Goal: Task Accomplishment & Management: Manage account settings

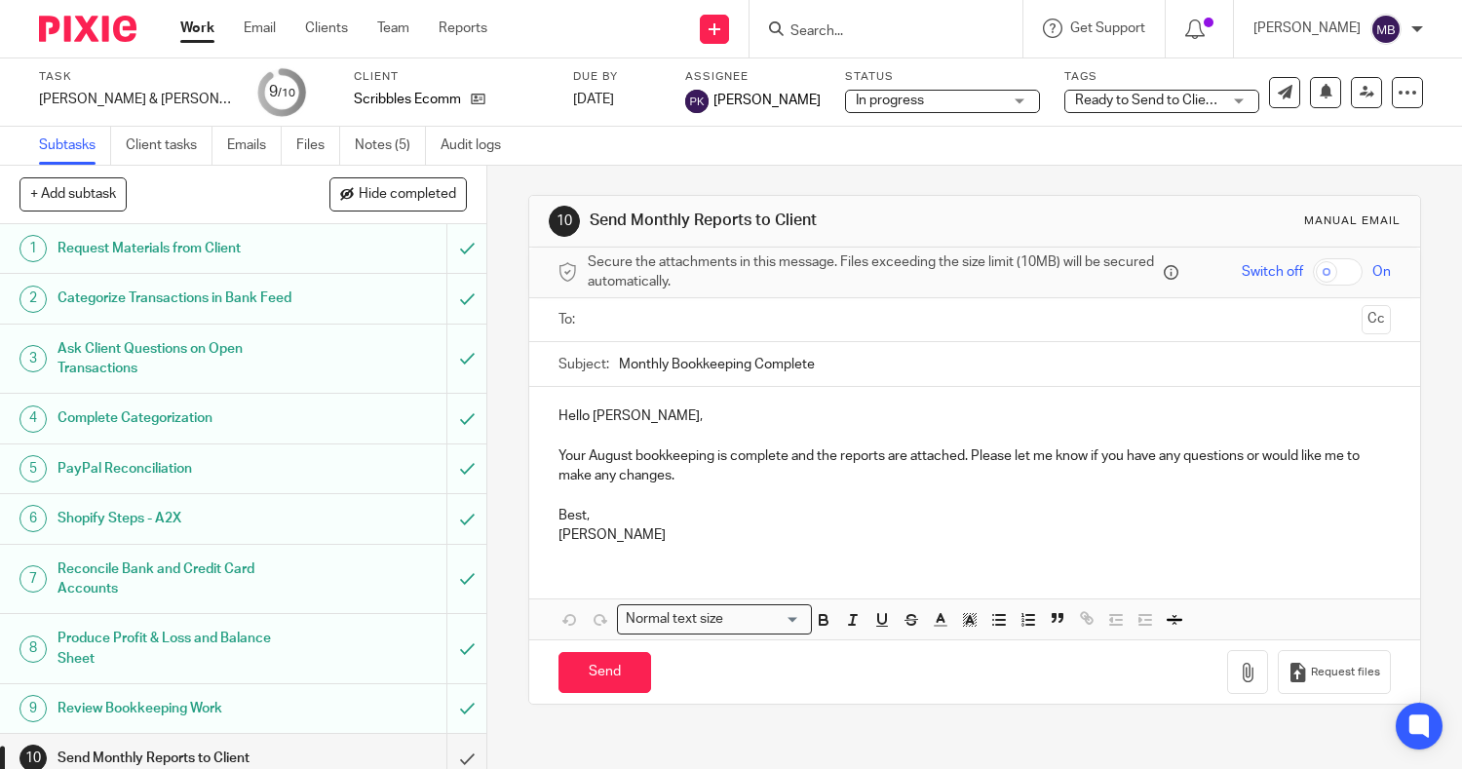
click at [843, 8] on div at bounding box center [886, 29] width 273 height 58
click at [835, 20] on form at bounding box center [893, 29] width 208 height 24
click at [828, 23] on input "Search" at bounding box center [876, 32] width 175 height 18
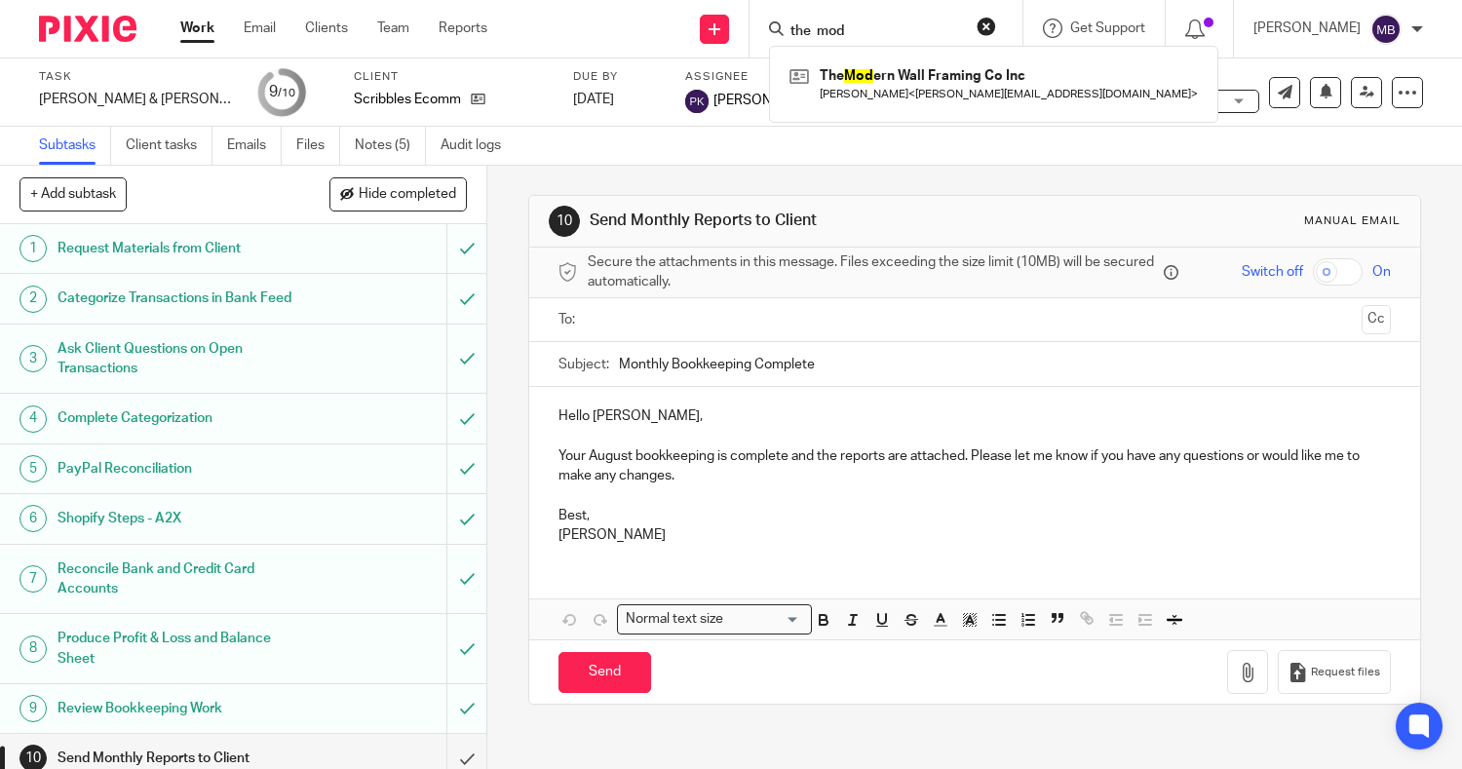
type input "the mod"
click at [844, 116] on div "The Mod ern Wall Framing Co Inc Tim Bailey < tim@themodernwall.com >" at bounding box center [993, 84] width 449 height 76
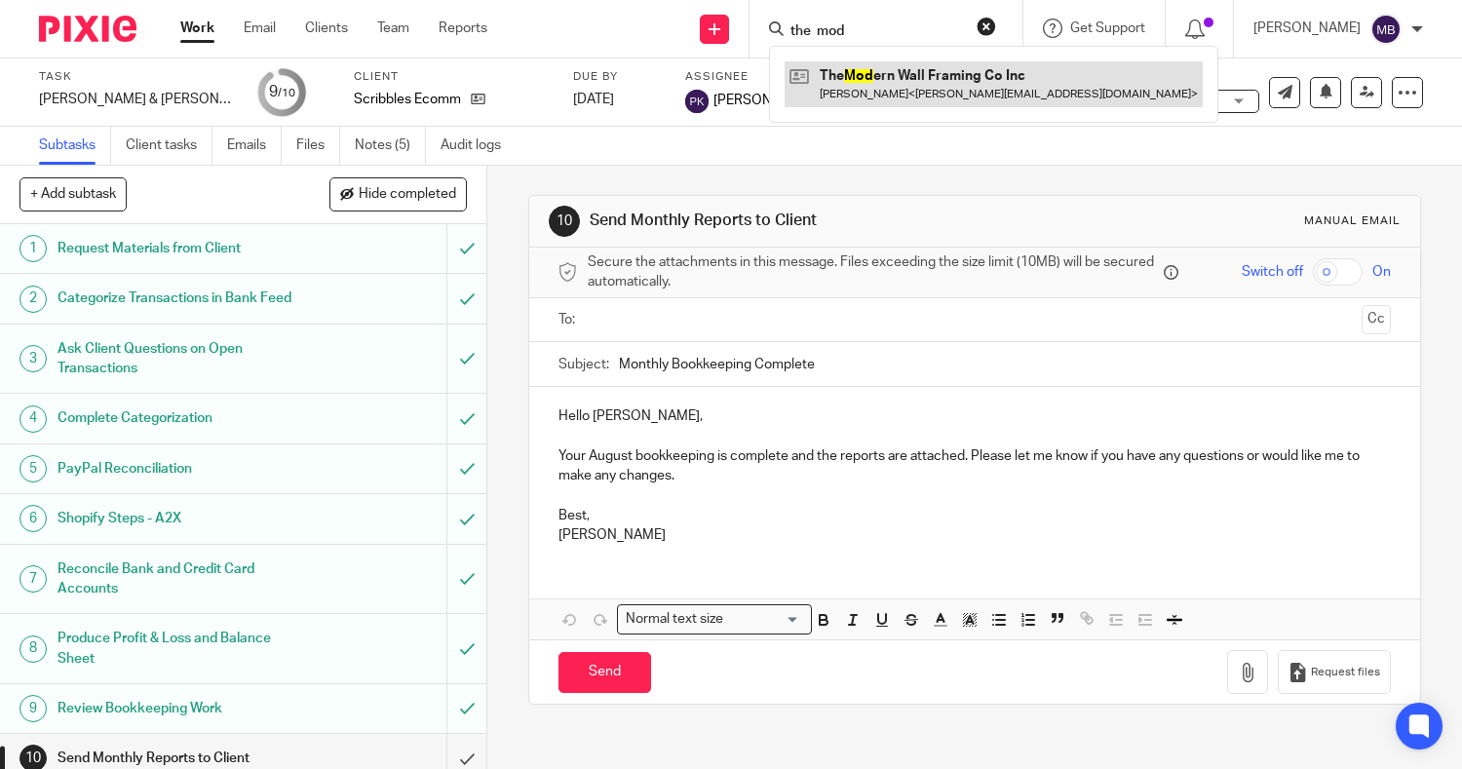
click at [824, 97] on link at bounding box center [994, 83] width 418 height 45
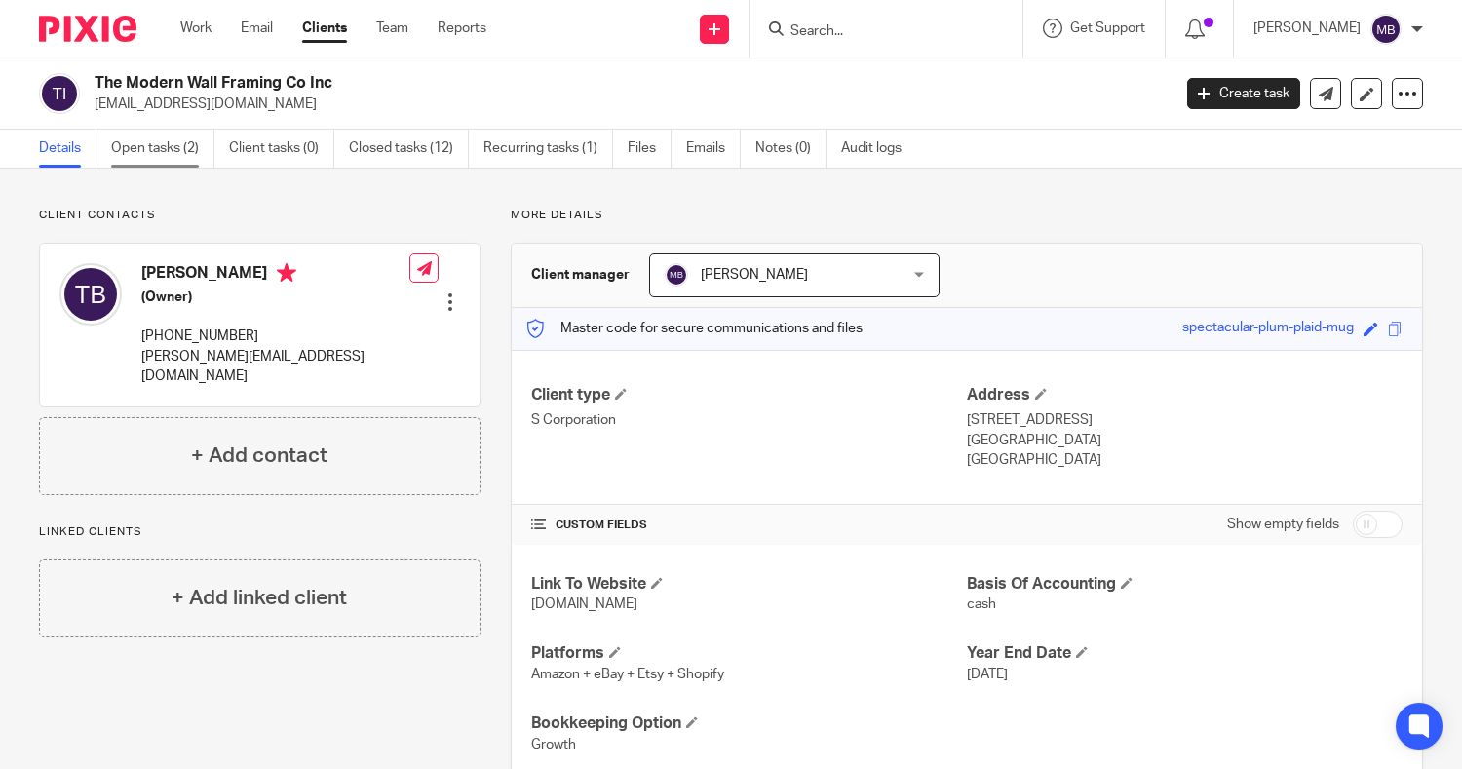
click at [163, 147] on link "Open tasks (2)" at bounding box center [162, 149] width 103 height 38
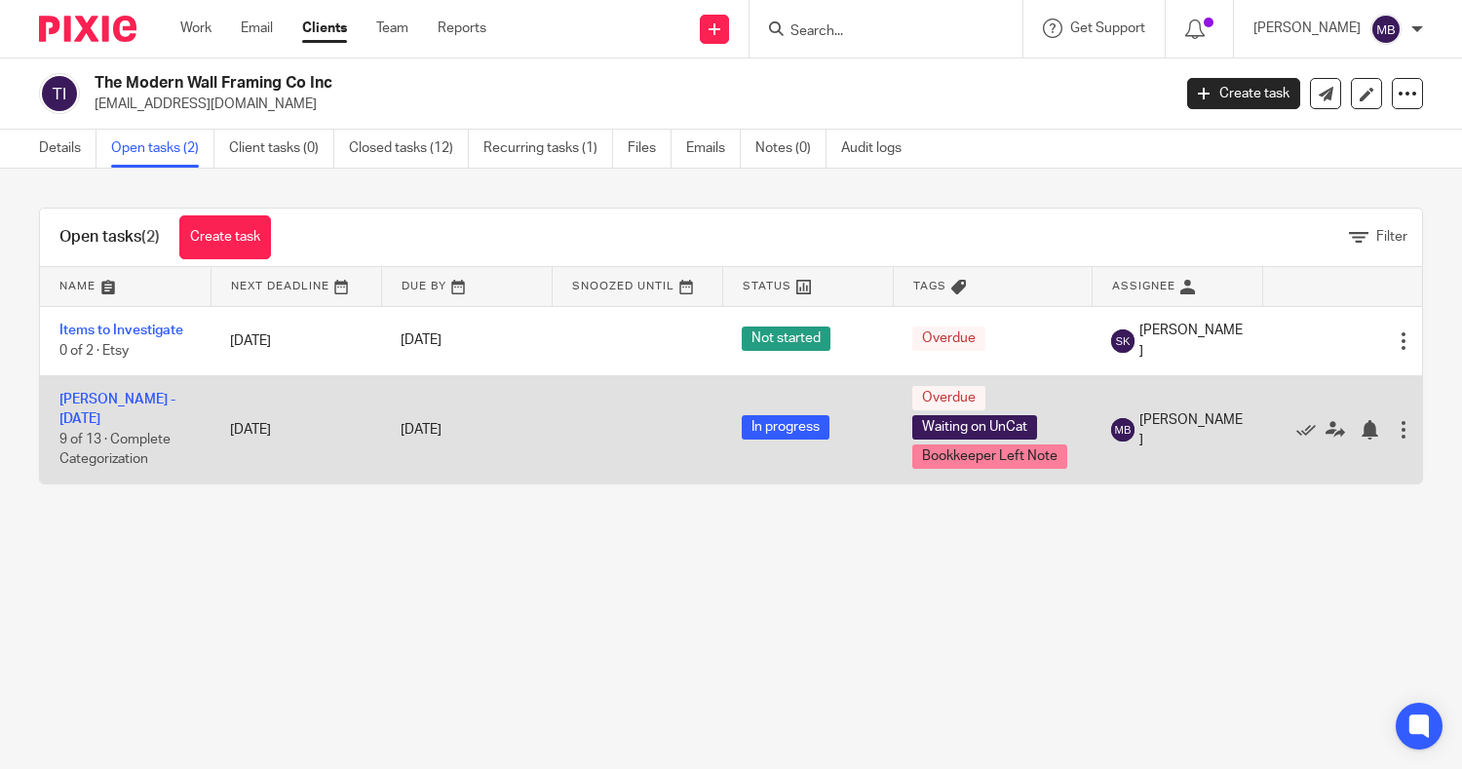
click at [143, 418] on td "Tim - August 2025 9 of 13 · Complete Categorization" at bounding box center [125, 429] width 171 height 108
click at [143, 409] on link "[PERSON_NAME] - [DATE]" at bounding box center [117, 409] width 116 height 33
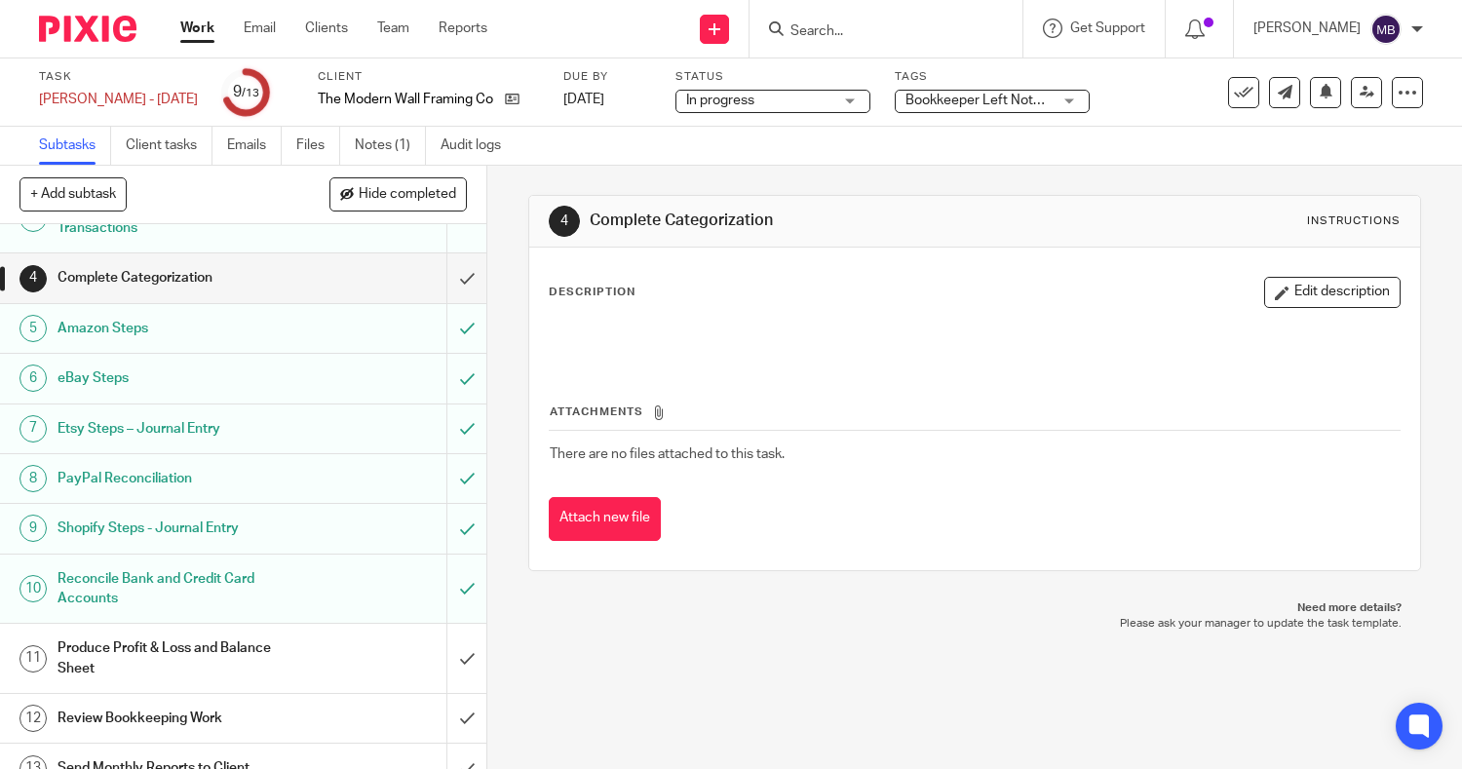
scroll to position [185, 0]
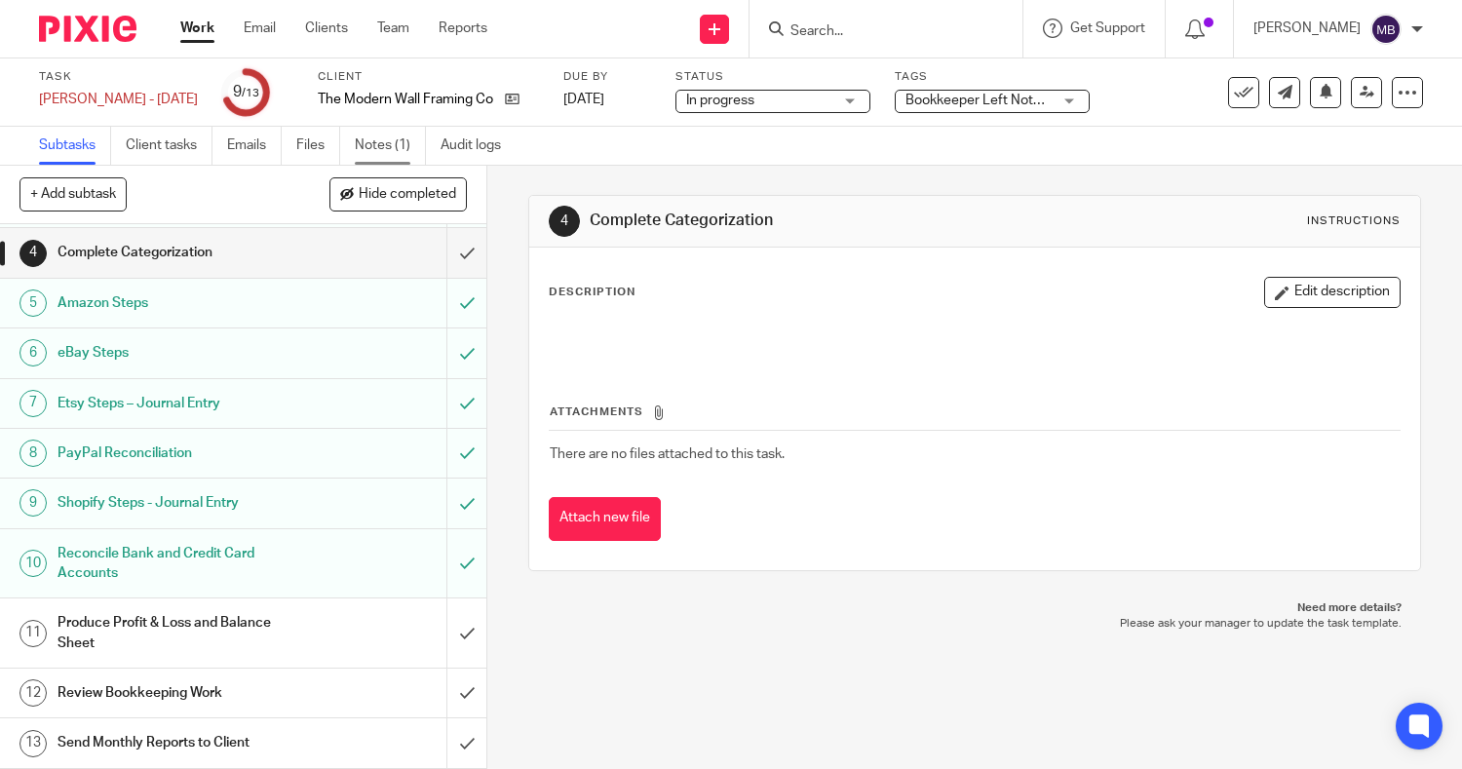
click at [402, 147] on link "Notes (1)" at bounding box center [390, 146] width 71 height 38
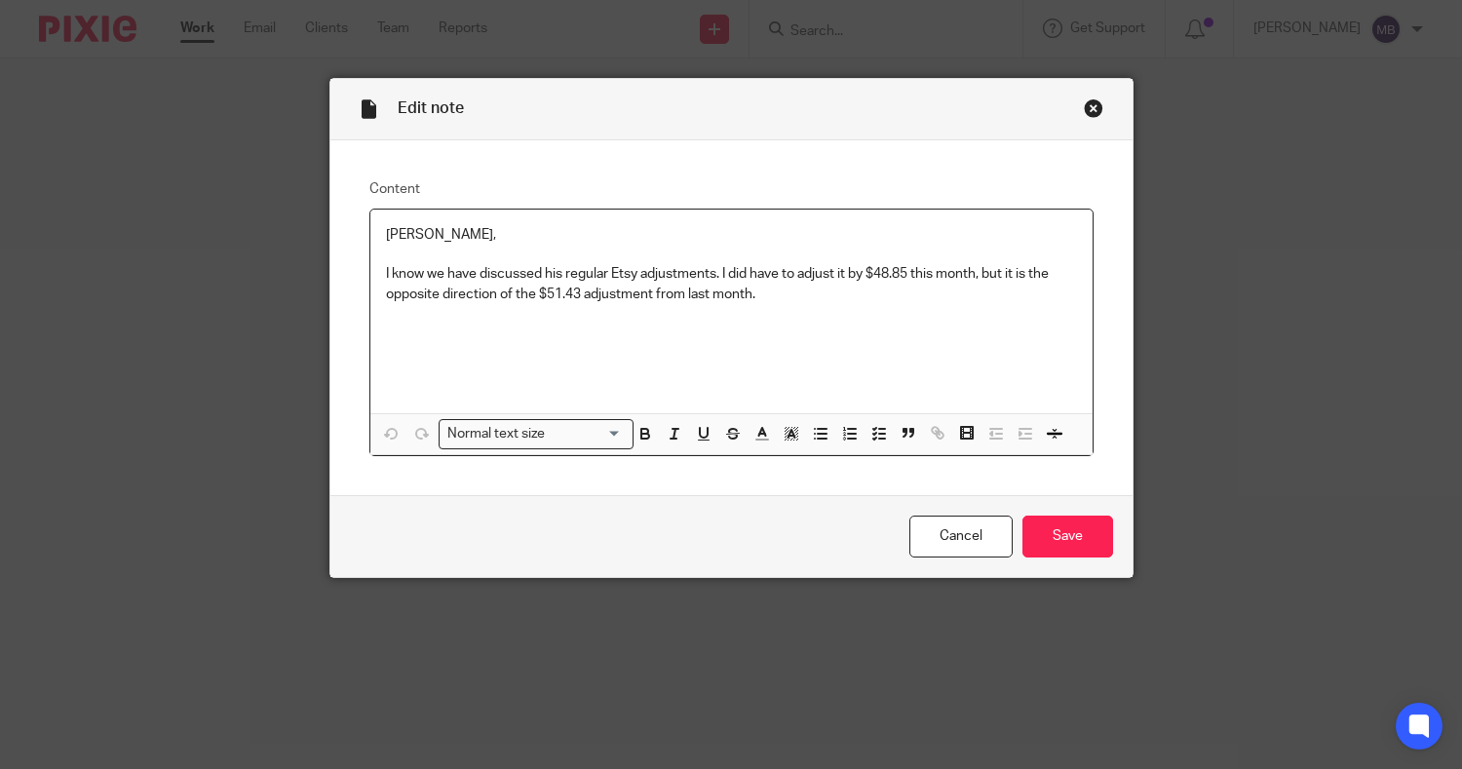
click at [793, 310] on div "Sarah, I know we have discussed his regular Etsy adjustments. I did have to adj…" at bounding box center [731, 312] width 722 height 204
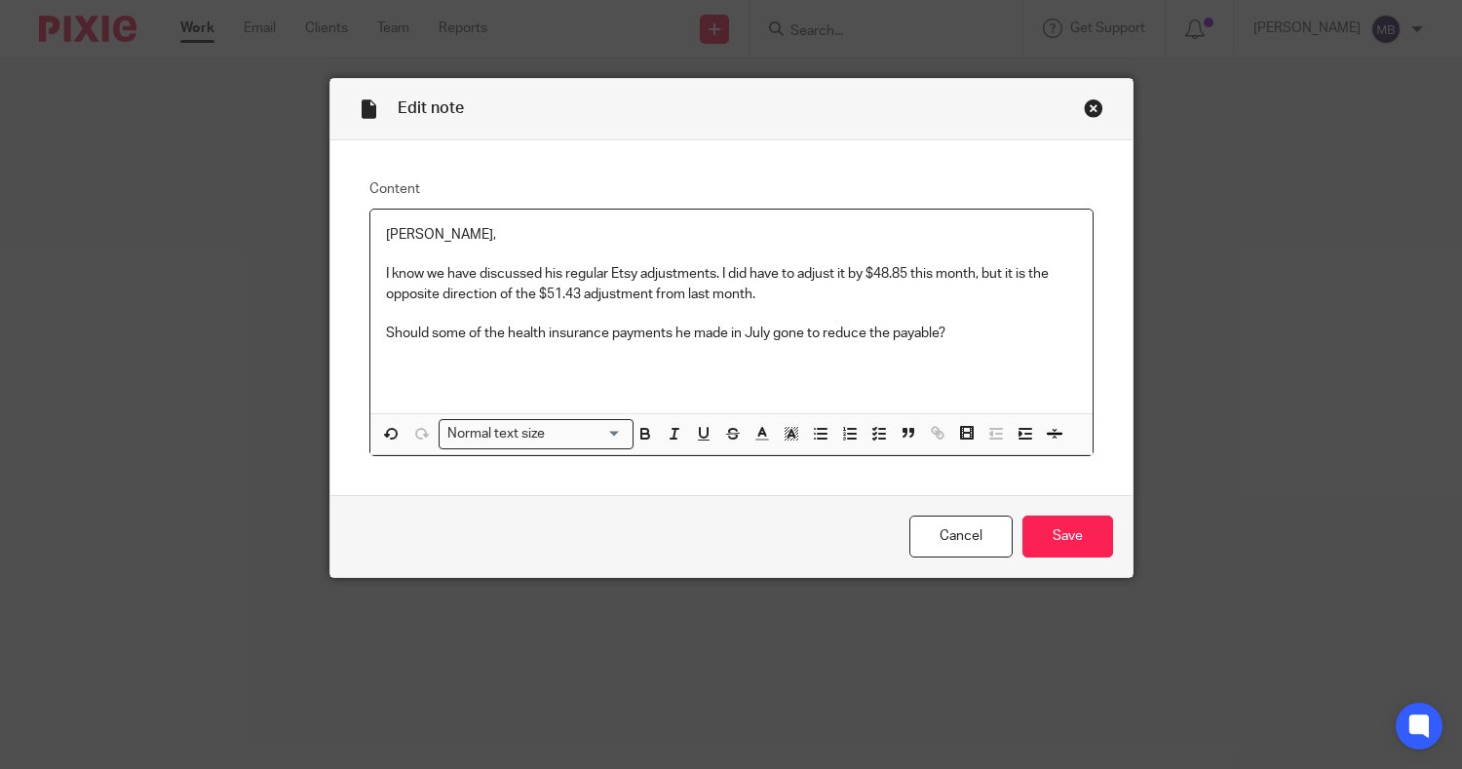
click at [1003, 330] on p "Should some of the health insurance payments he made in July gone to reduce the…" at bounding box center [731, 333] width 691 height 19
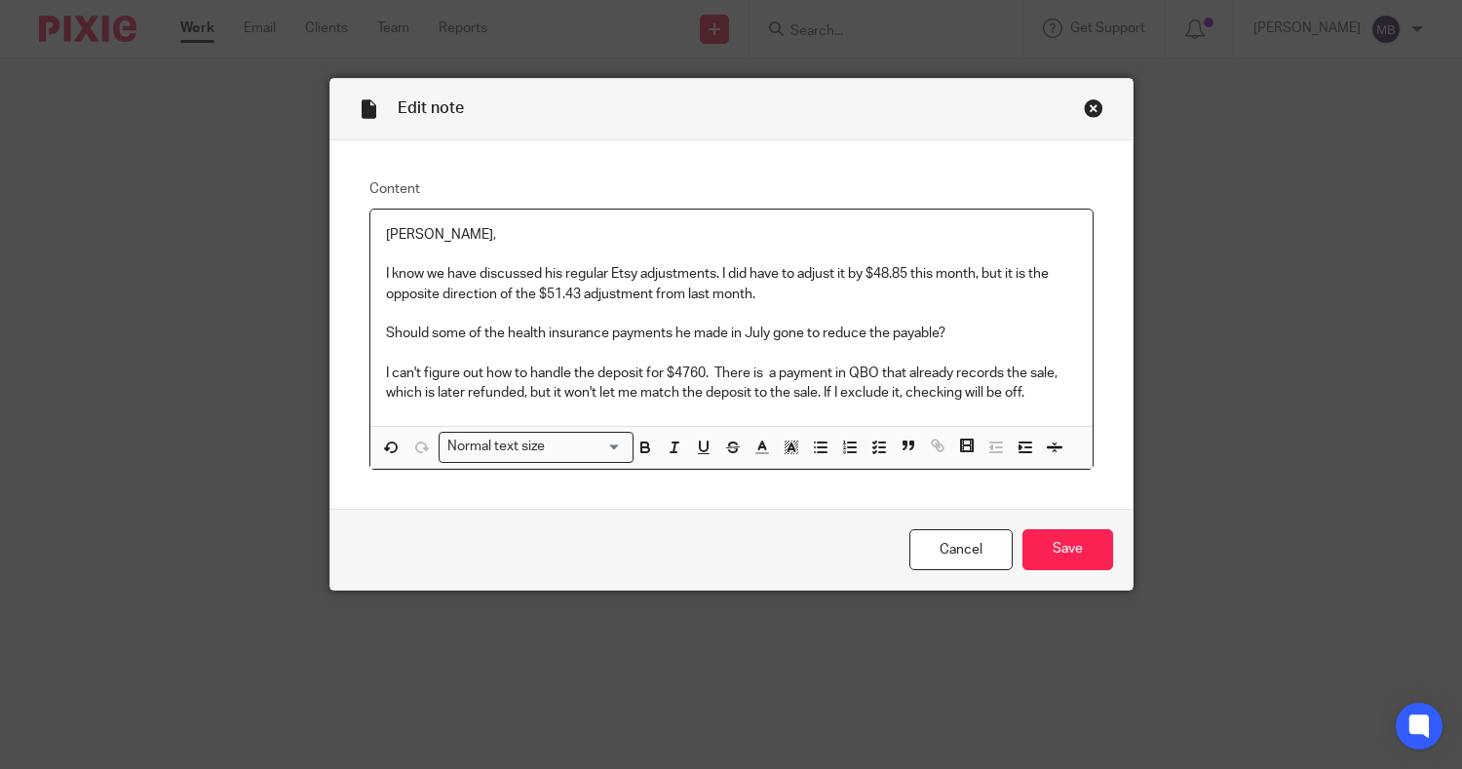
click at [815, 399] on p "I can't figure out how to handle the deposit for $4760. There is a payment in Q…" at bounding box center [731, 384] width 691 height 40
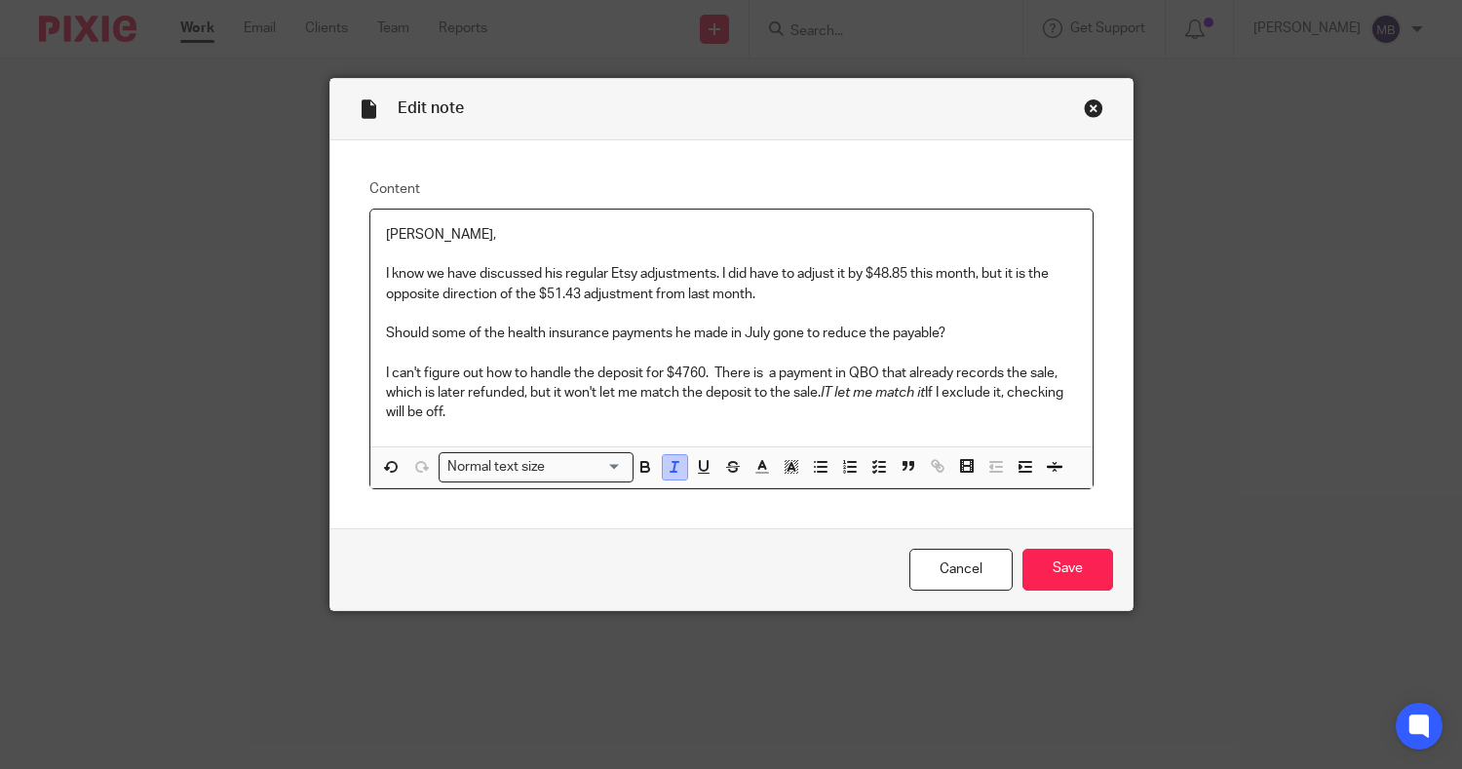
click at [663, 477] on button "button" at bounding box center [675, 467] width 24 height 24
drag, startPoint x: 922, startPoint y: 399, endPoint x: 813, endPoint y: 395, distance: 109.3
click at [813, 395] on p "I can't figure out how to handle the deposit for $4760. There is a payment in Q…" at bounding box center [731, 393] width 691 height 59
click at [666, 474] on icon "button" at bounding box center [675, 467] width 18 height 18
click at [805, 432] on div "Sarah, I know we have discussed his regular Etsy adjustments. I did have to adj…" at bounding box center [731, 328] width 722 height 237
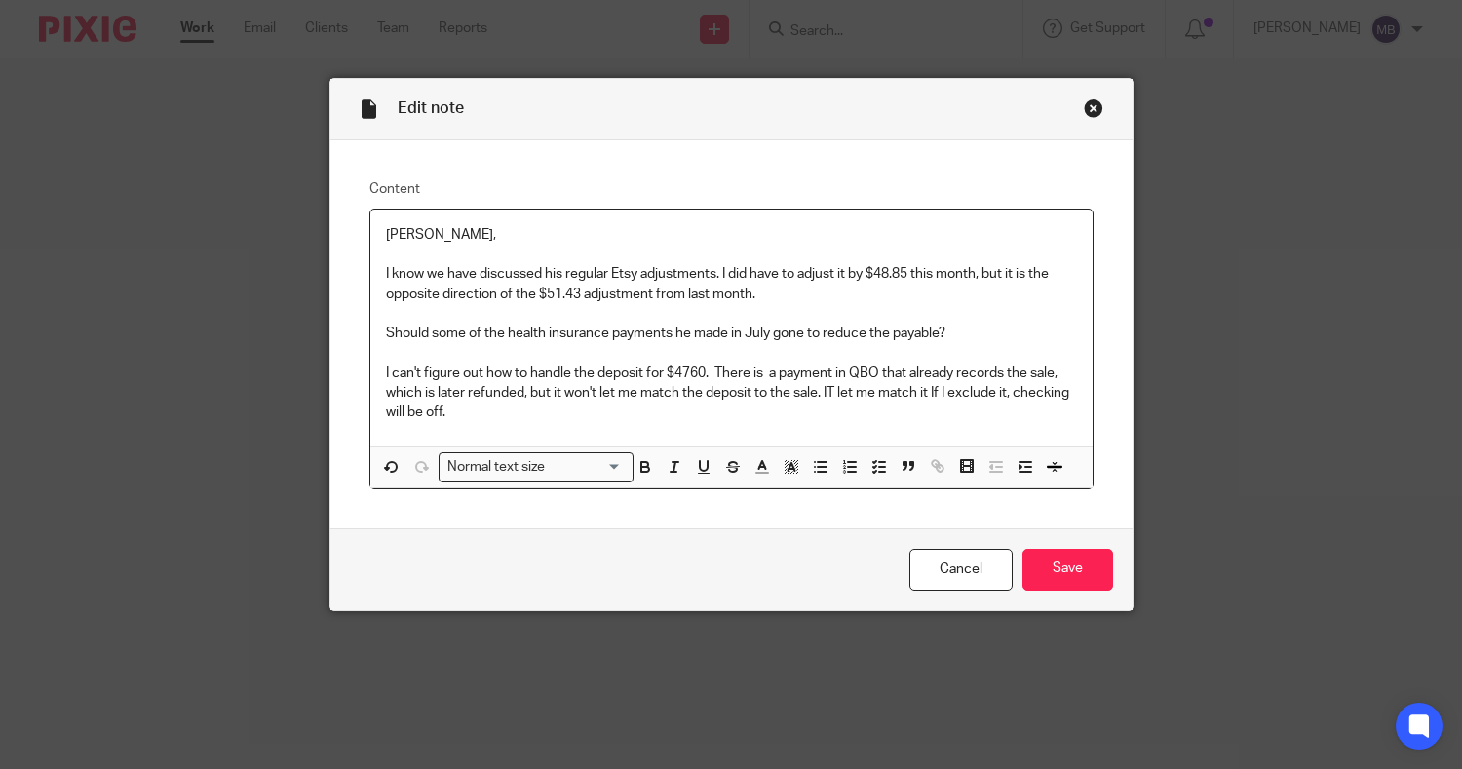
click at [826, 390] on p "I can't figure out how to handle the deposit for $4760. There is a payment in Q…" at bounding box center [731, 393] width 691 height 59
drag, startPoint x: 839, startPoint y: 474, endPoint x: 846, endPoint y: 459, distance: 16.1
click at [846, 459] on icon "button" at bounding box center [850, 467] width 18 height 18
click at [921, 466] on span "Remove Edit" at bounding box center [935, 466] width 29 height 27
click at [888, 390] on p "I can't figure out how to handle the deposit for $4760. There is a payment in Q…" at bounding box center [751, 393] width 652 height 59
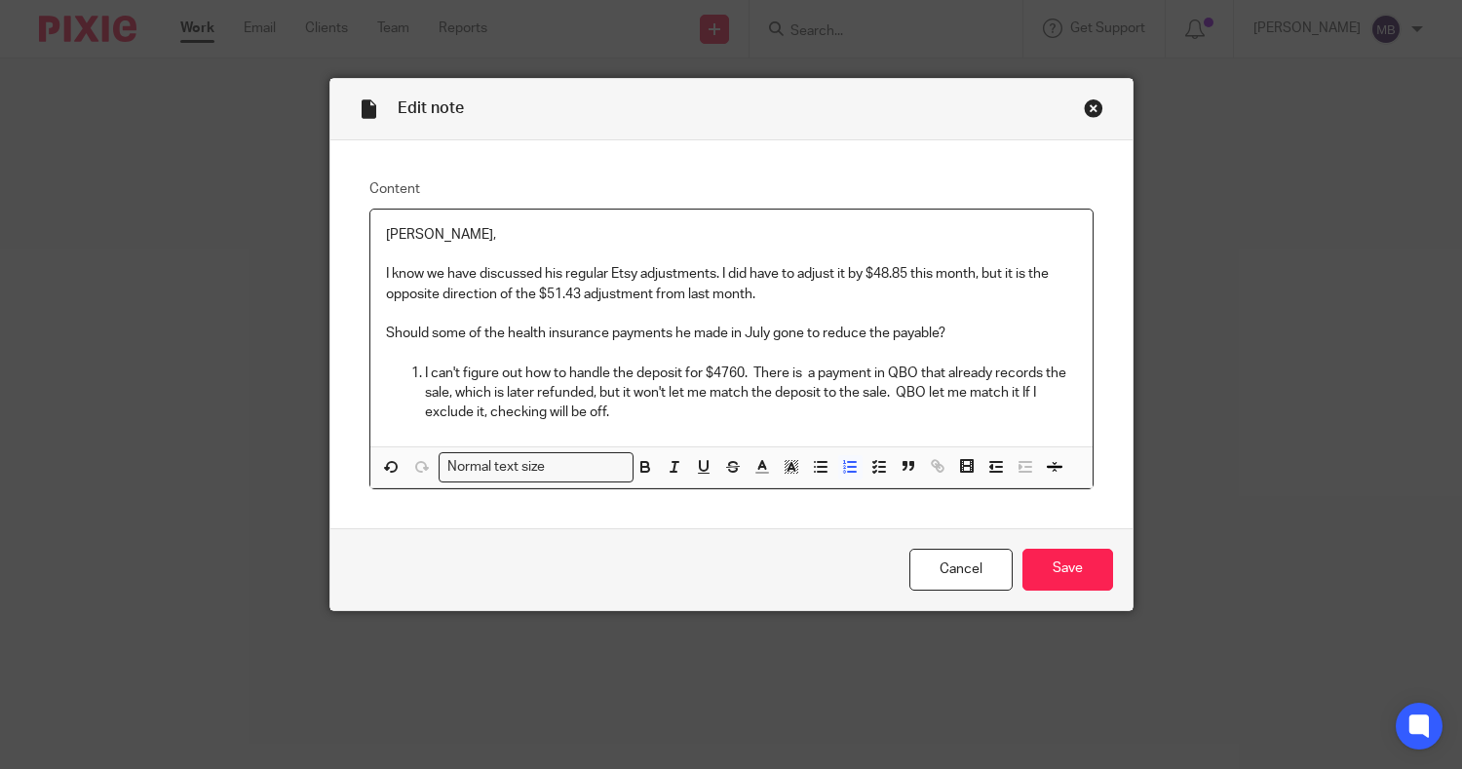
click at [1013, 407] on p "I can't figure out how to handle the deposit for $4760. There is a payment in Q…" at bounding box center [751, 393] width 652 height 59
click at [1010, 397] on p "I can't figure out how to handle the deposit for $4760. There is a payment in Q…" at bounding box center [751, 393] width 652 height 59
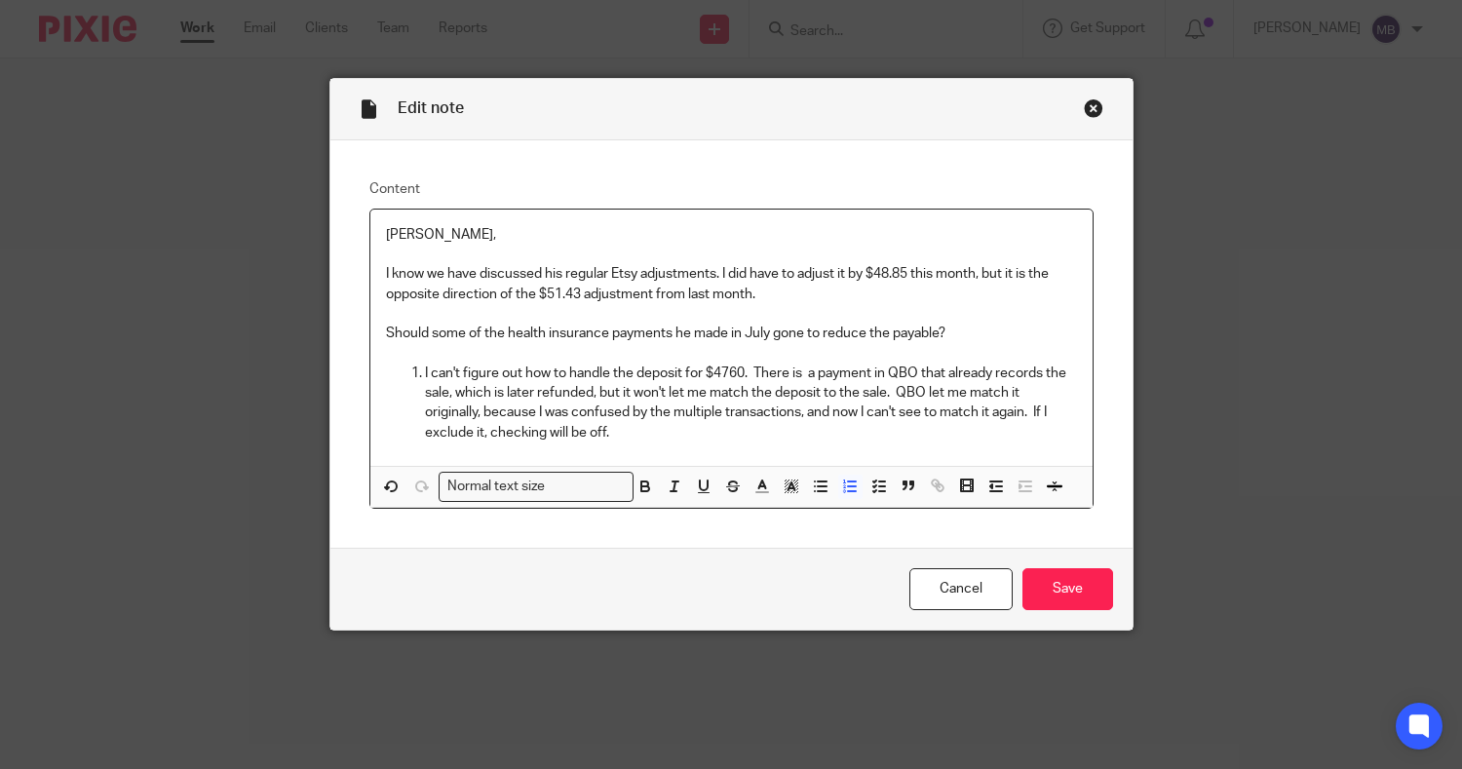
click at [425, 371] on li "I can't figure out how to handle the deposit for $4760. There is a payment in Q…" at bounding box center [751, 403] width 652 height 79
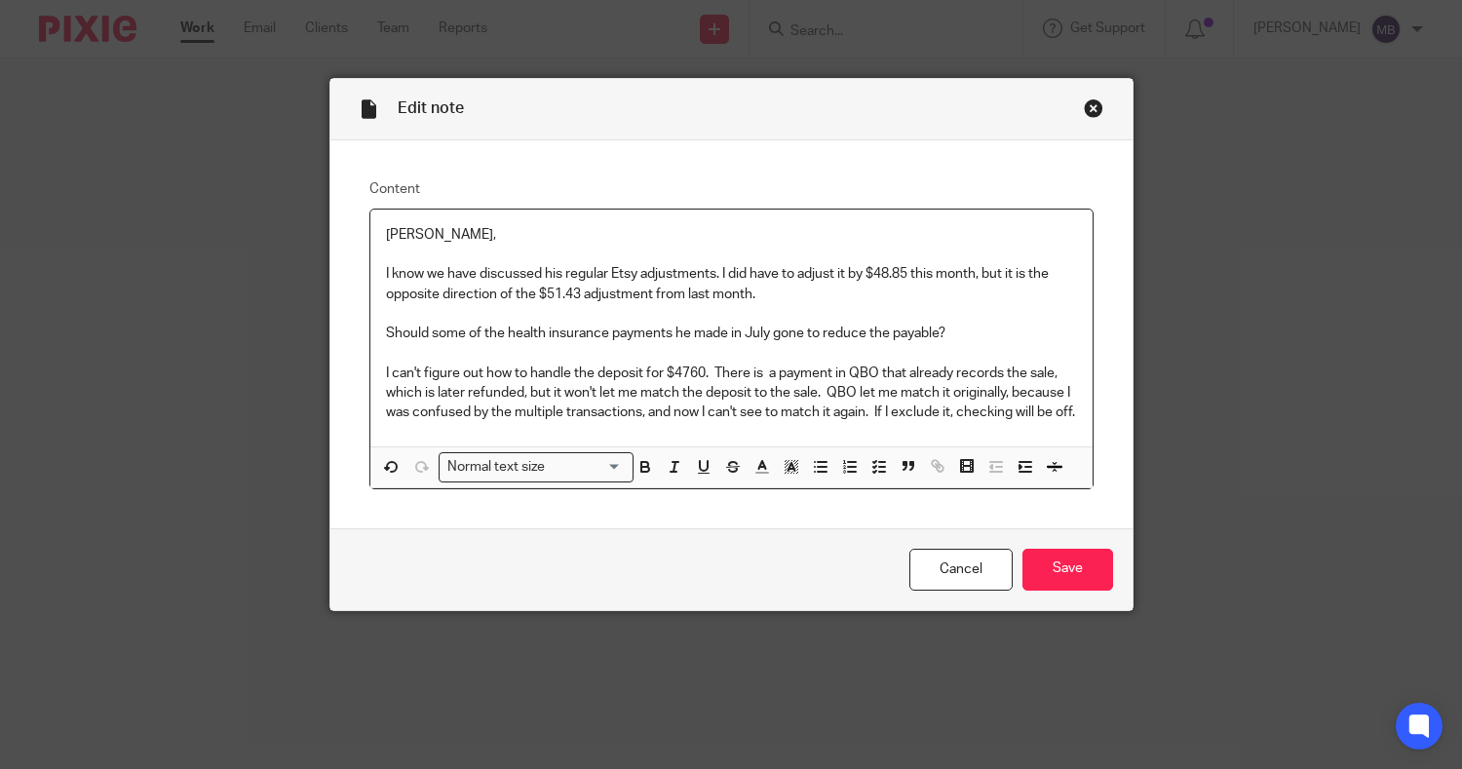
click at [617, 444] on div "Sarah, I know we have discussed his regular Etsy adjustments. I did have to adj…" at bounding box center [731, 328] width 722 height 237
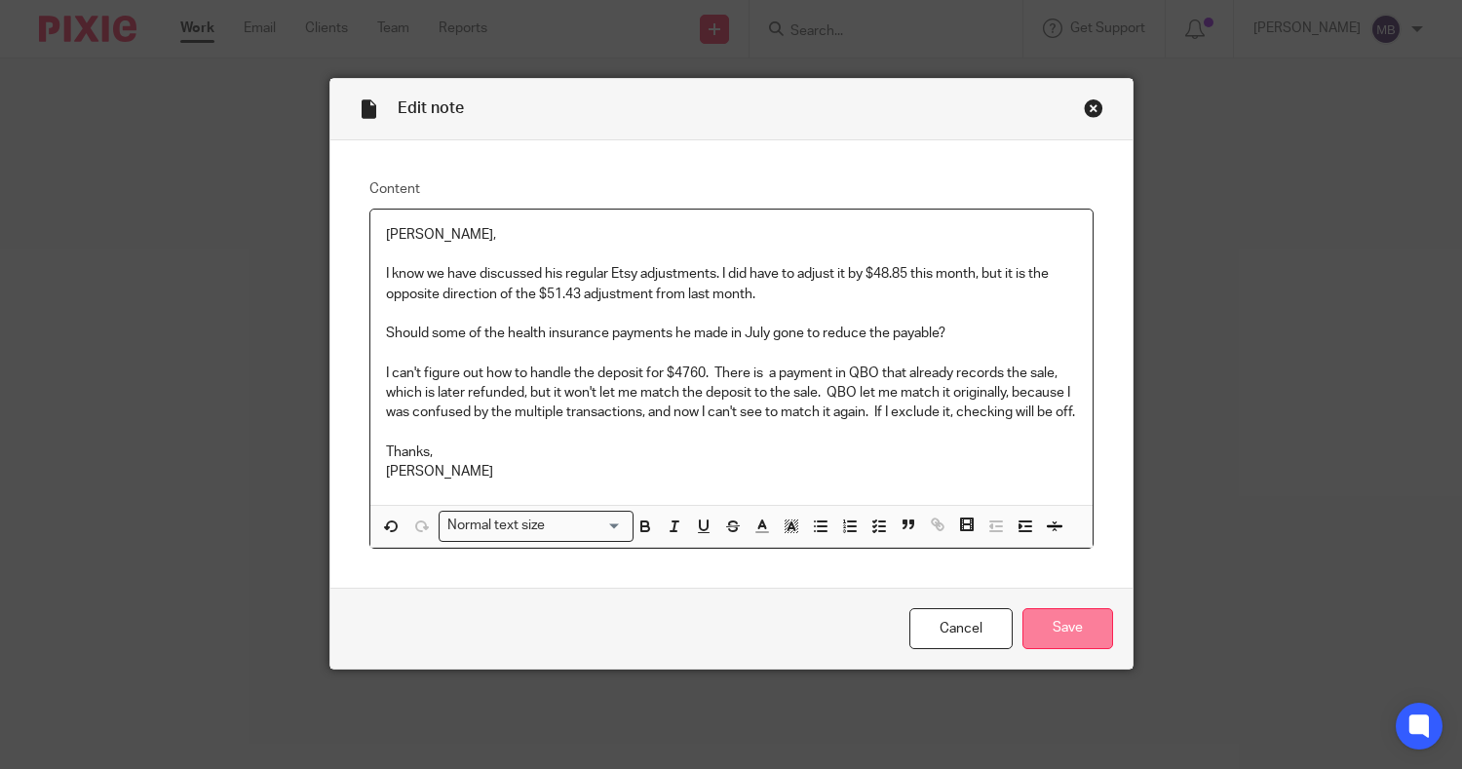
click at [1085, 650] on input "Save" at bounding box center [1068, 629] width 91 height 42
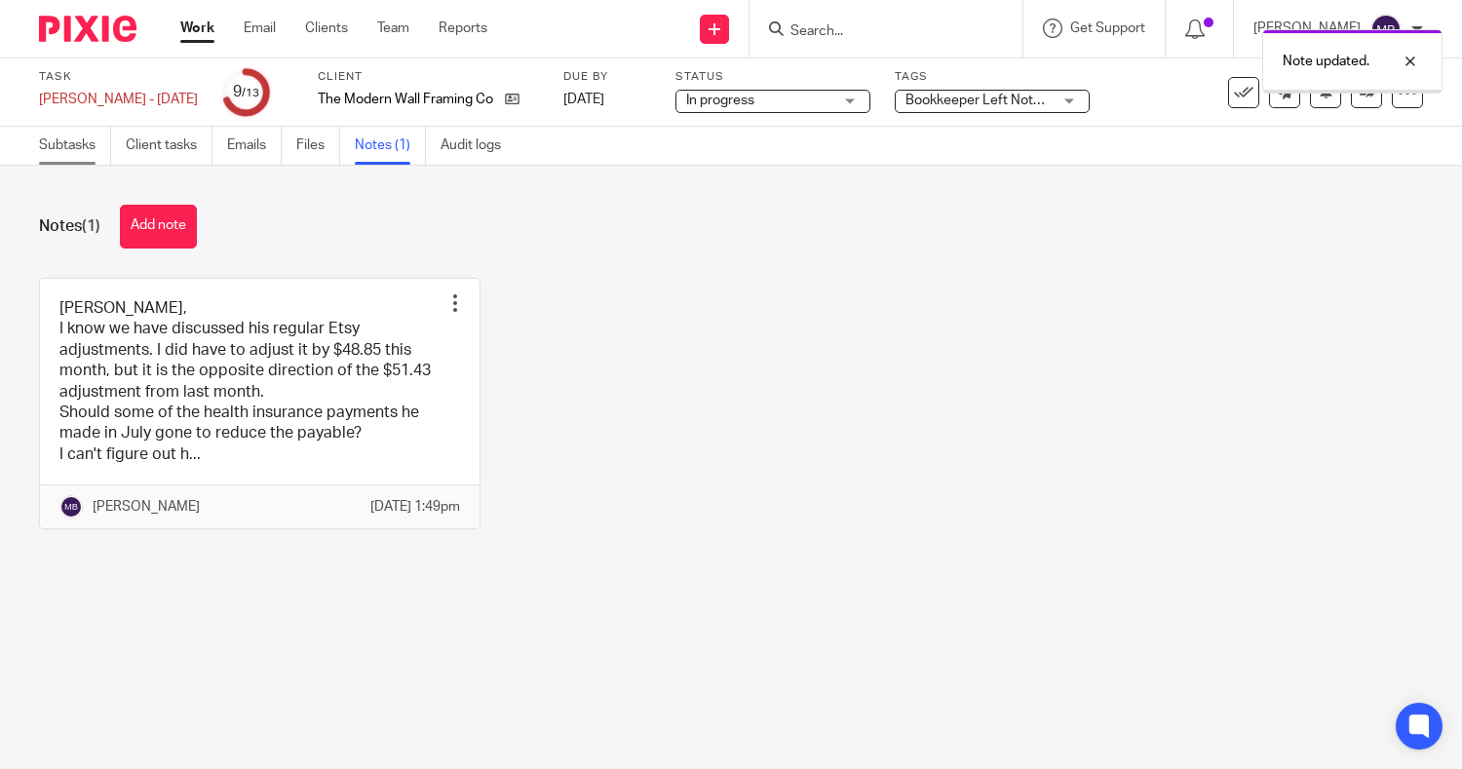
click at [51, 144] on link "Subtasks" at bounding box center [75, 146] width 72 height 38
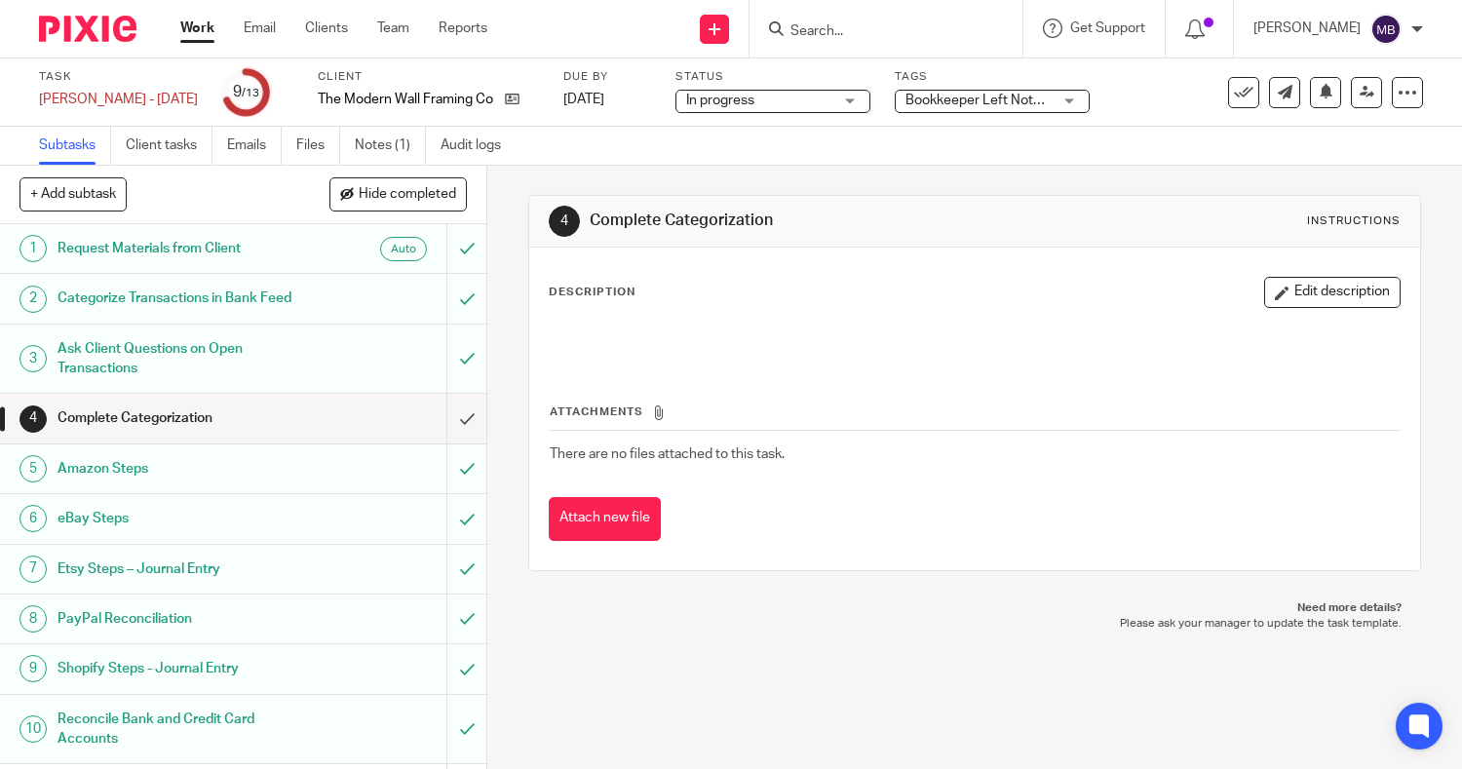
scroll to position [185, 0]
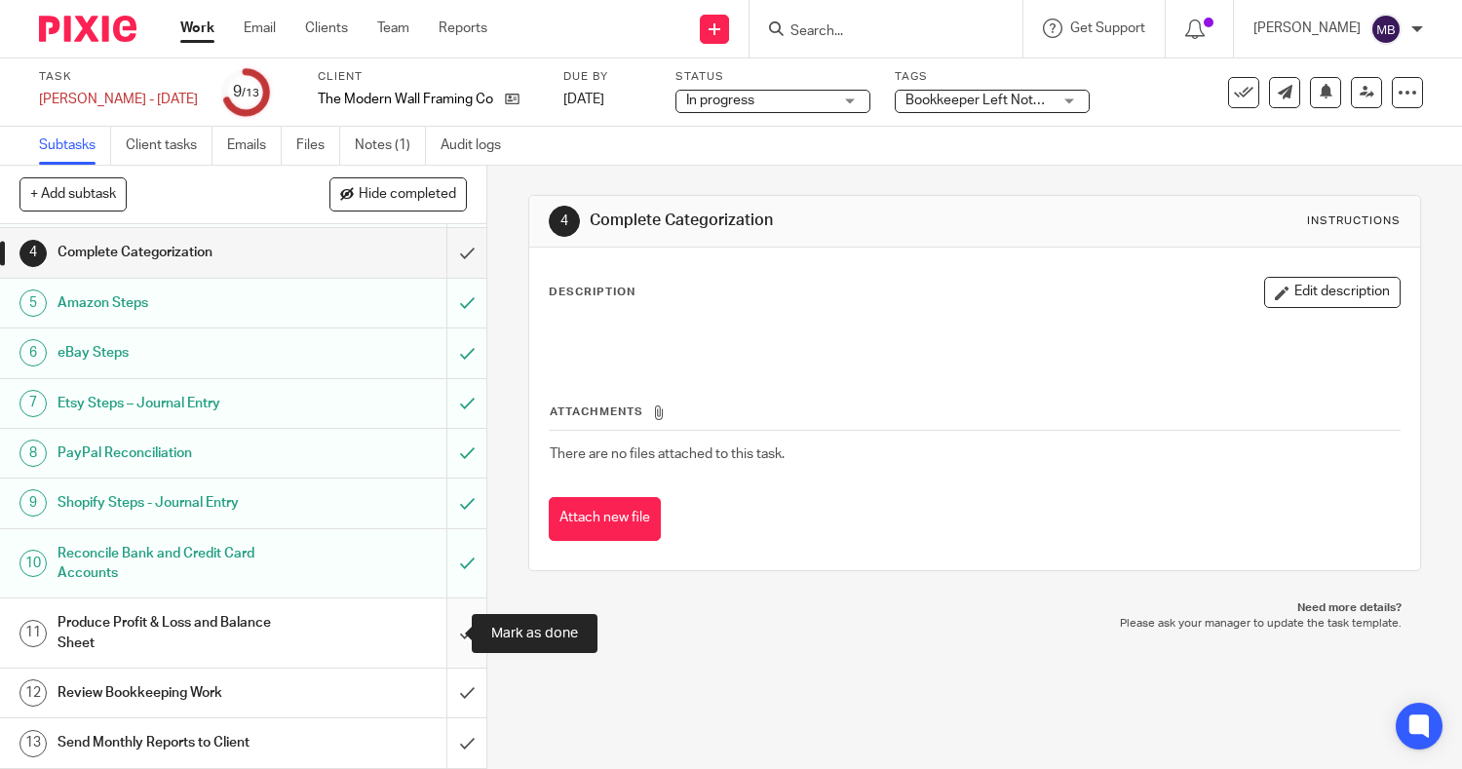
click at [443, 629] on input "submit" at bounding box center [243, 633] width 486 height 69
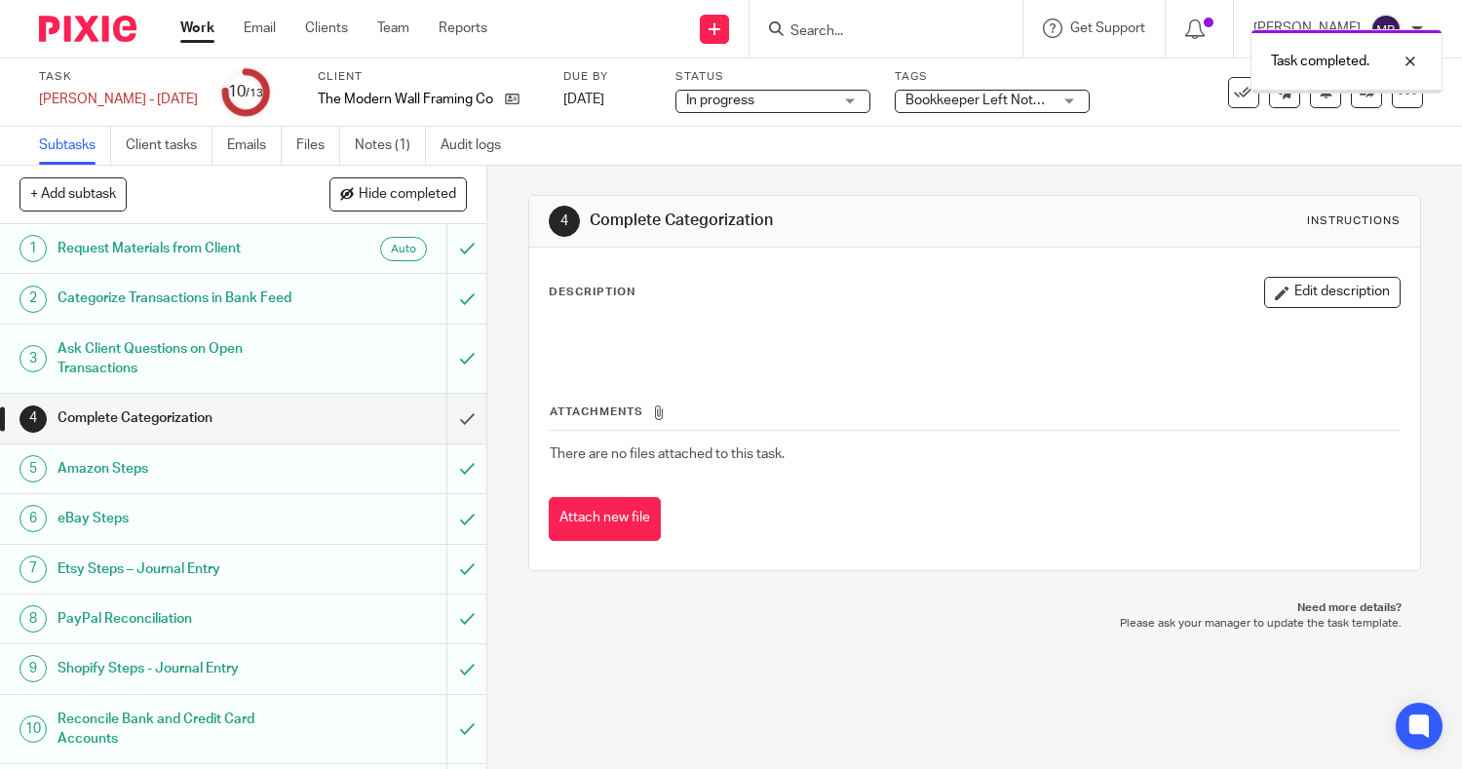
click at [1021, 104] on div "Bookkeeper Left Note + 1" at bounding box center [992, 101] width 195 height 23
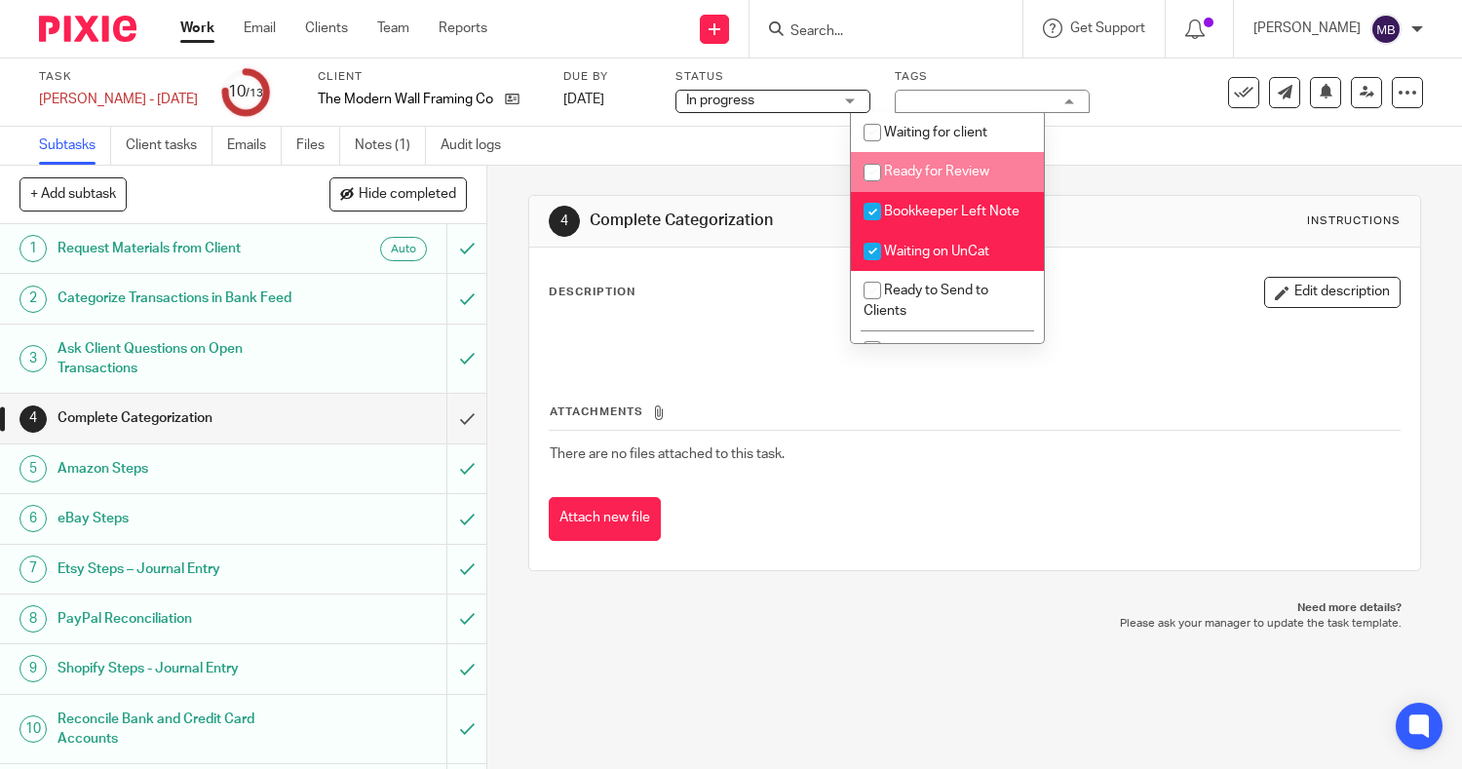
click at [977, 172] on span "Ready for Review" at bounding box center [936, 172] width 105 height 14
checkbox input "true"
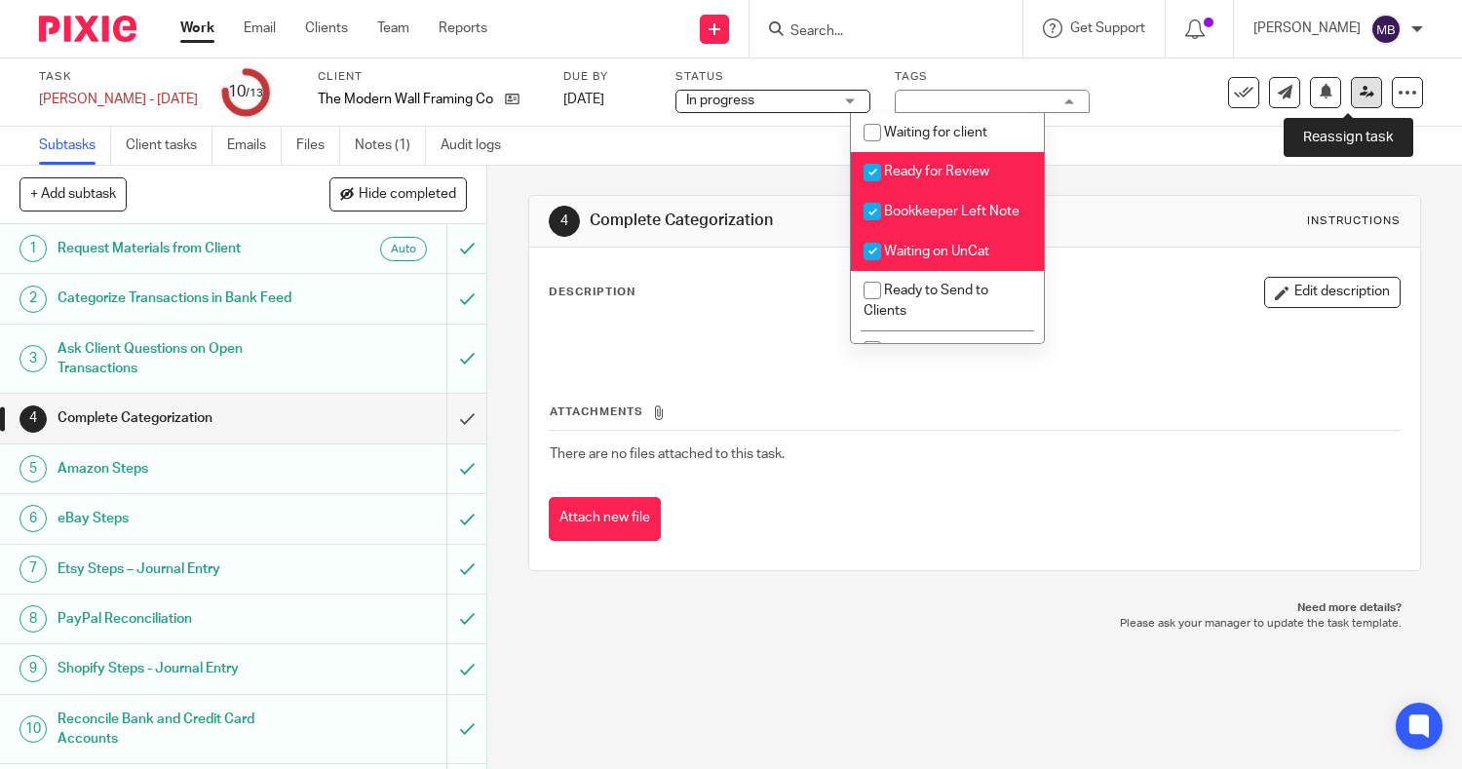
click at [1360, 91] on icon at bounding box center [1367, 92] width 15 height 15
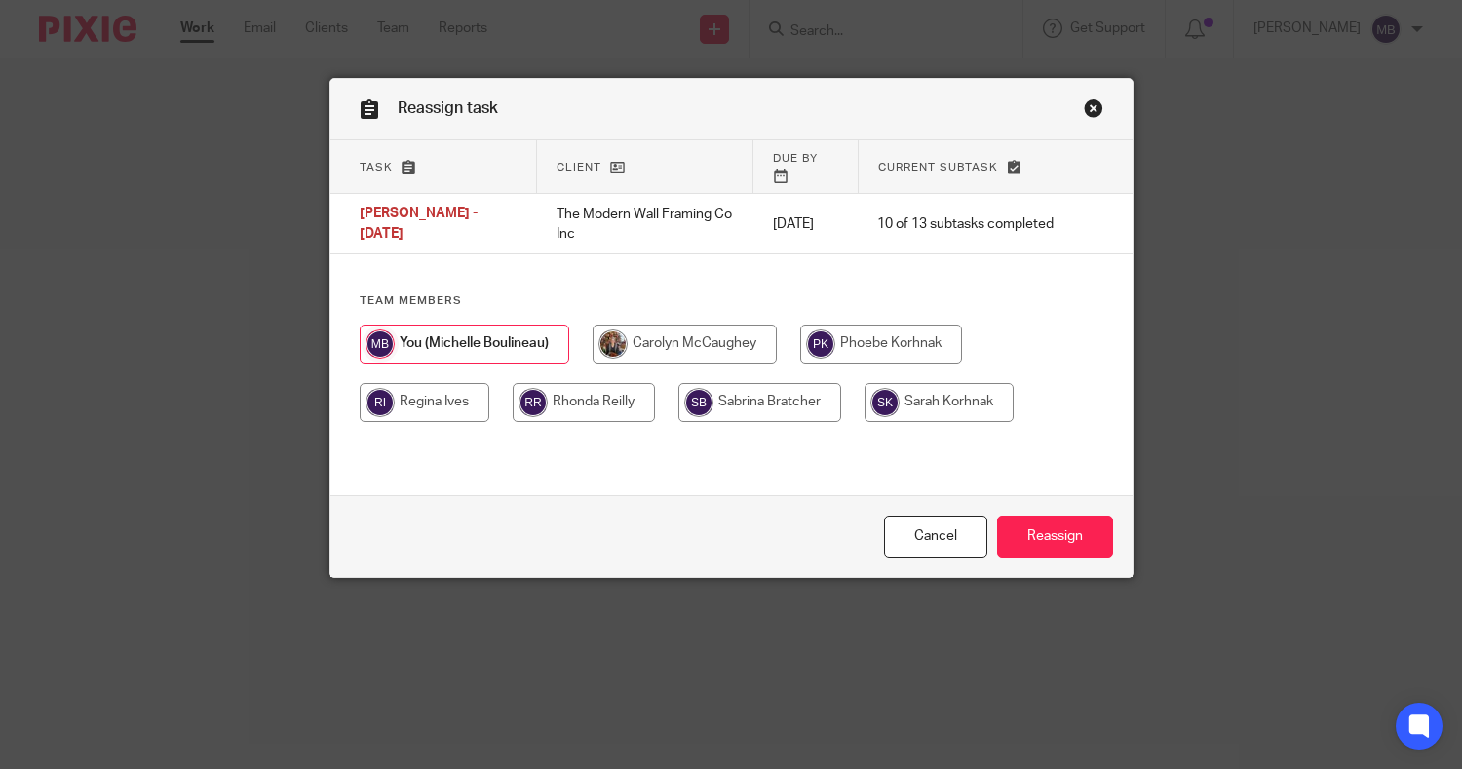
click at [897, 388] on input "radio" at bounding box center [939, 402] width 149 height 39
radio input "true"
click at [1045, 540] on input "Reassign" at bounding box center [1055, 537] width 116 height 42
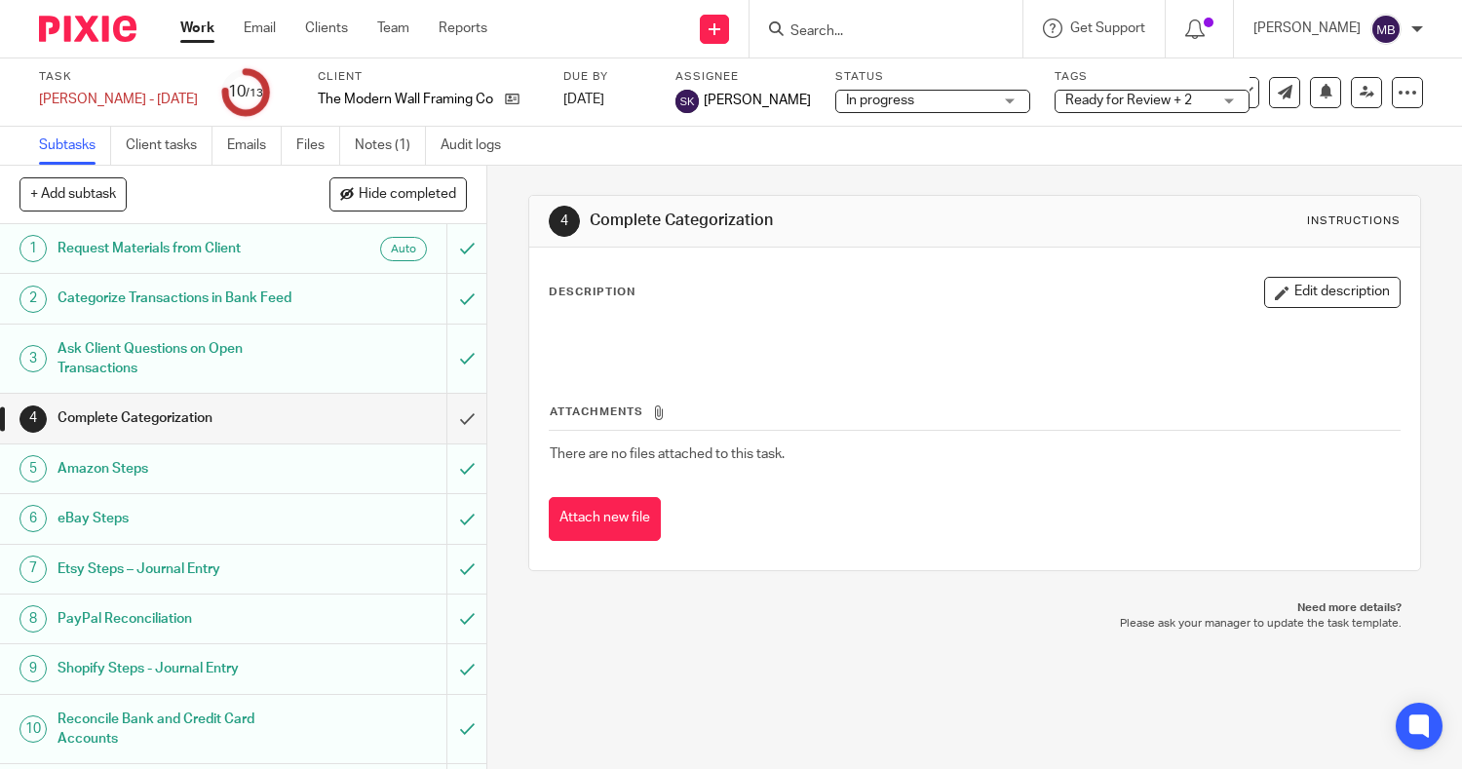
click at [203, 31] on link "Work" at bounding box center [197, 28] width 34 height 19
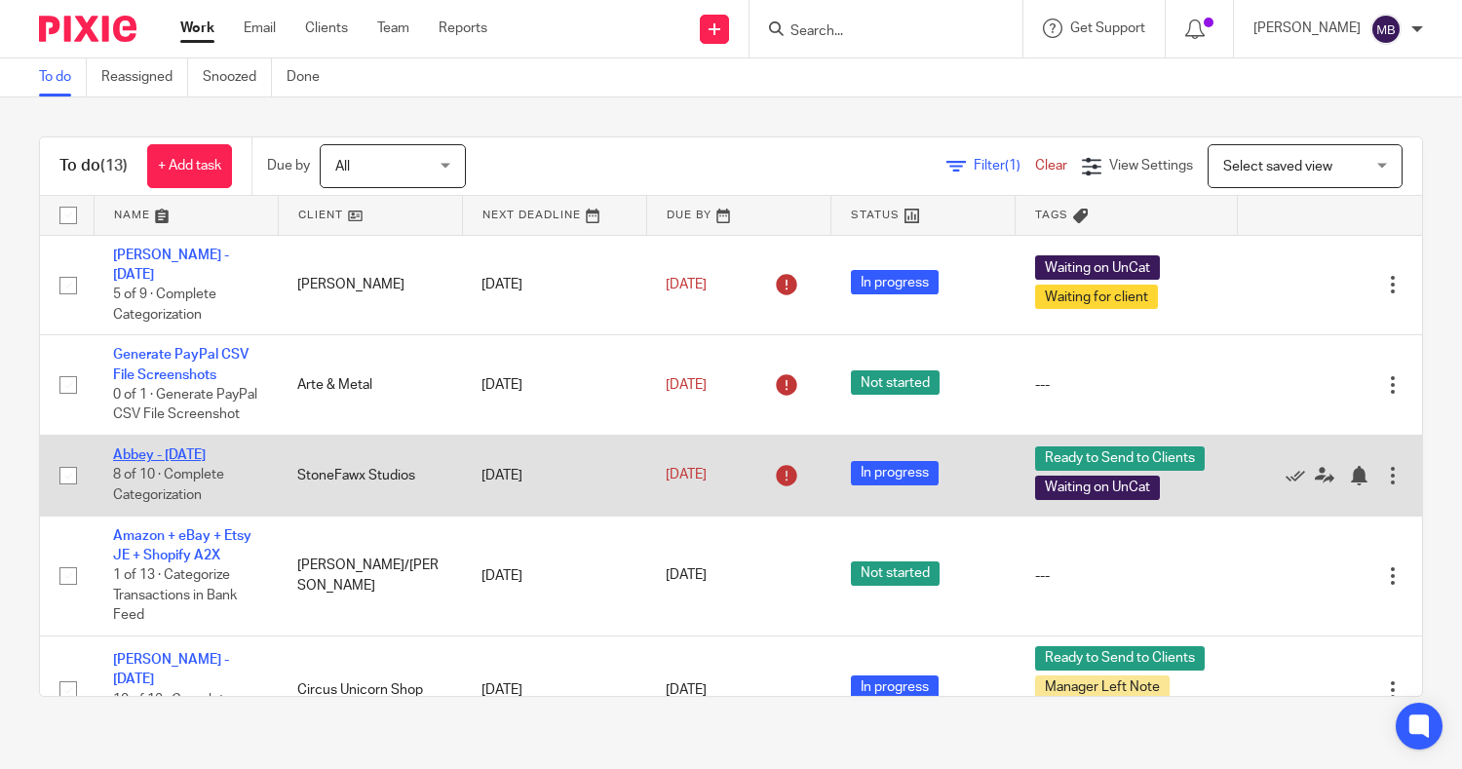
click at [187, 453] on link "Abbey - [DATE]" at bounding box center [159, 455] width 93 height 14
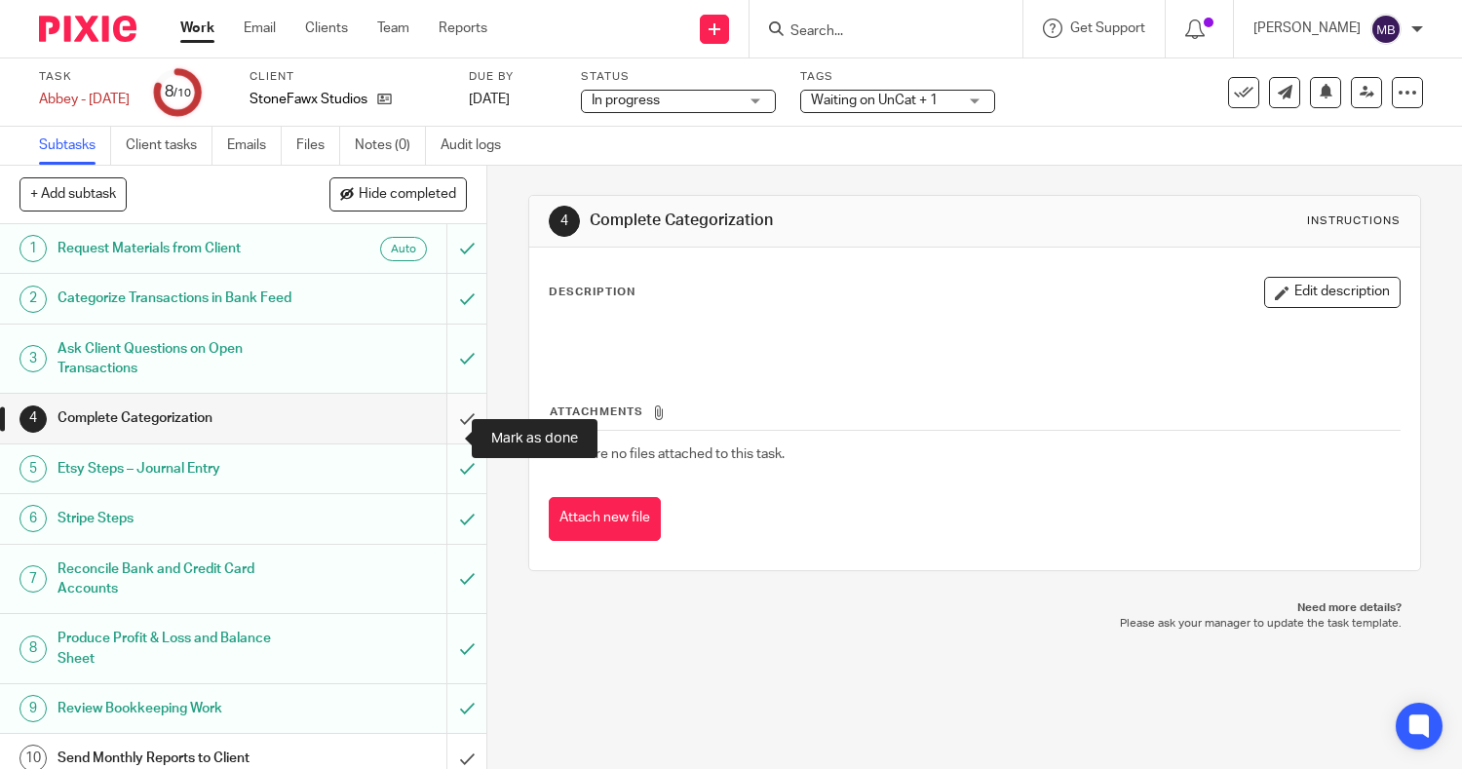
click at [445, 437] on input "submit" at bounding box center [243, 418] width 486 height 49
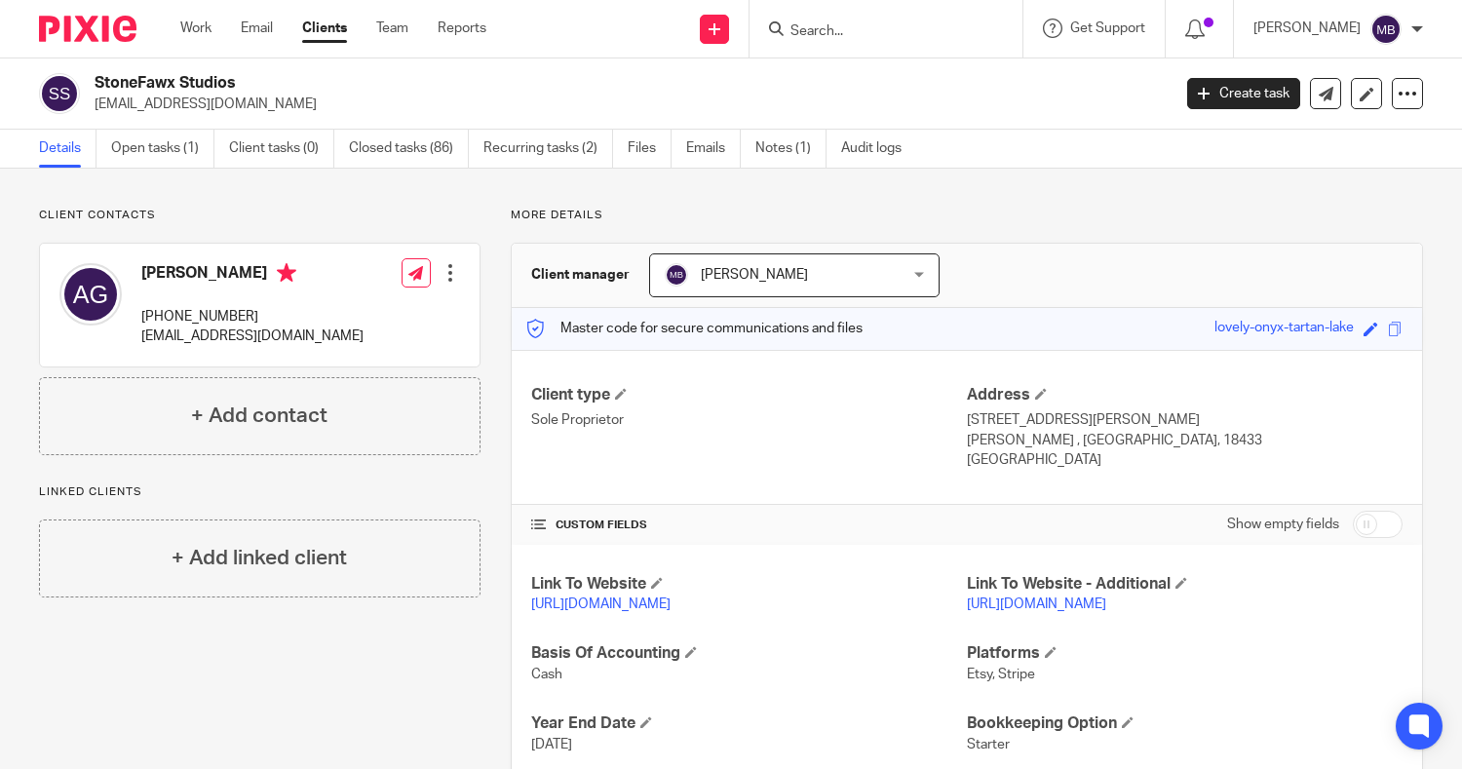
click at [1382, 338] on div "Save lovely-onyx-[GEOGRAPHIC_DATA]-lake" at bounding box center [1311, 329] width 193 height 22
click at [1388, 328] on span at bounding box center [1395, 329] width 15 height 15
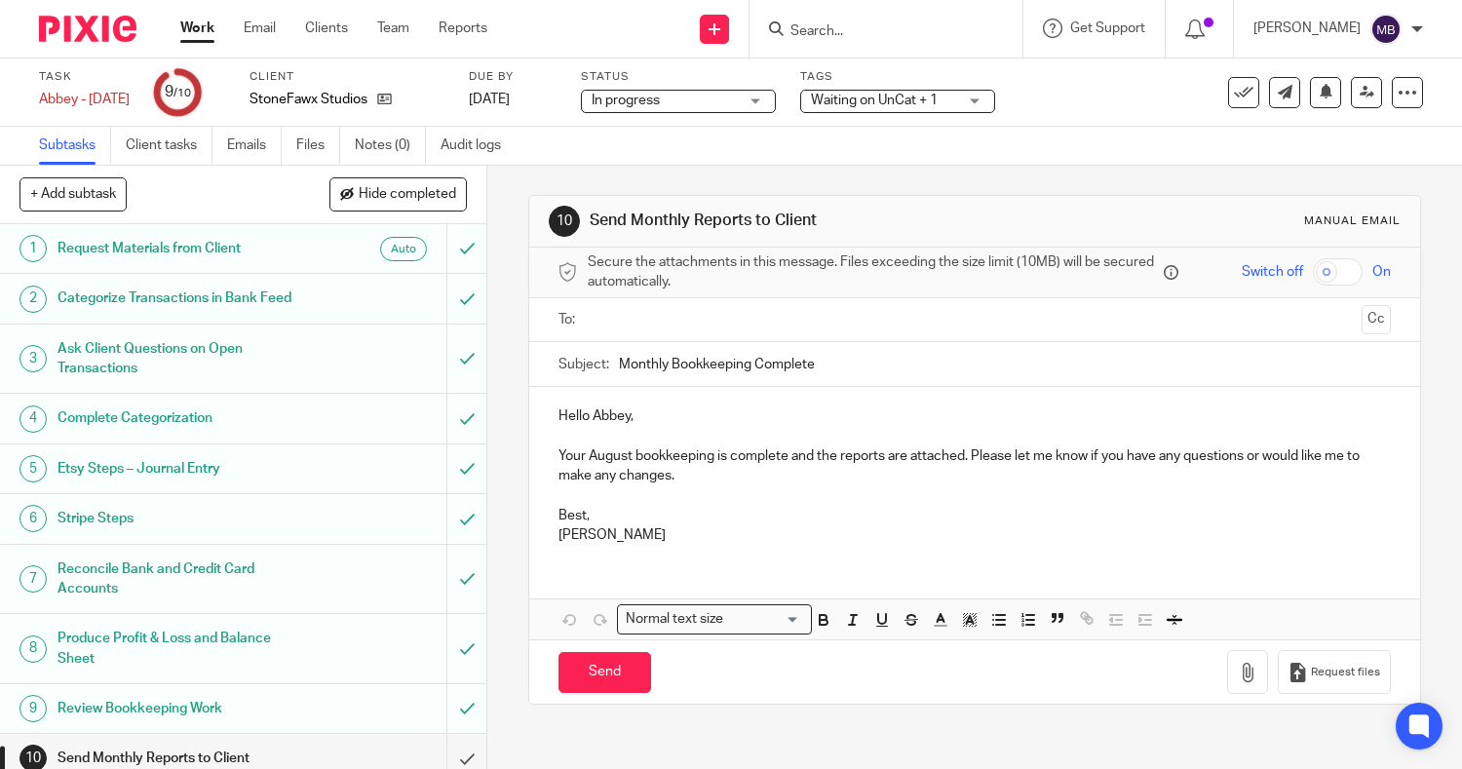
click at [1313, 282] on input "checkbox" at bounding box center [1338, 271] width 50 height 27
checkbox input "true"
click at [1010, 335] on div at bounding box center [976, 320] width 773 height 44
click at [980, 319] on input "text" at bounding box center [974, 320] width 759 height 22
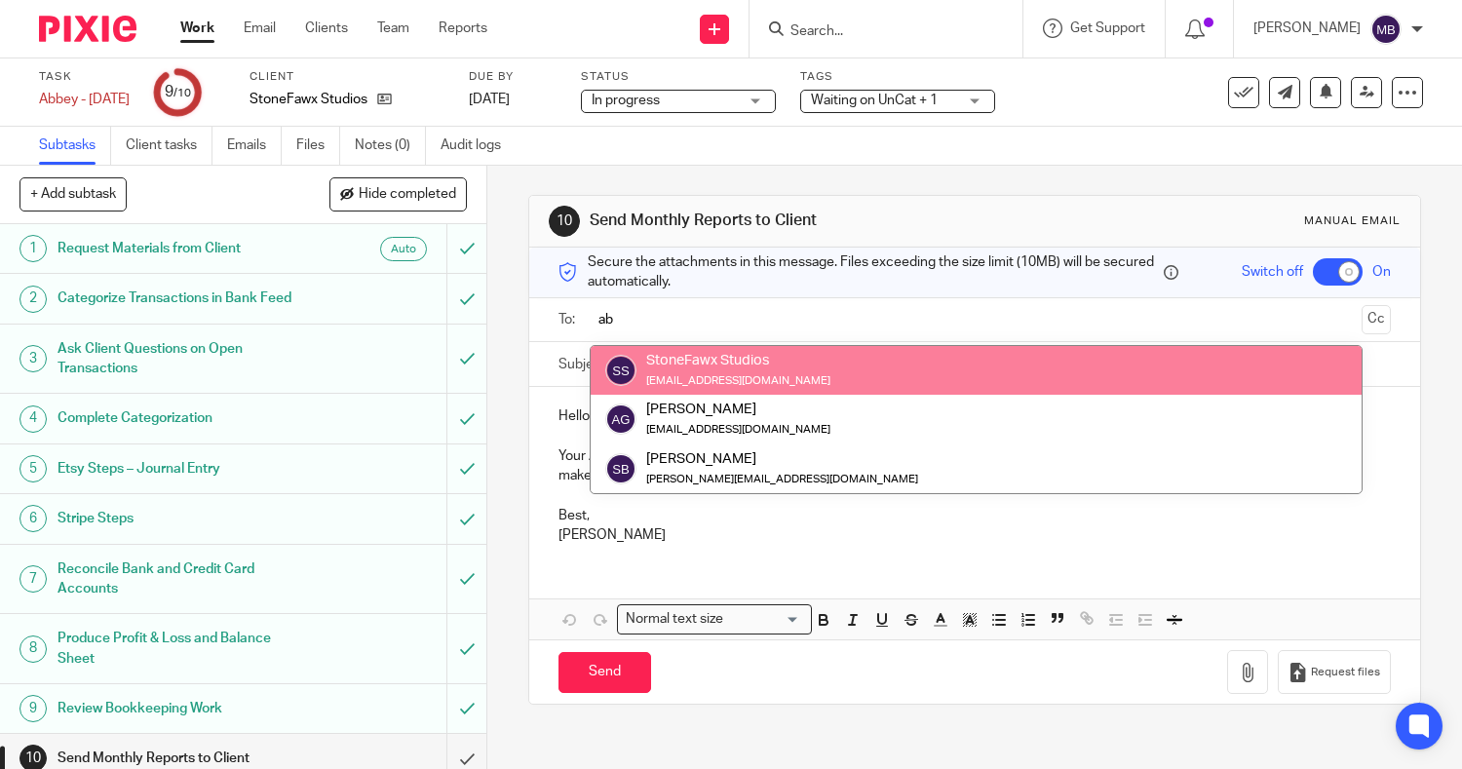
type input "ab"
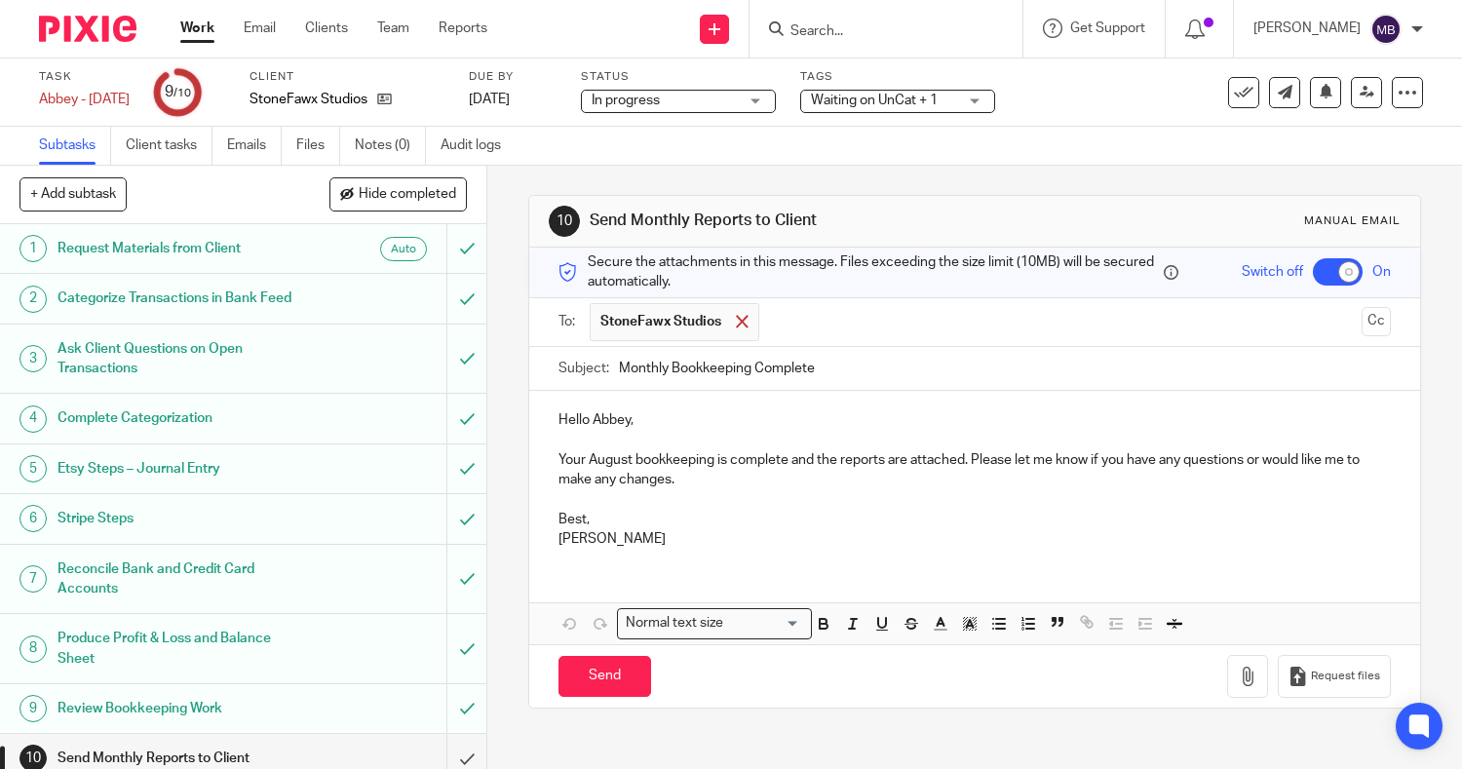
click at [736, 328] on span at bounding box center [742, 321] width 13 height 13
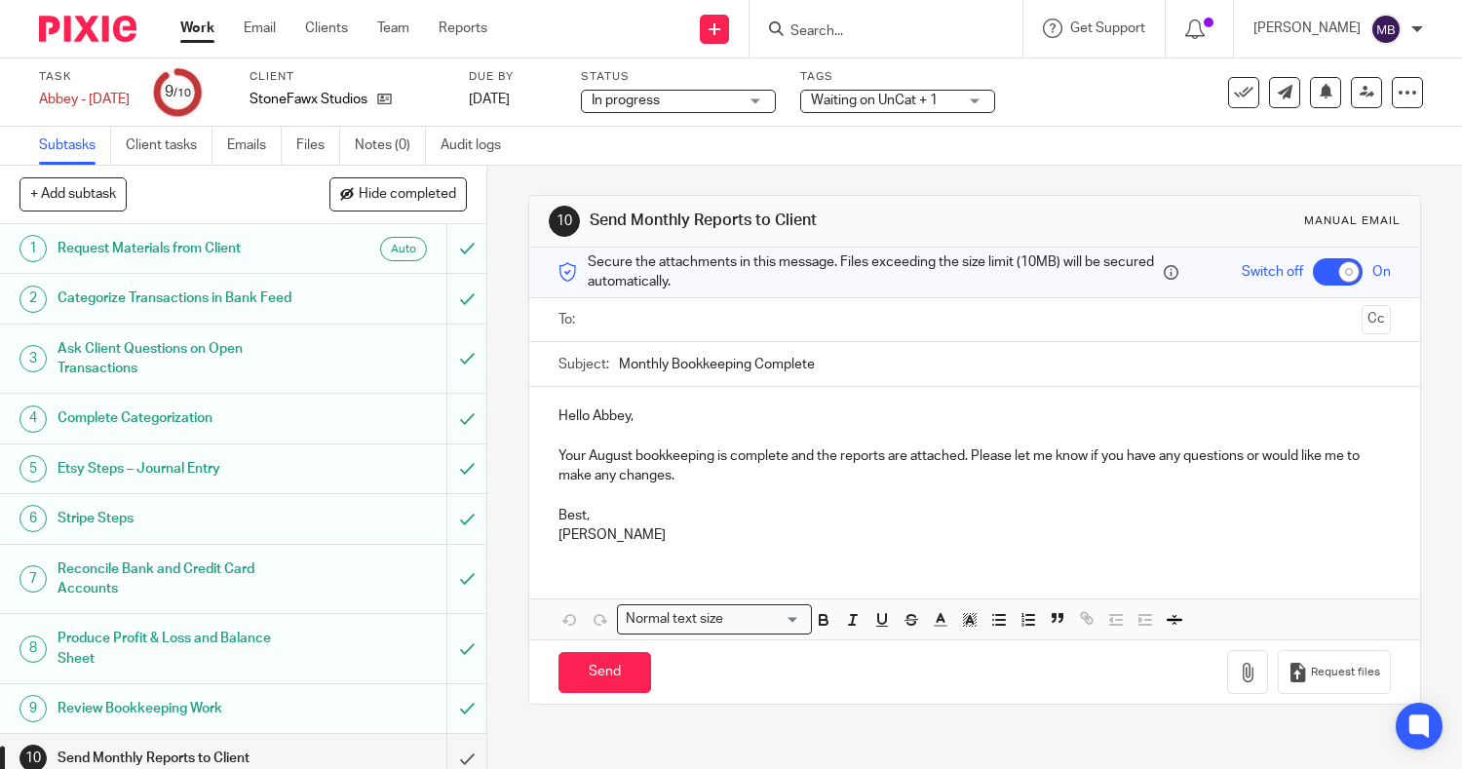
click at [736, 328] on input "text" at bounding box center [974, 320] width 759 height 22
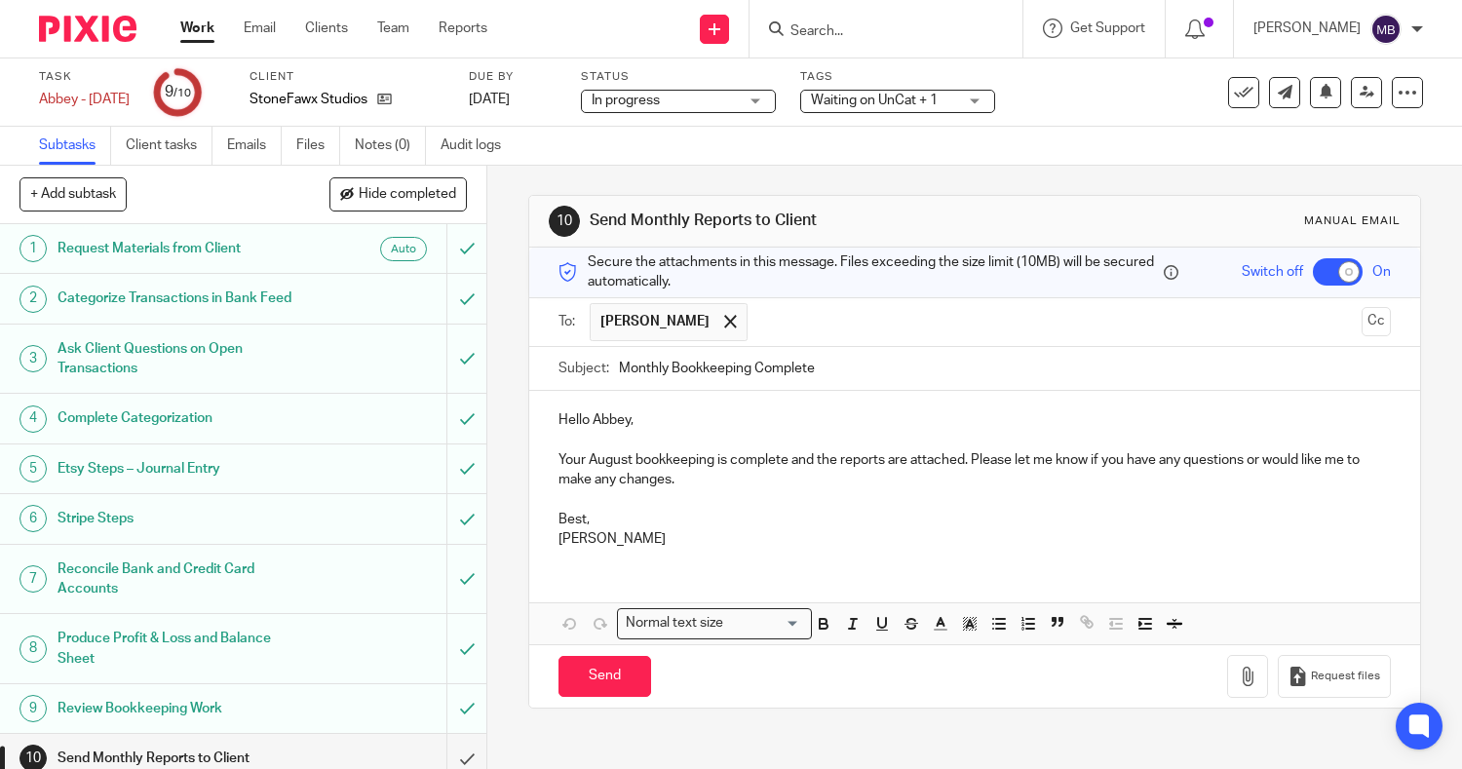
click at [780, 465] on p "Your August bookkeeping is complete and the reports are attached. Please let me…" at bounding box center [976, 470] width 834 height 40
click at [970, 464] on p "Your August bookkeeping is complete, and the reports are attached. Please let m…" at bounding box center [976, 470] width 834 height 40
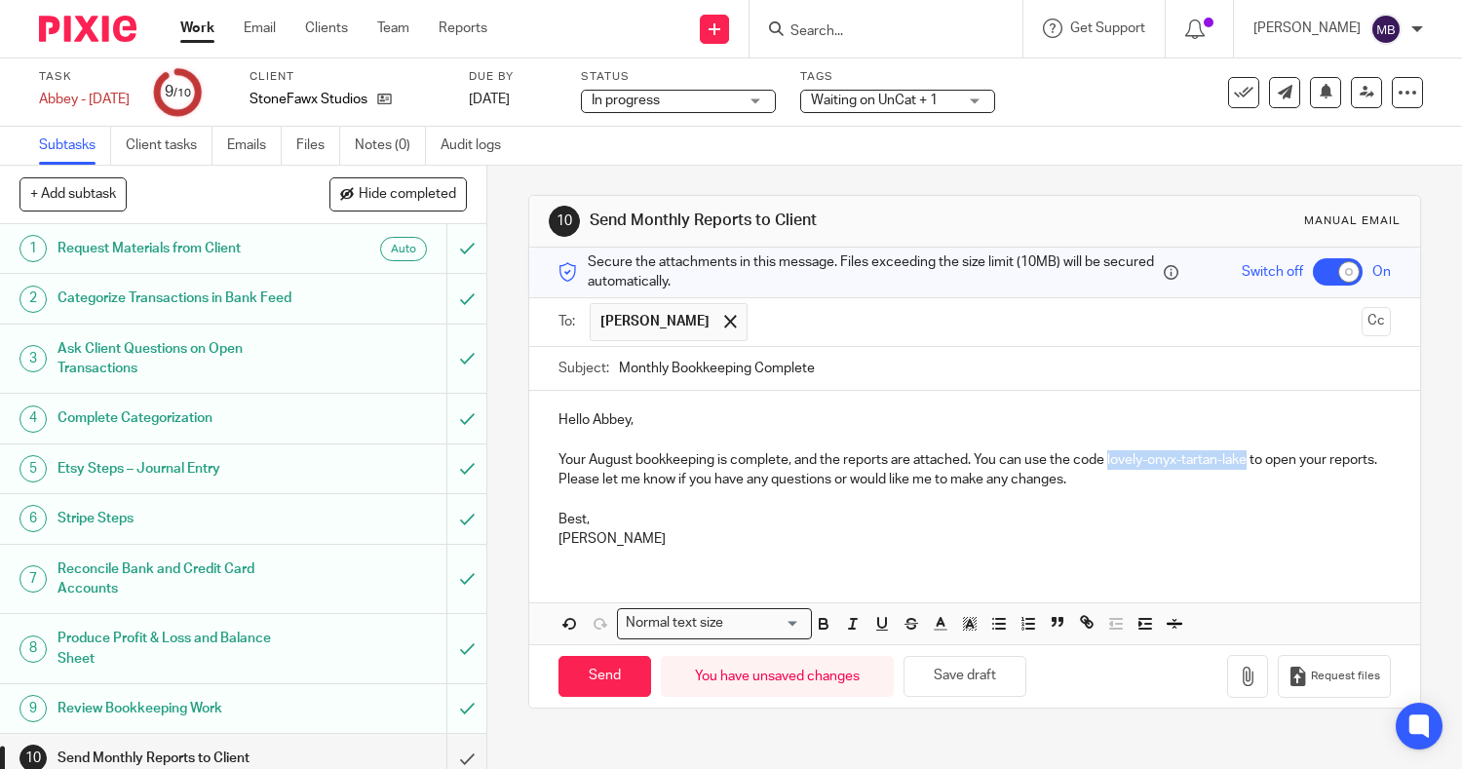
drag, startPoint x: 1102, startPoint y: 463, endPoint x: 1244, endPoint y: 468, distance: 142.4
click at [1244, 468] on p "Your August bookkeeping is complete, and the reports are attached. You can use …" at bounding box center [976, 470] width 834 height 40
click at [822, 623] on icon "button" at bounding box center [824, 624] width 18 height 18
click at [1077, 553] on div "Hello Abbey, Your August bookkeeping is complete, and the reports are attached.…" at bounding box center [975, 477] width 892 height 173
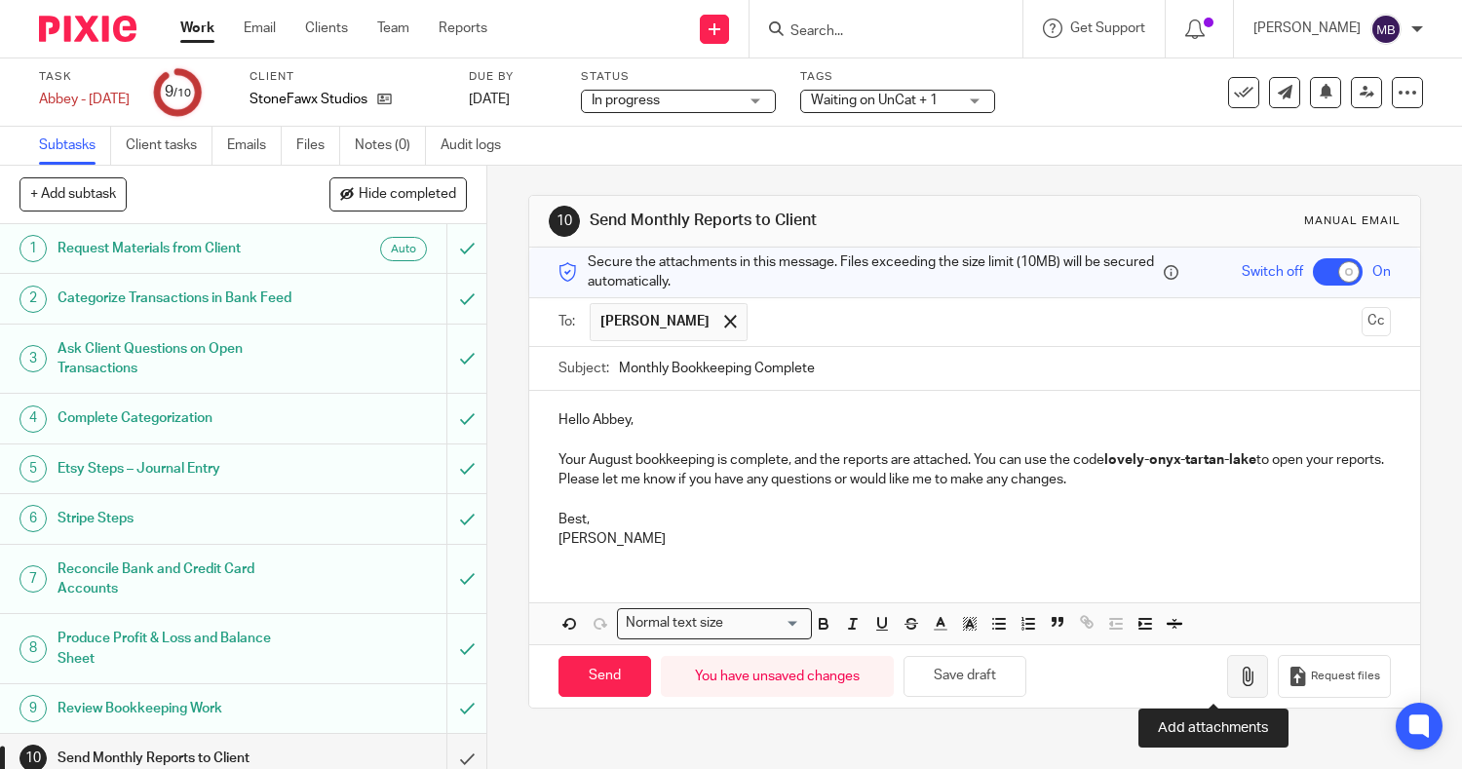
click at [1238, 679] on icon "button" at bounding box center [1247, 676] width 19 height 19
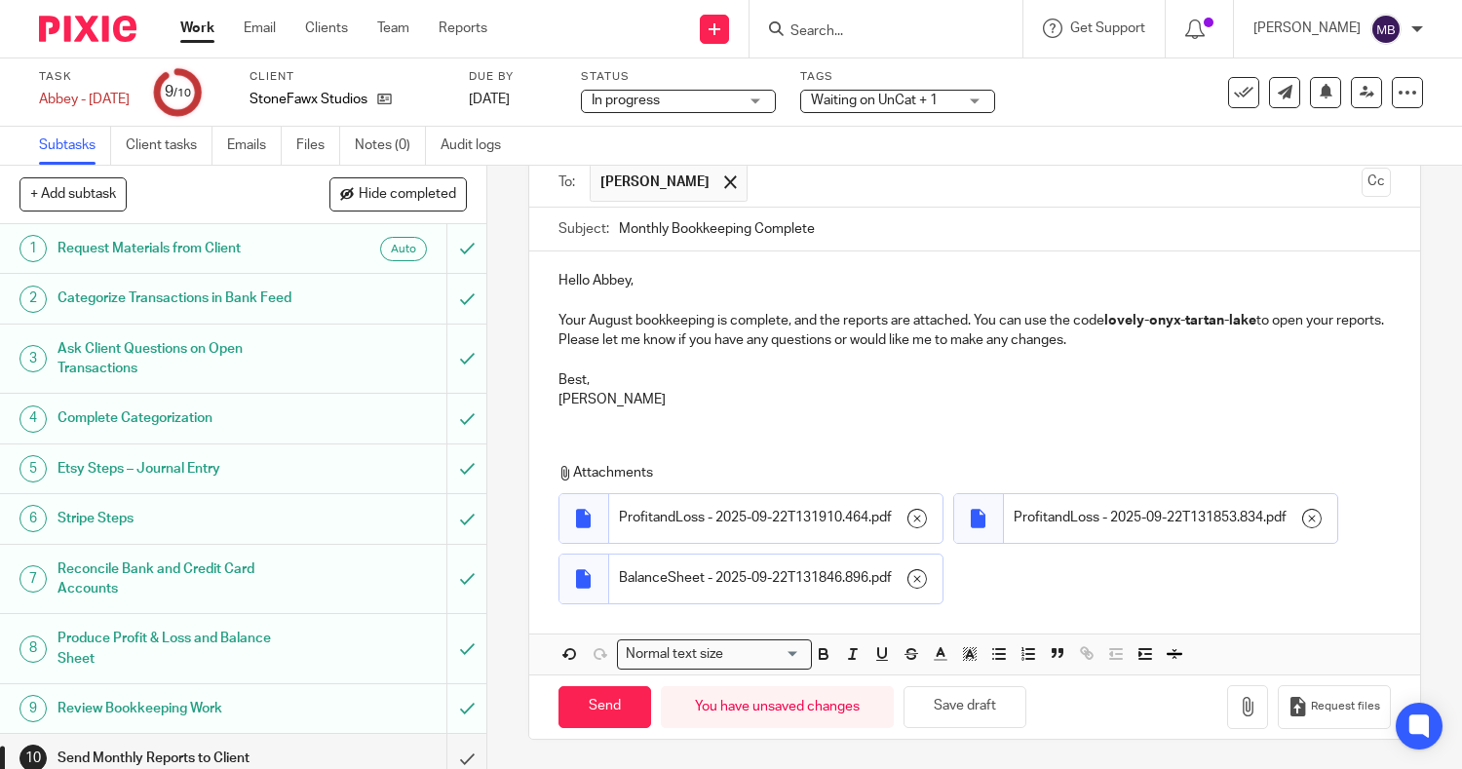
scroll to position [200, 0]
click at [592, 715] on input "Send" at bounding box center [605, 707] width 93 height 42
checkbox input "false"
type input "Sent"
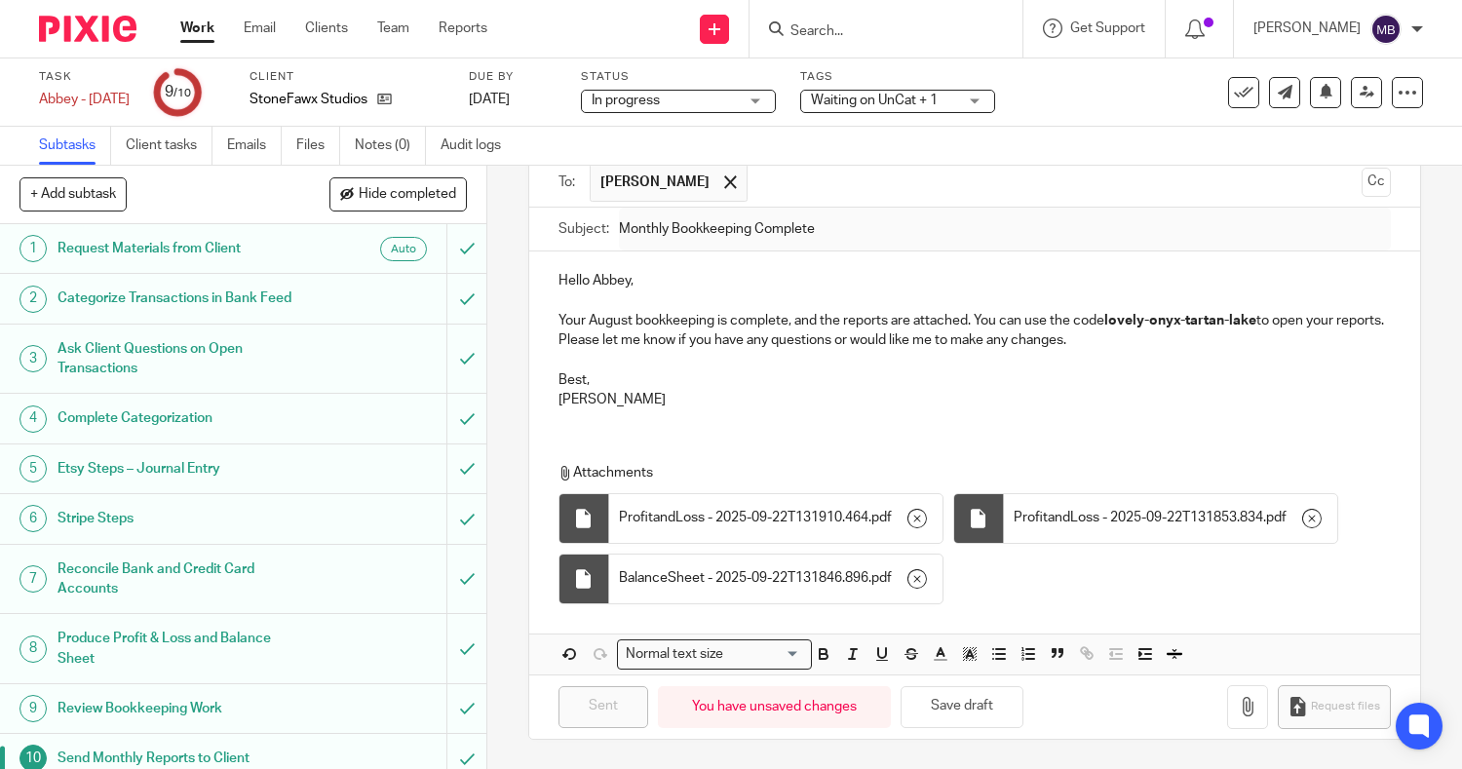
click at [202, 37] on link "Work" at bounding box center [197, 28] width 34 height 19
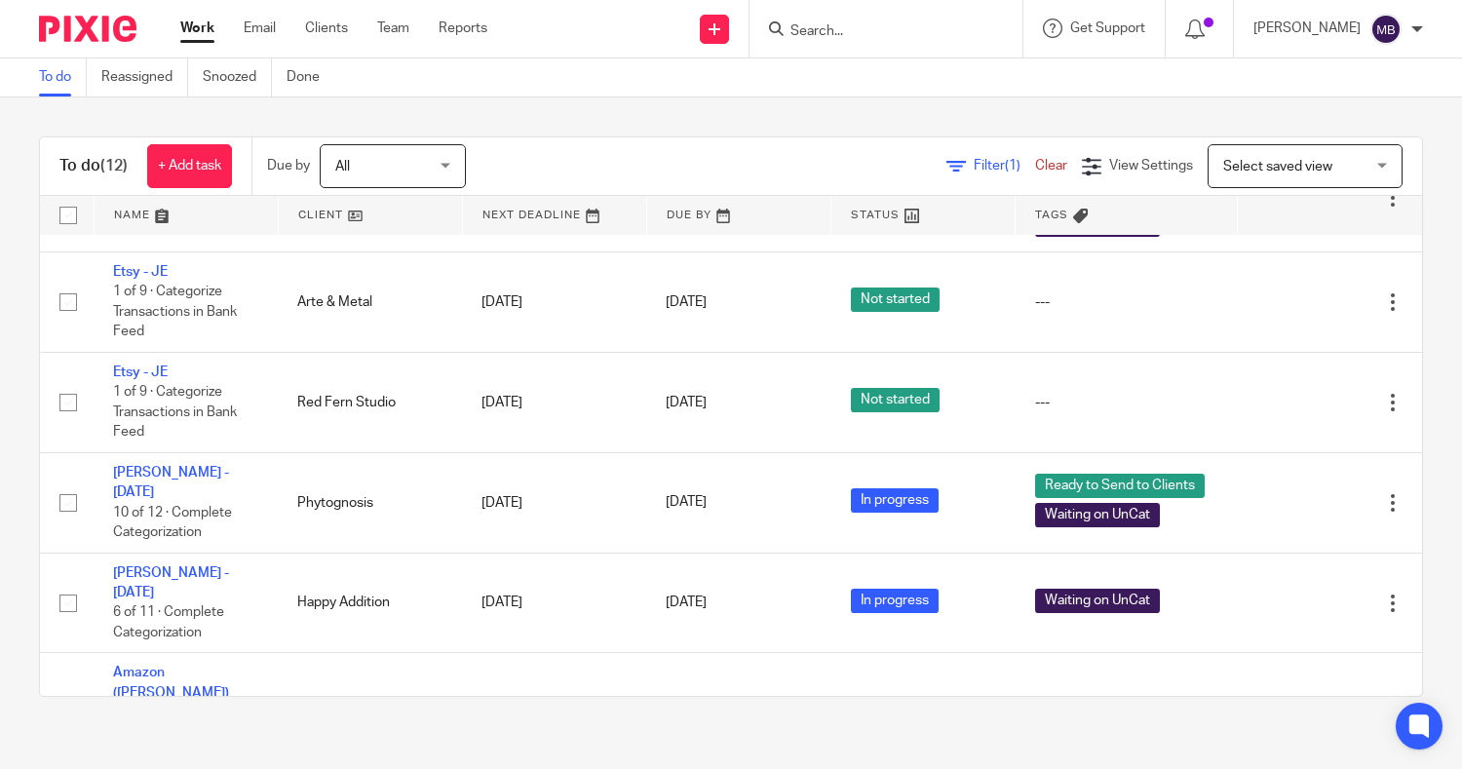
scroll to position [562, 0]
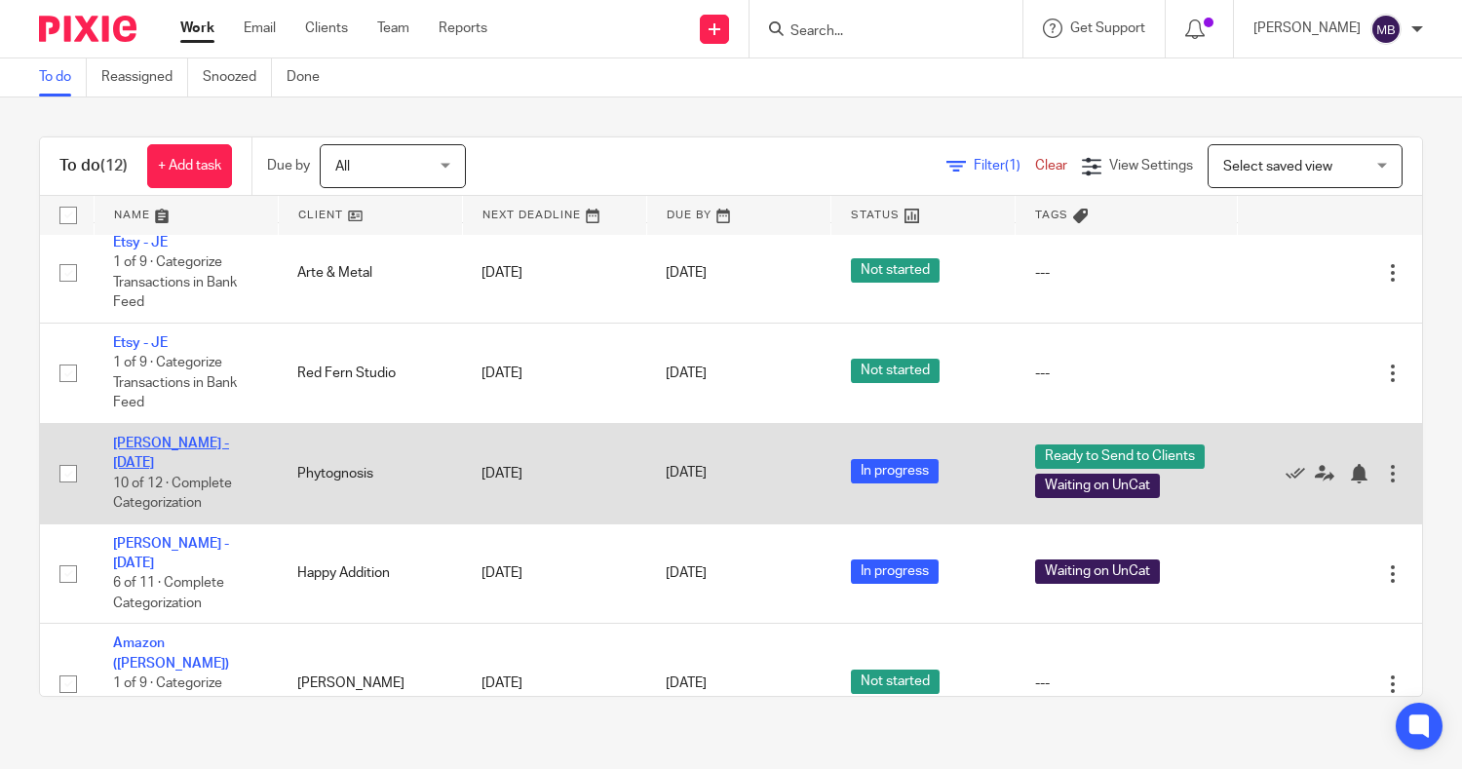
click at [170, 456] on link "[PERSON_NAME] - [DATE]" at bounding box center [171, 453] width 116 height 33
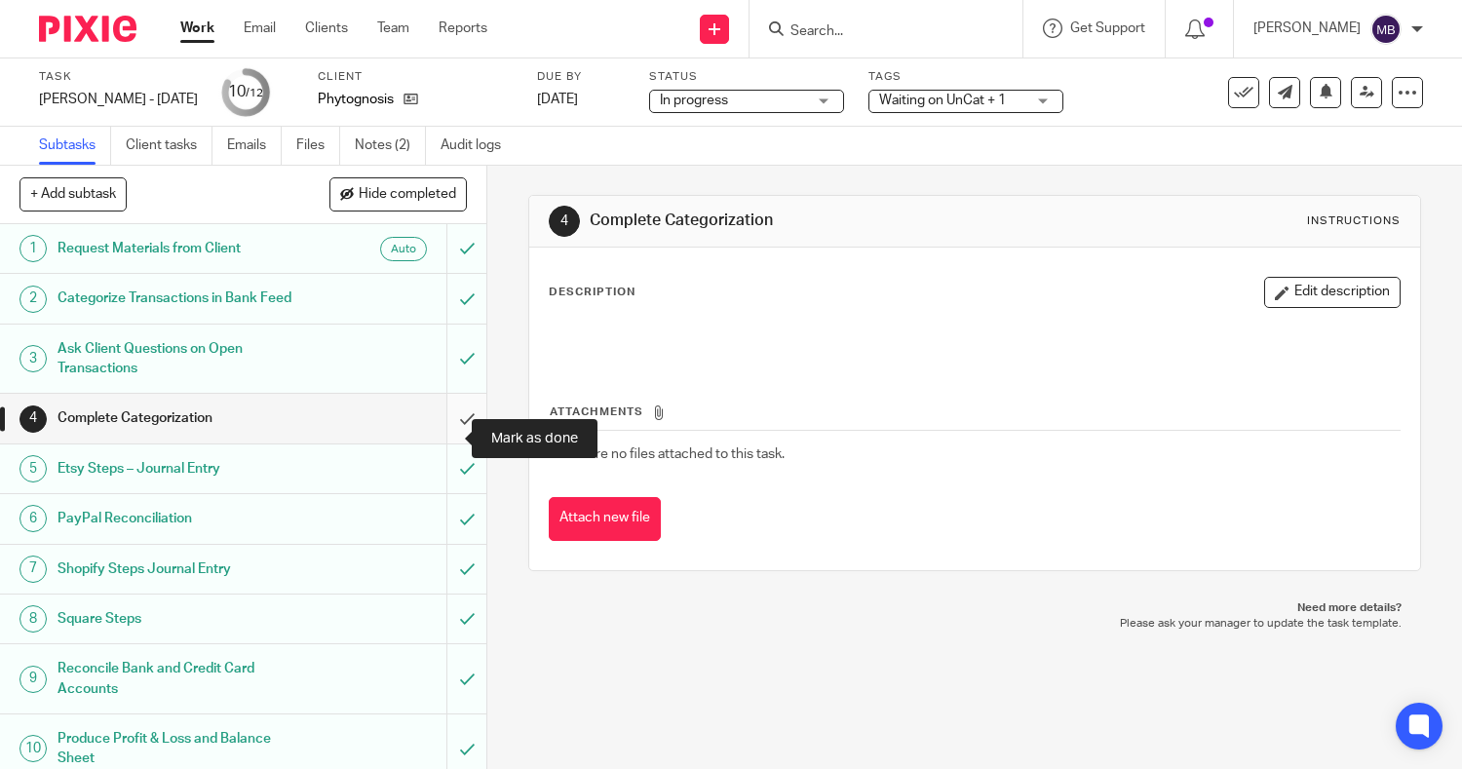
click at [442, 438] on input "submit" at bounding box center [243, 418] width 486 height 49
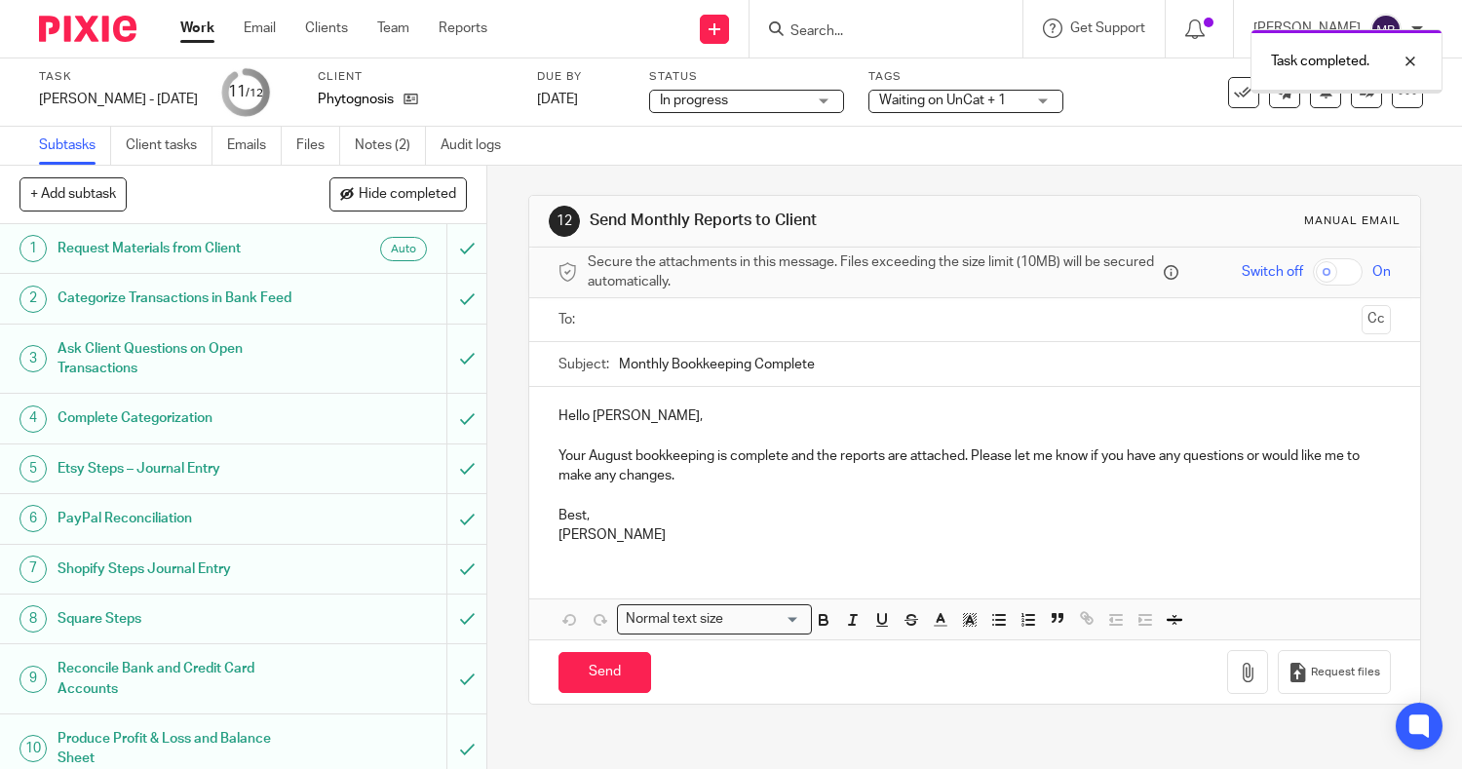
scroll to position [136, 0]
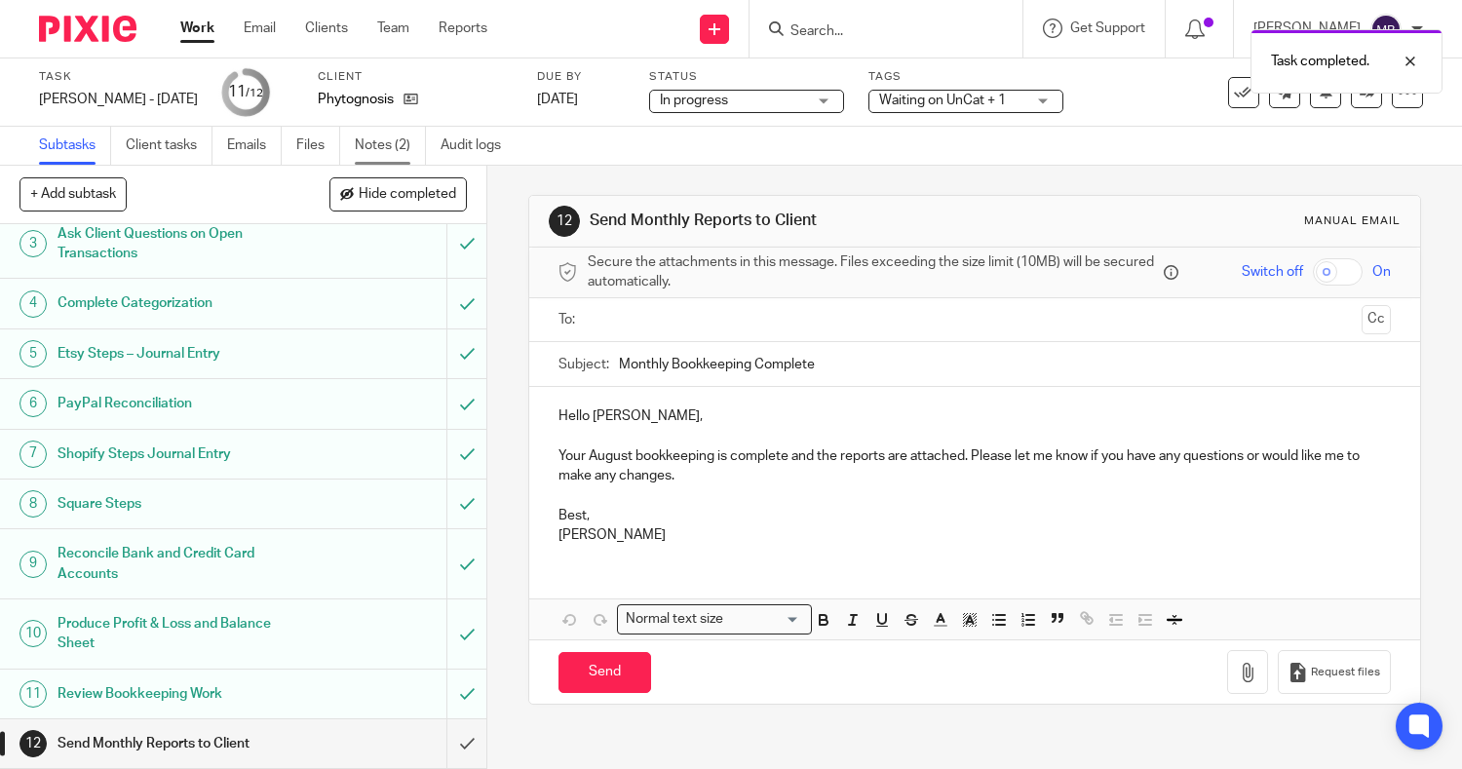
click at [376, 153] on link "Notes (2)" at bounding box center [390, 146] width 71 height 38
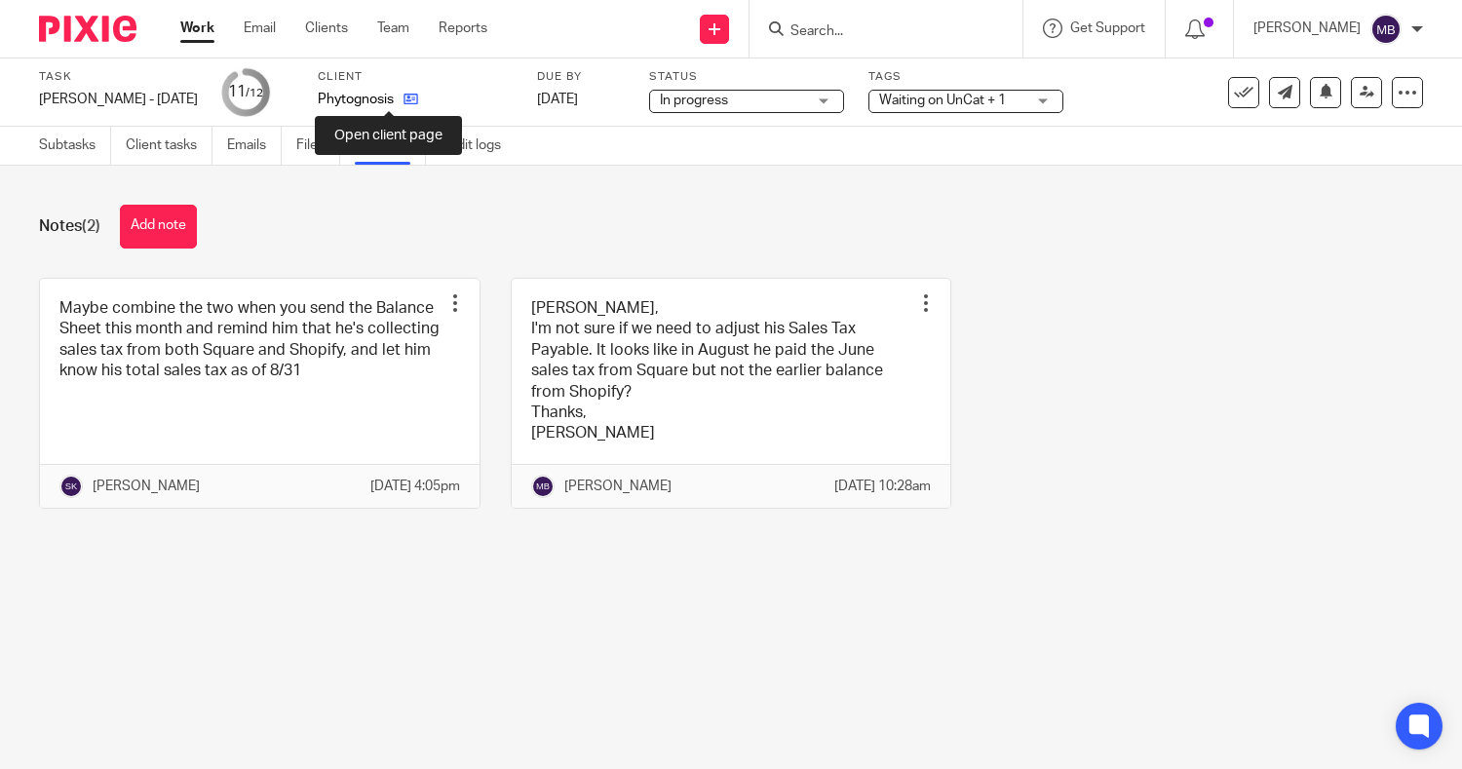
click at [404, 98] on icon at bounding box center [411, 99] width 15 height 15
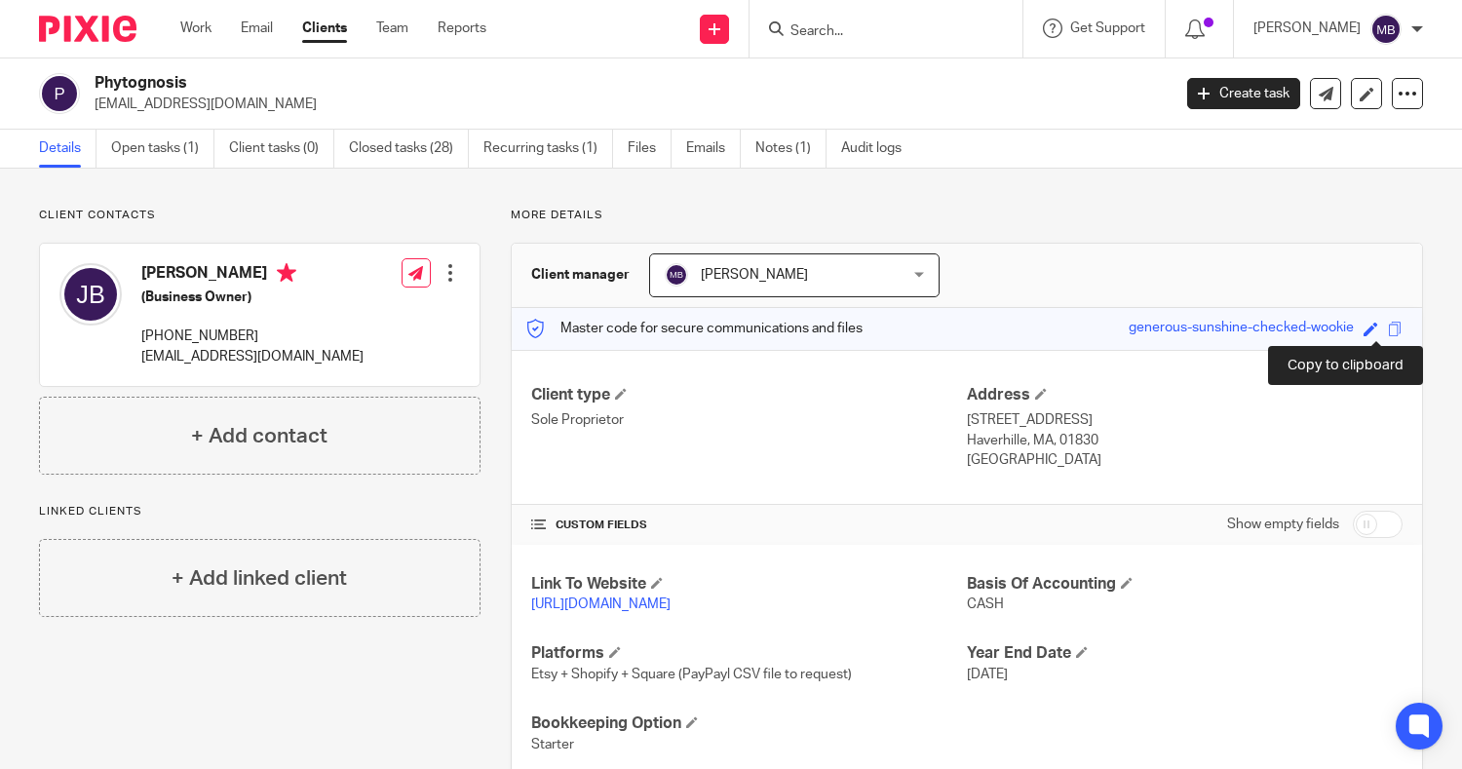
click at [1388, 328] on span at bounding box center [1395, 329] width 15 height 15
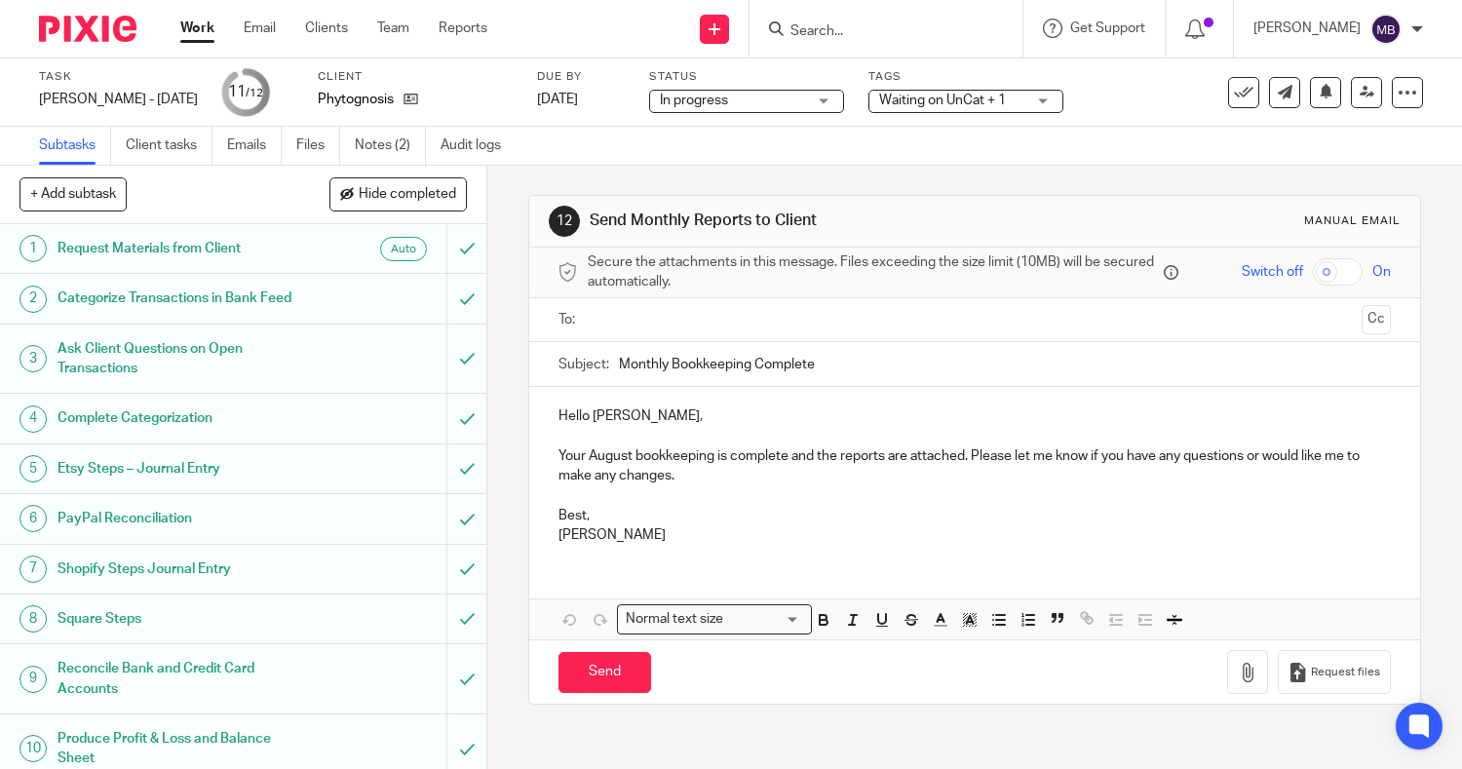
click at [1022, 95] on div "Waiting on UnCat + 1" at bounding box center [966, 101] width 195 height 23
click at [1313, 272] on input "checkbox" at bounding box center [1338, 271] width 50 height 27
checkbox input "true"
click at [1176, 302] on div at bounding box center [976, 320] width 773 height 44
click at [1151, 318] on input "text" at bounding box center [974, 320] width 759 height 22
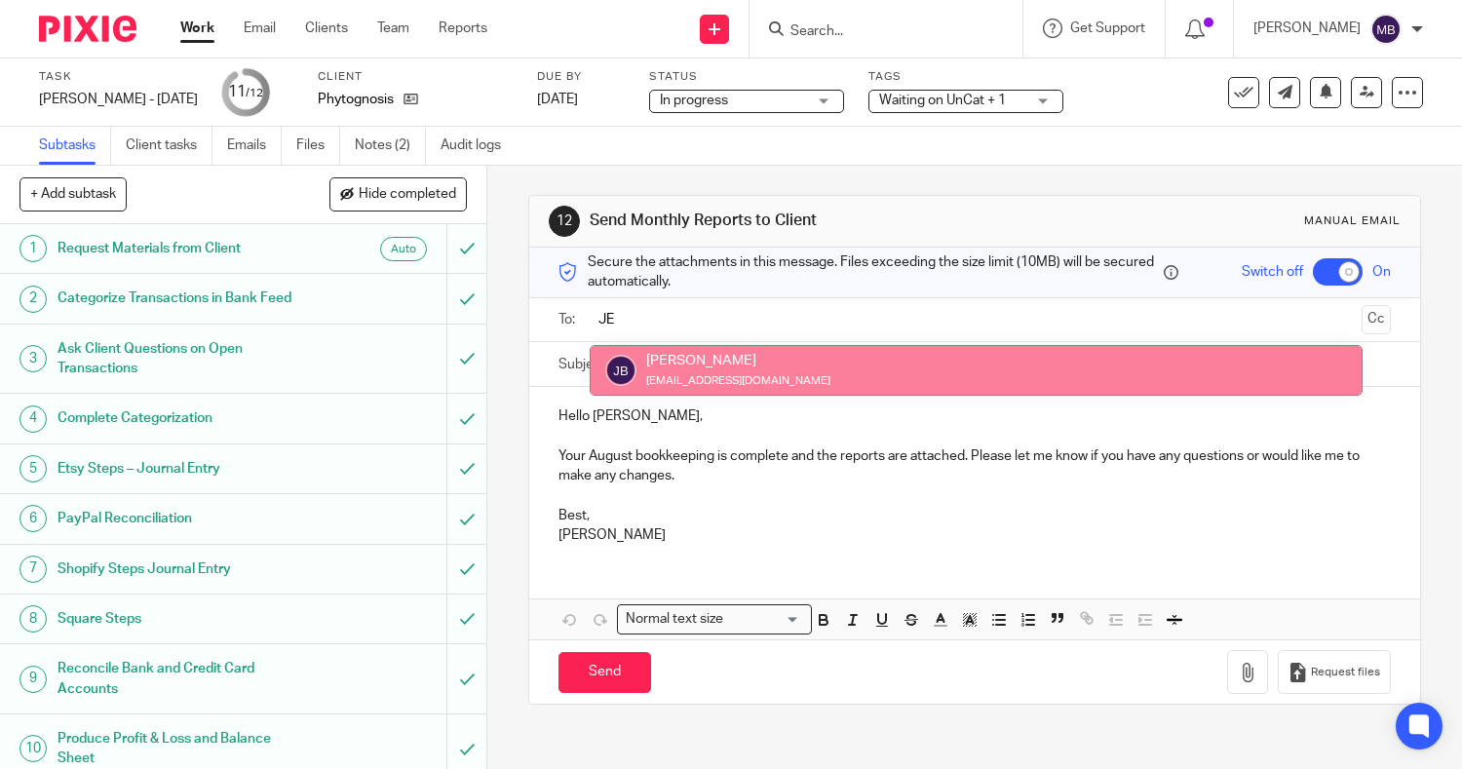
type input "JE"
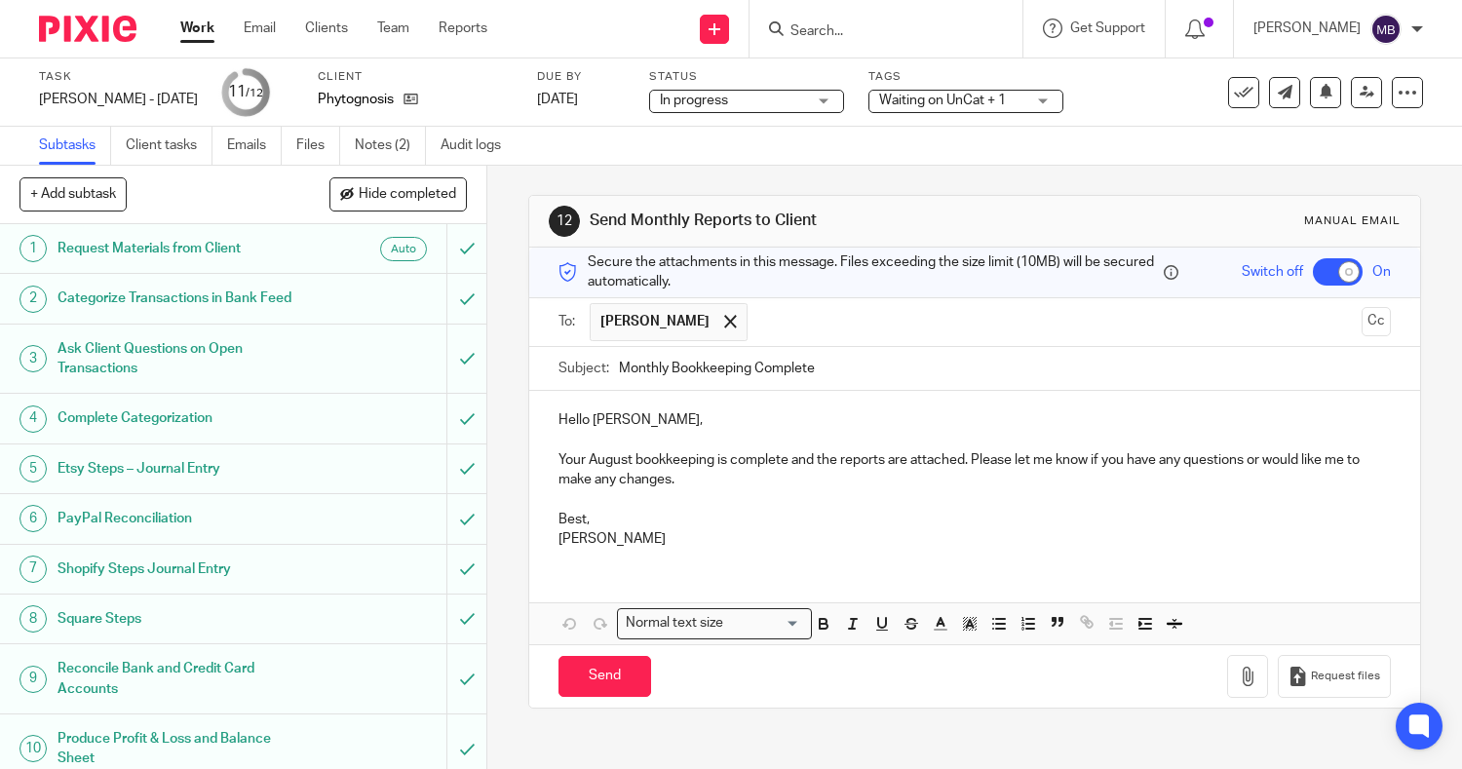
click at [784, 463] on p "Your August bookkeeping is complete and the reports are attached. Please let me…" at bounding box center [976, 470] width 834 height 40
click at [962, 455] on p "Your August bookkeeping is complete, and the reports are attached. Please let m…" at bounding box center [976, 470] width 834 height 40
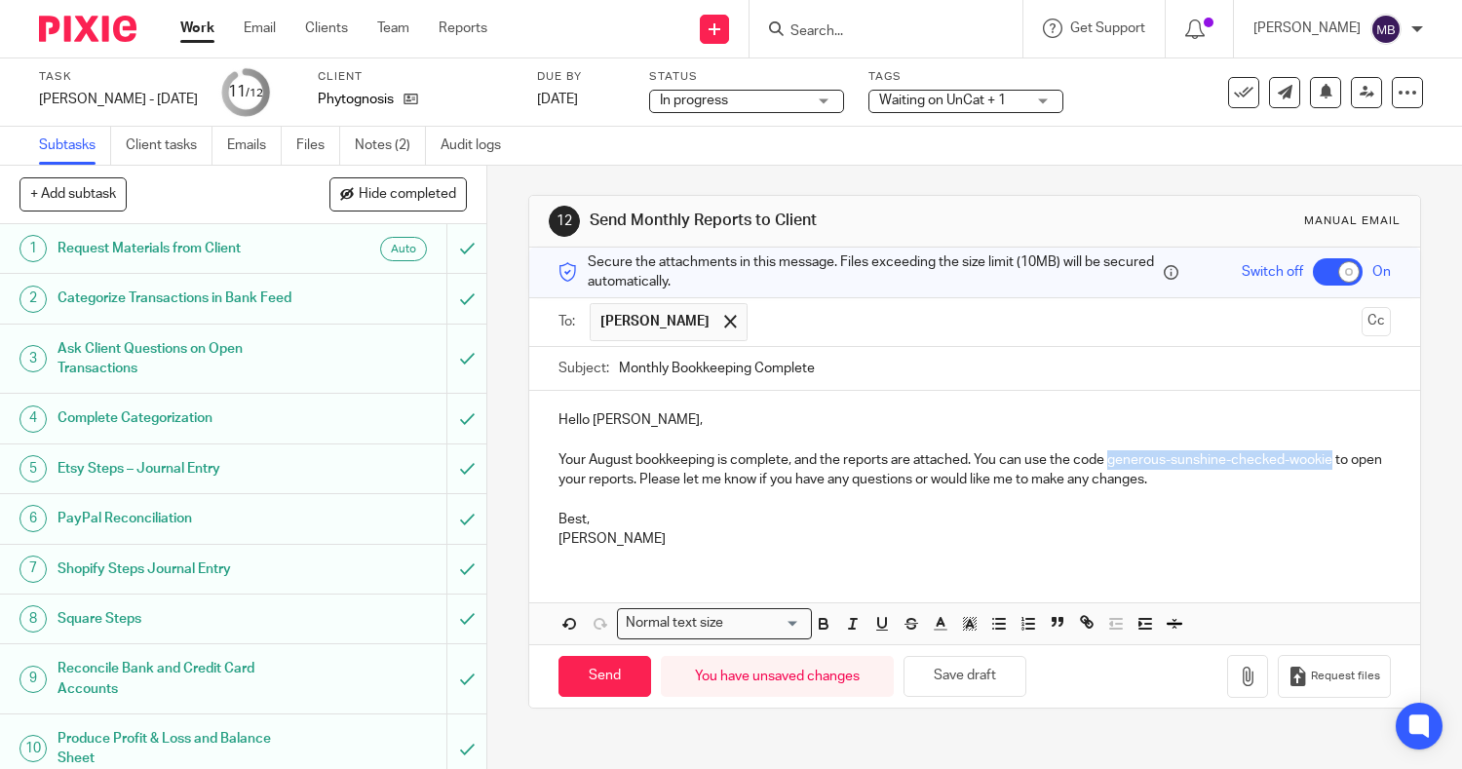
drag, startPoint x: 1103, startPoint y: 461, endPoint x: 1329, endPoint y: 468, distance: 226.3
click at [1329, 468] on p "Your August bookkeeping is complete, and the reports are attached. You can use …" at bounding box center [976, 470] width 834 height 40
click at [816, 627] on icon "button" at bounding box center [824, 624] width 18 height 18
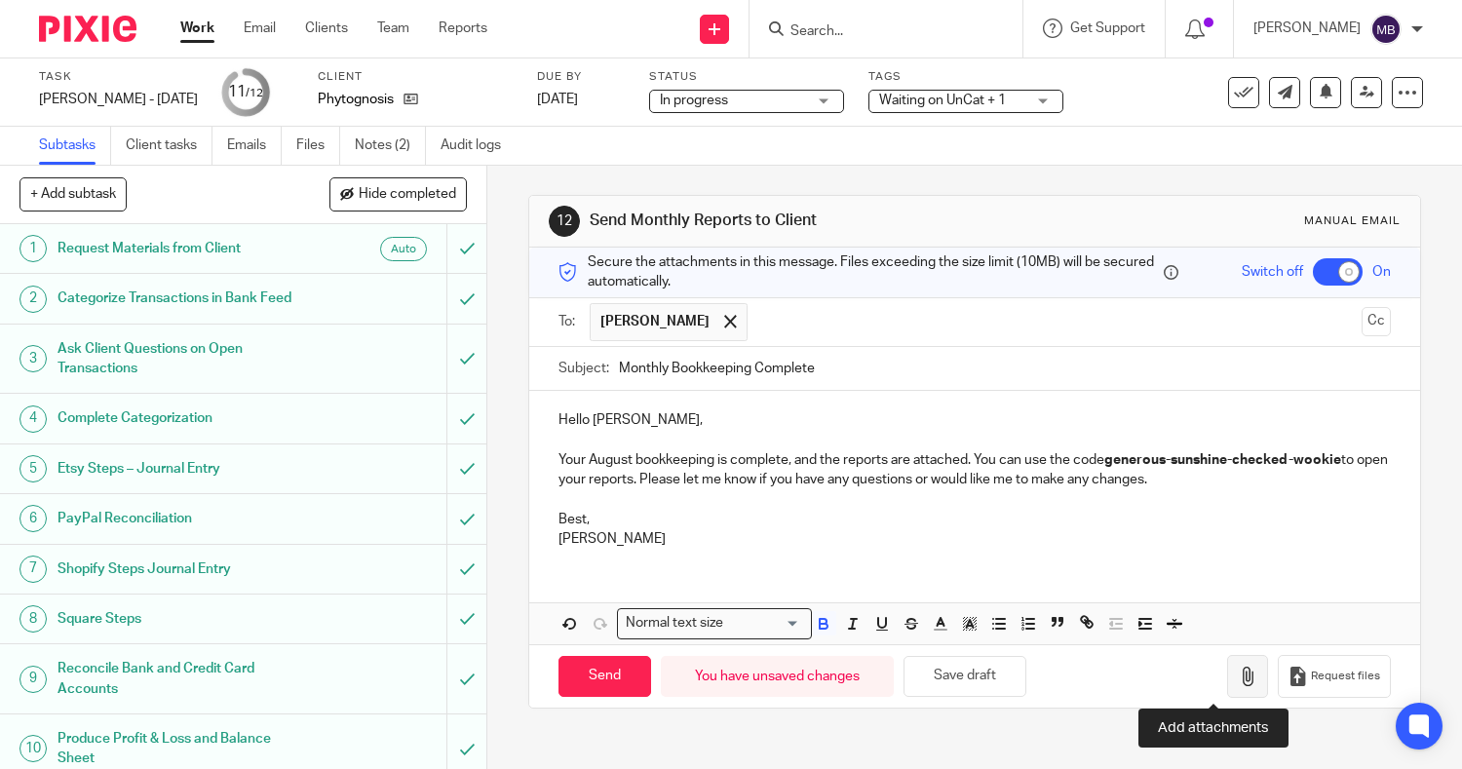
click at [1238, 675] on icon "button" at bounding box center [1247, 676] width 19 height 19
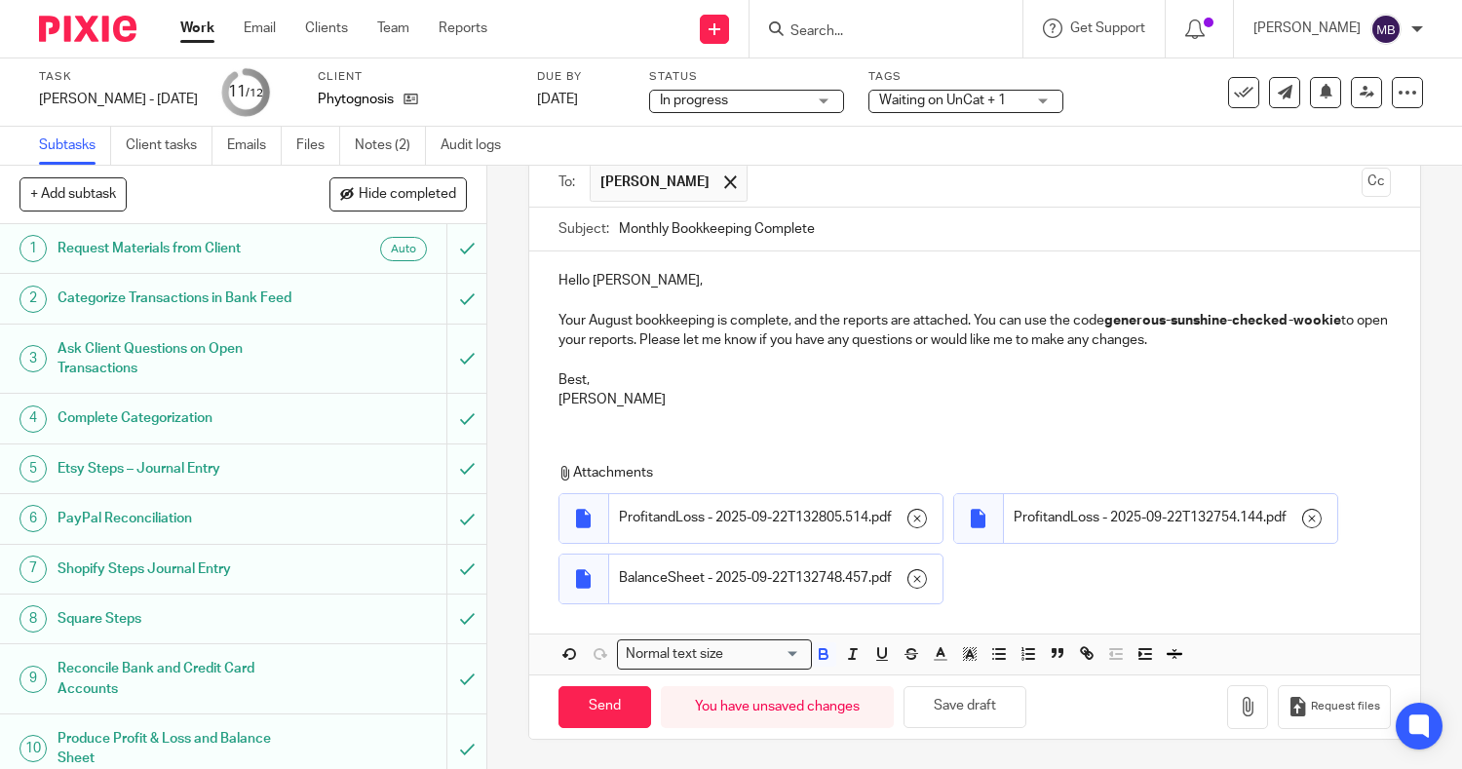
scroll to position [200, 0]
click at [589, 700] on input "Send" at bounding box center [605, 707] width 93 height 42
checkbox input "false"
type input "Sent"
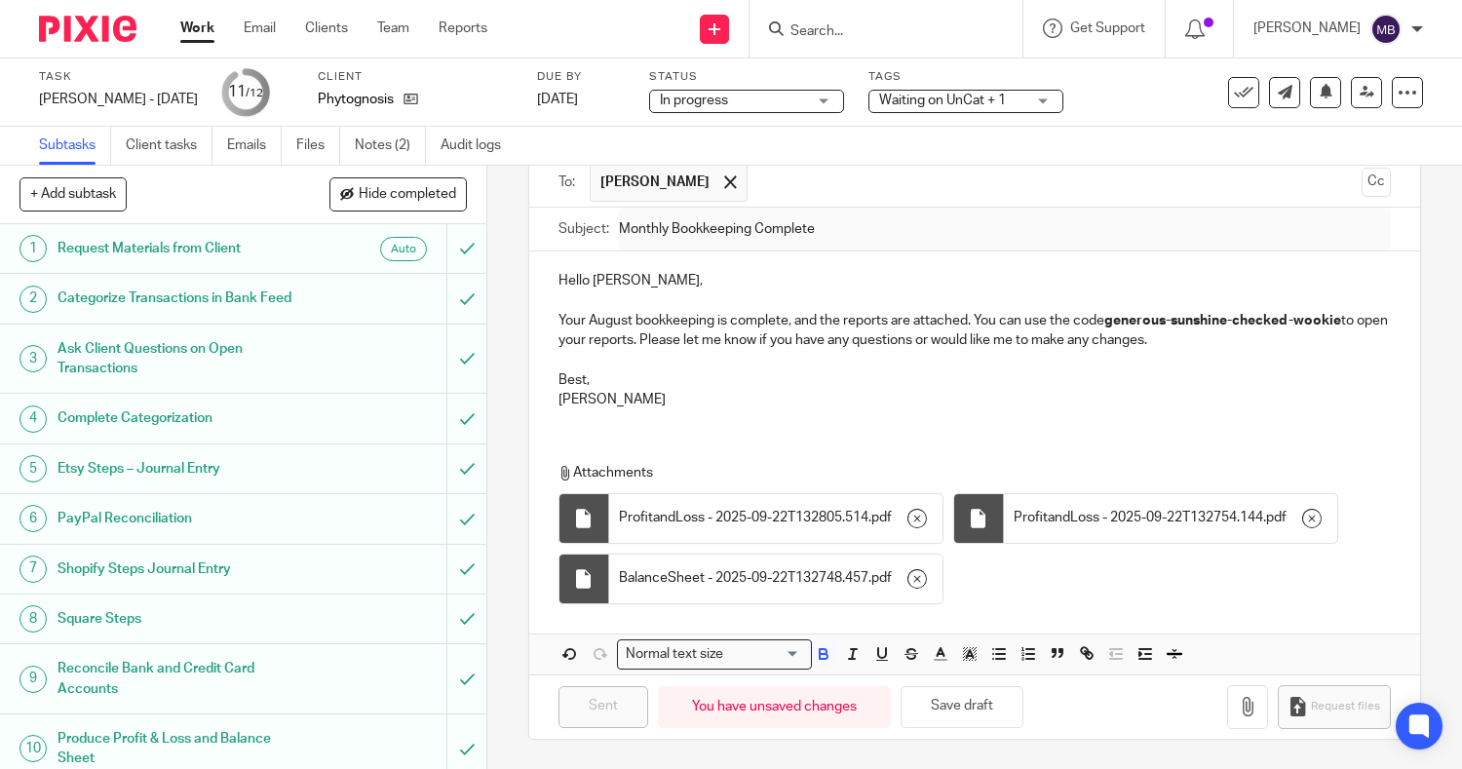
click at [931, 38] on input "Search" at bounding box center [876, 32] width 175 height 18
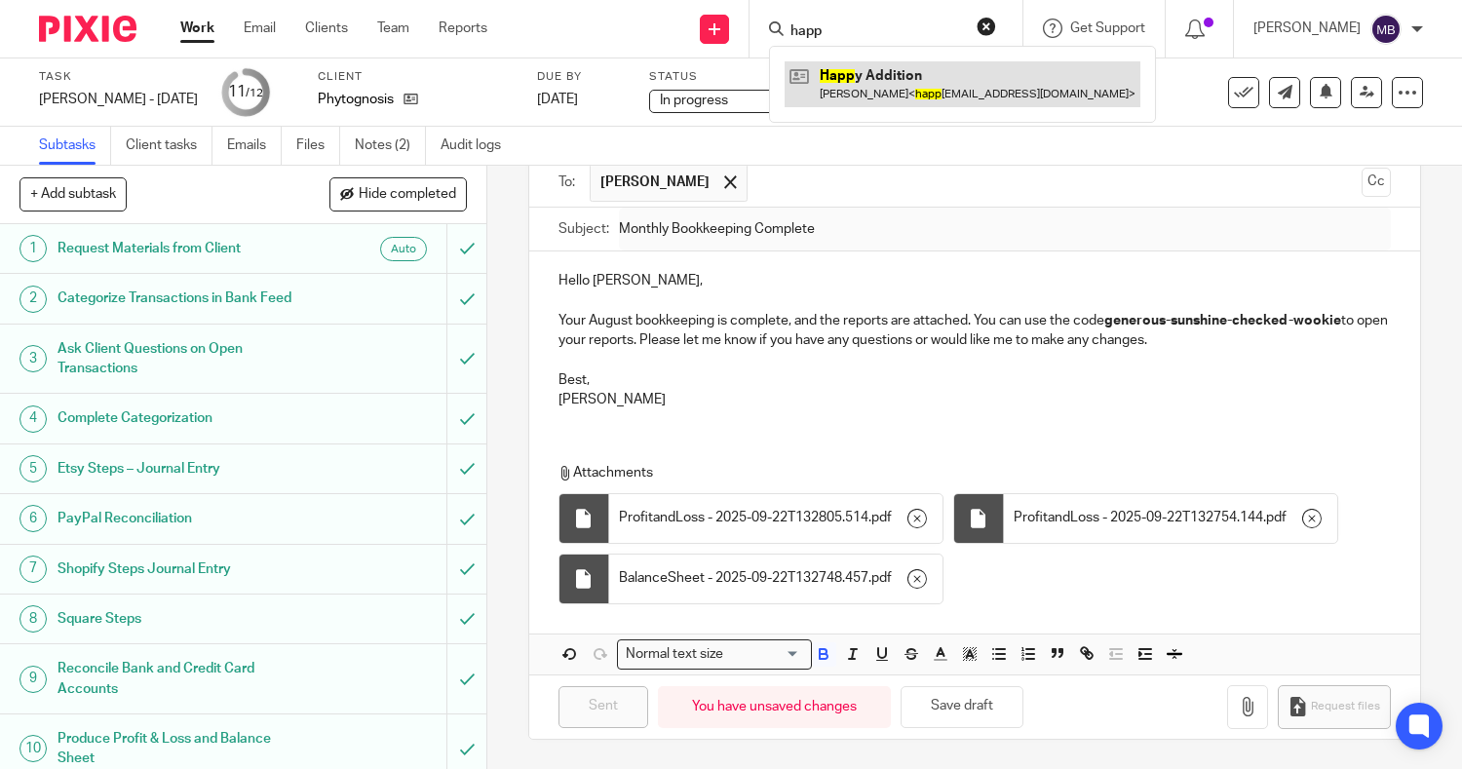
type input "happ"
click at [874, 86] on link at bounding box center [963, 83] width 356 height 45
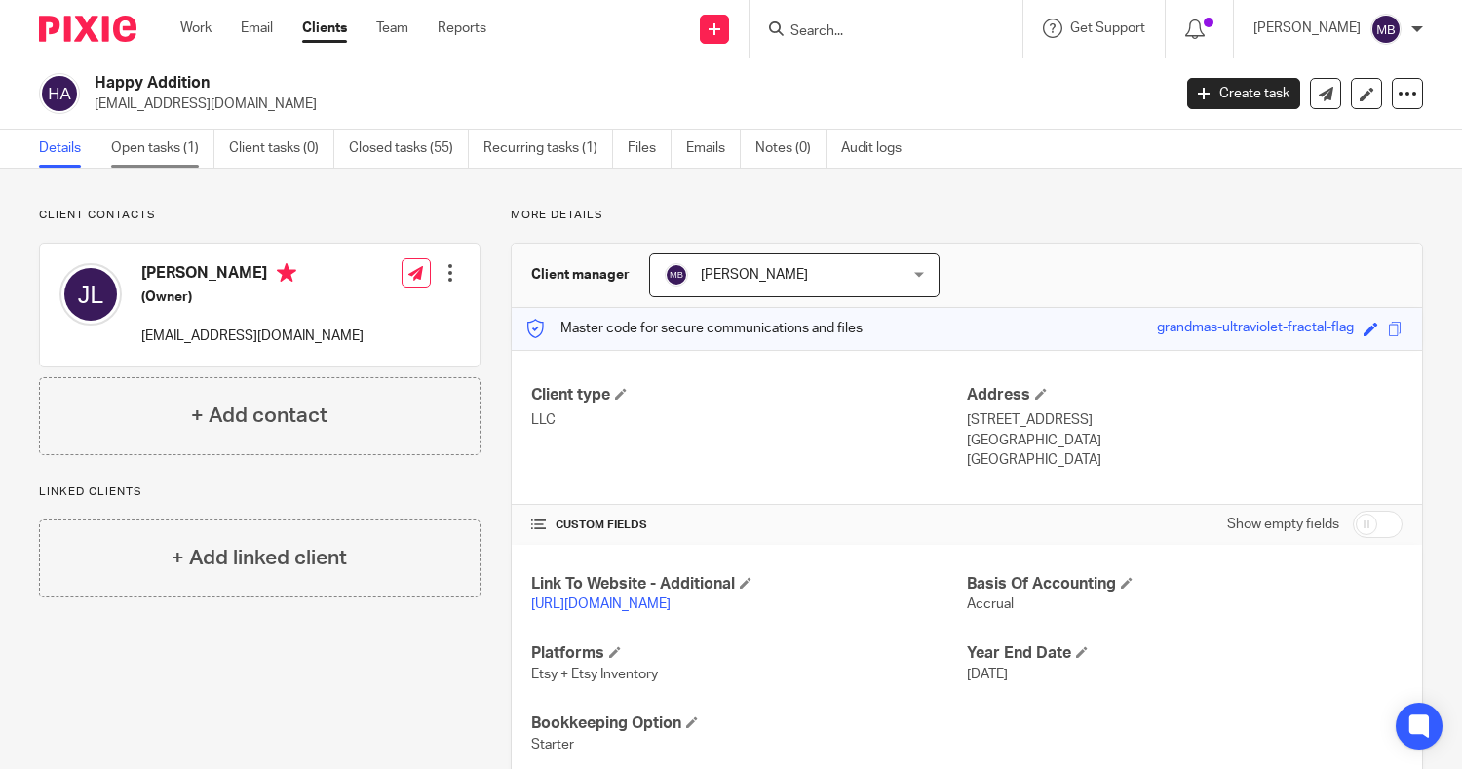
click at [145, 152] on link "Open tasks (1)" at bounding box center [162, 149] width 103 height 38
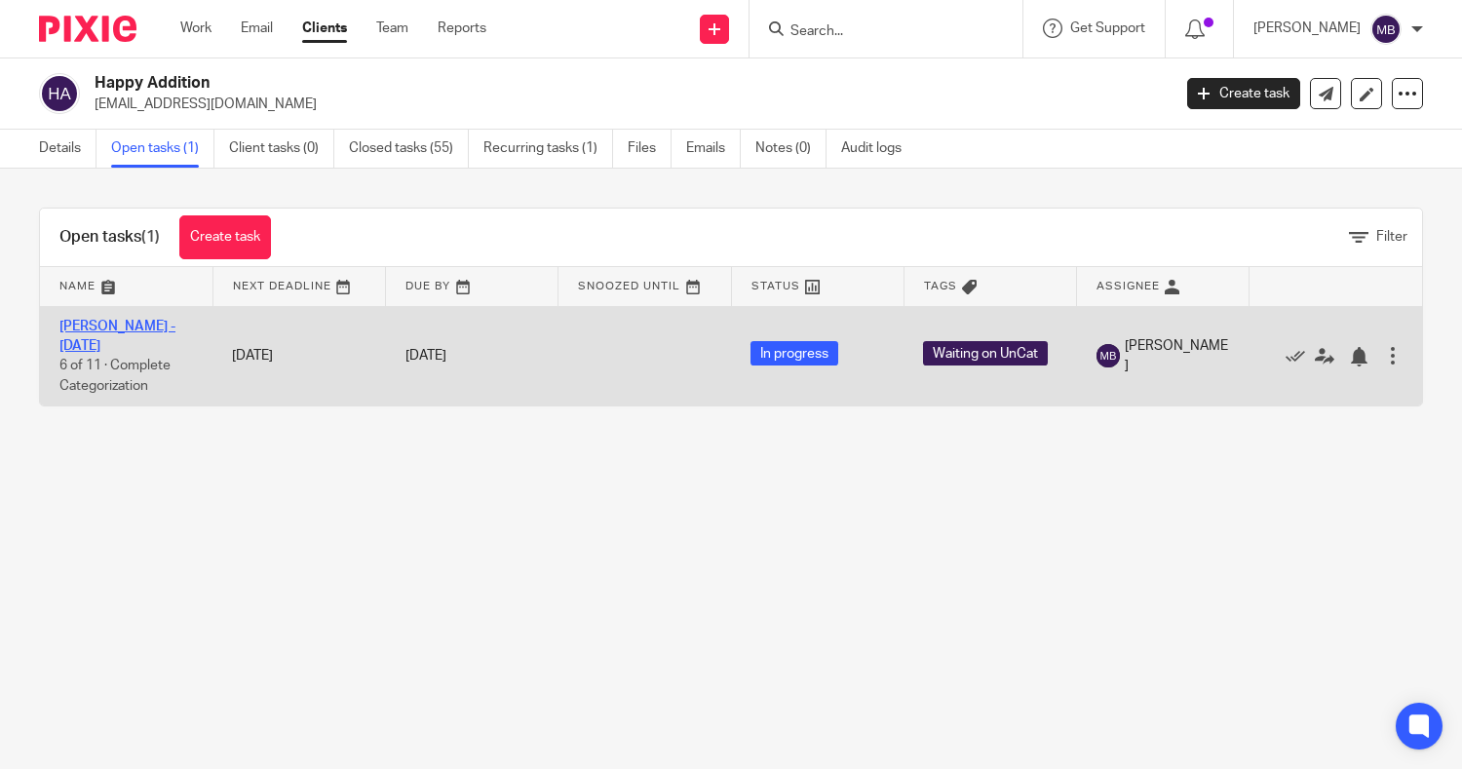
click at [98, 328] on link "[PERSON_NAME] - [DATE]" at bounding box center [117, 336] width 116 height 33
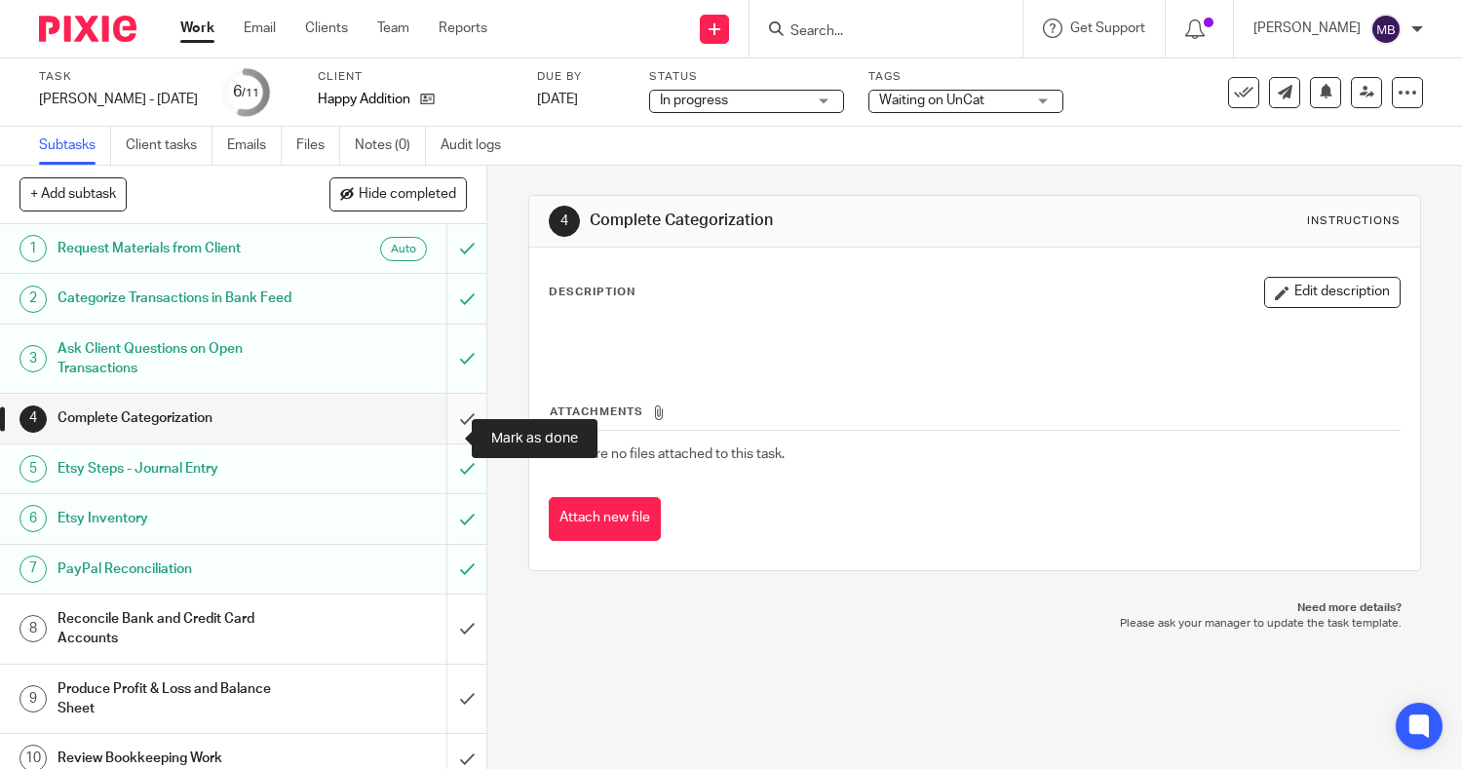
click at [440, 436] on input "submit" at bounding box center [243, 418] width 486 height 49
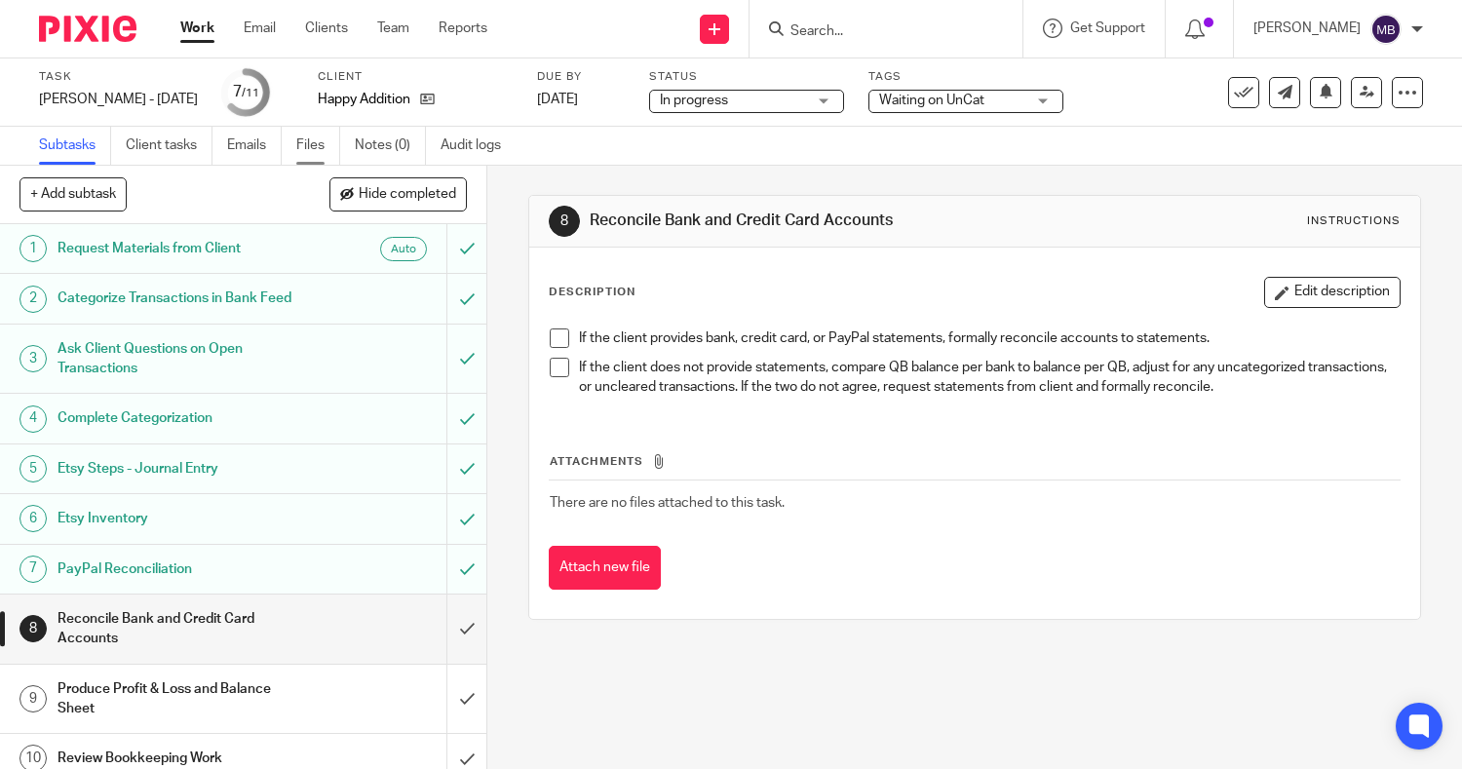
click at [330, 156] on link "Files" at bounding box center [318, 146] width 44 height 38
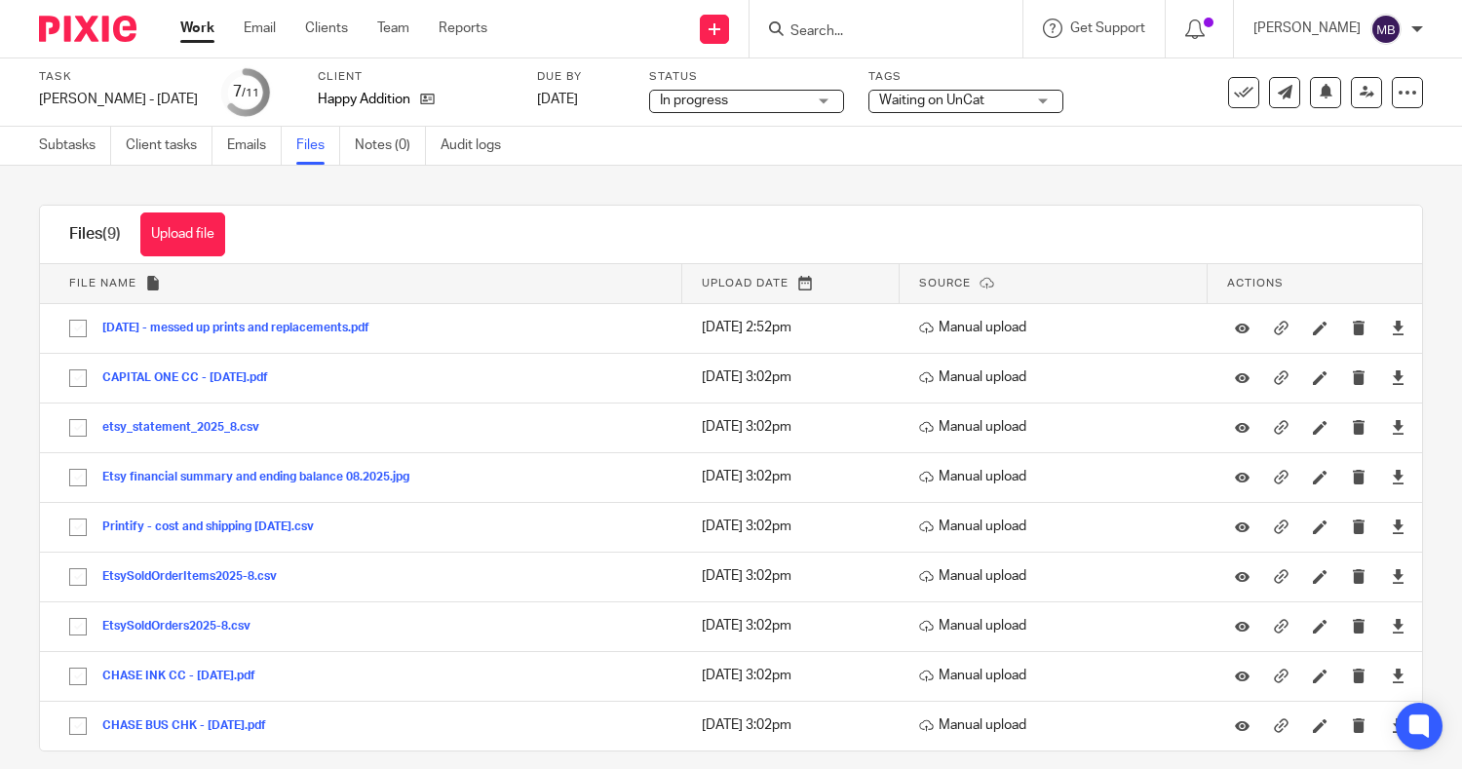
scroll to position [20, 0]
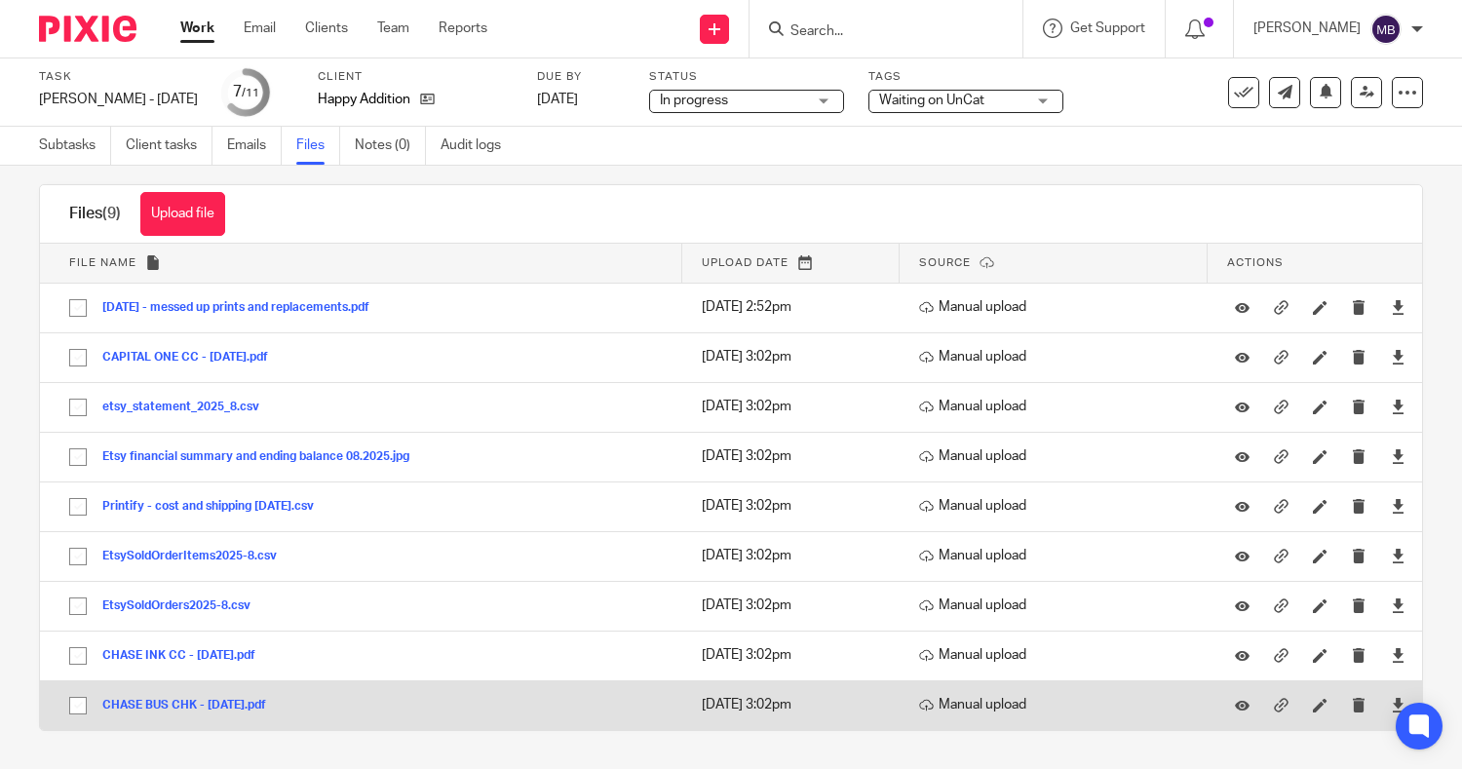
click at [166, 695] on div "CHASE BUS CHK - AUG 2025.pdf" at bounding box center [191, 704] width 178 height 19
click at [171, 700] on button "CHASE BUS CHK - AUG 2025.pdf" at bounding box center [191, 706] width 178 height 14
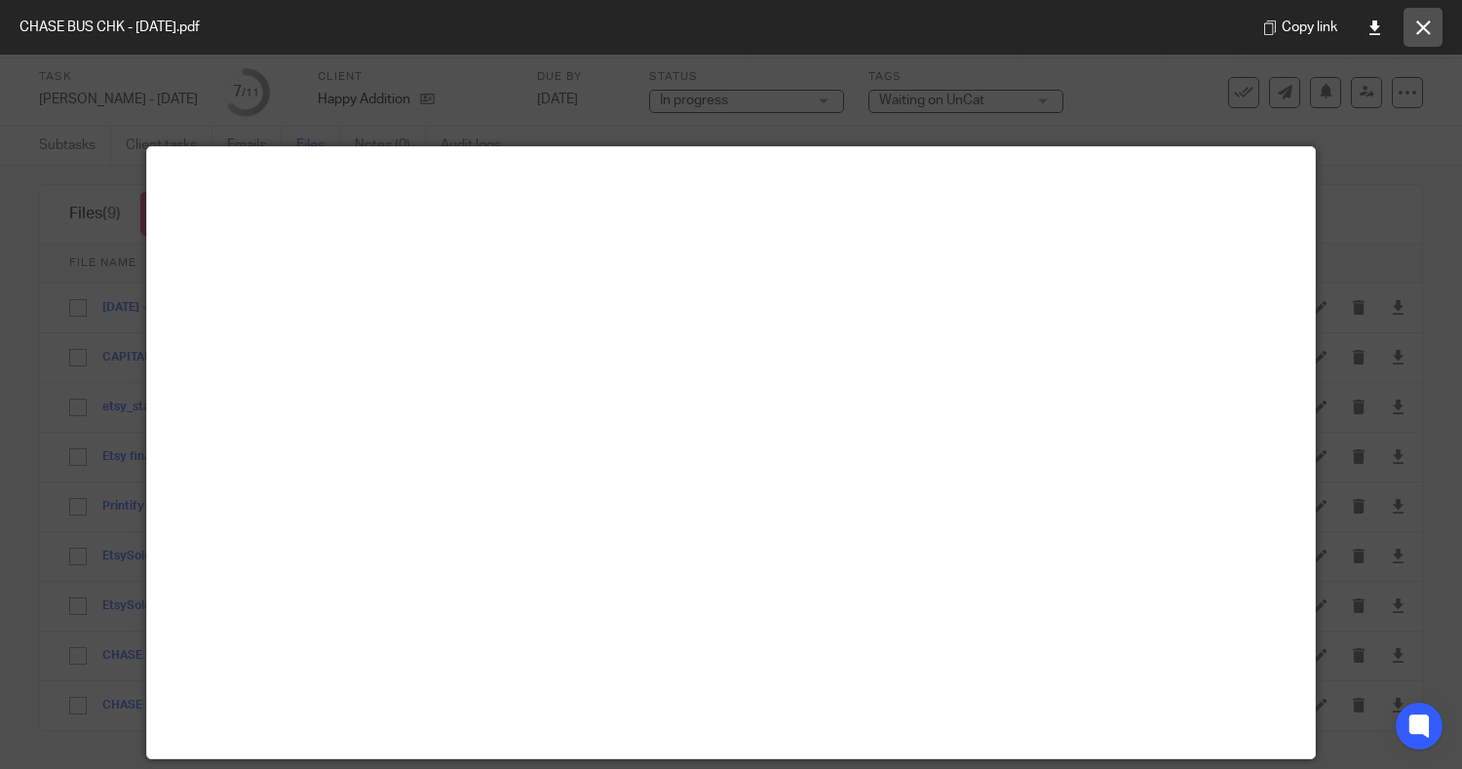
click at [1420, 31] on icon at bounding box center [1424, 27] width 15 height 15
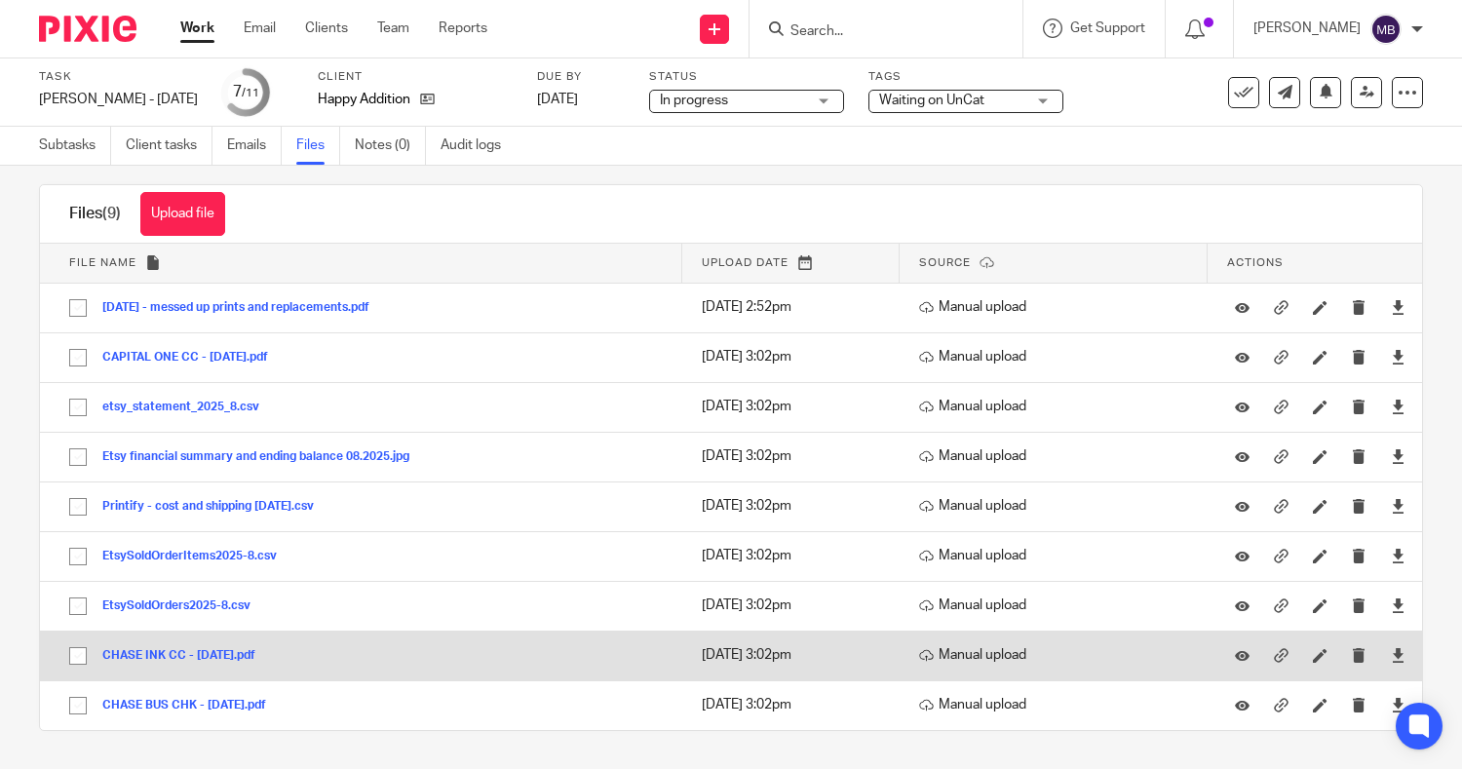
click at [193, 652] on button "CHASE INK CC - AUG 2025.pdf" at bounding box center [186, 656] width 168 height 14
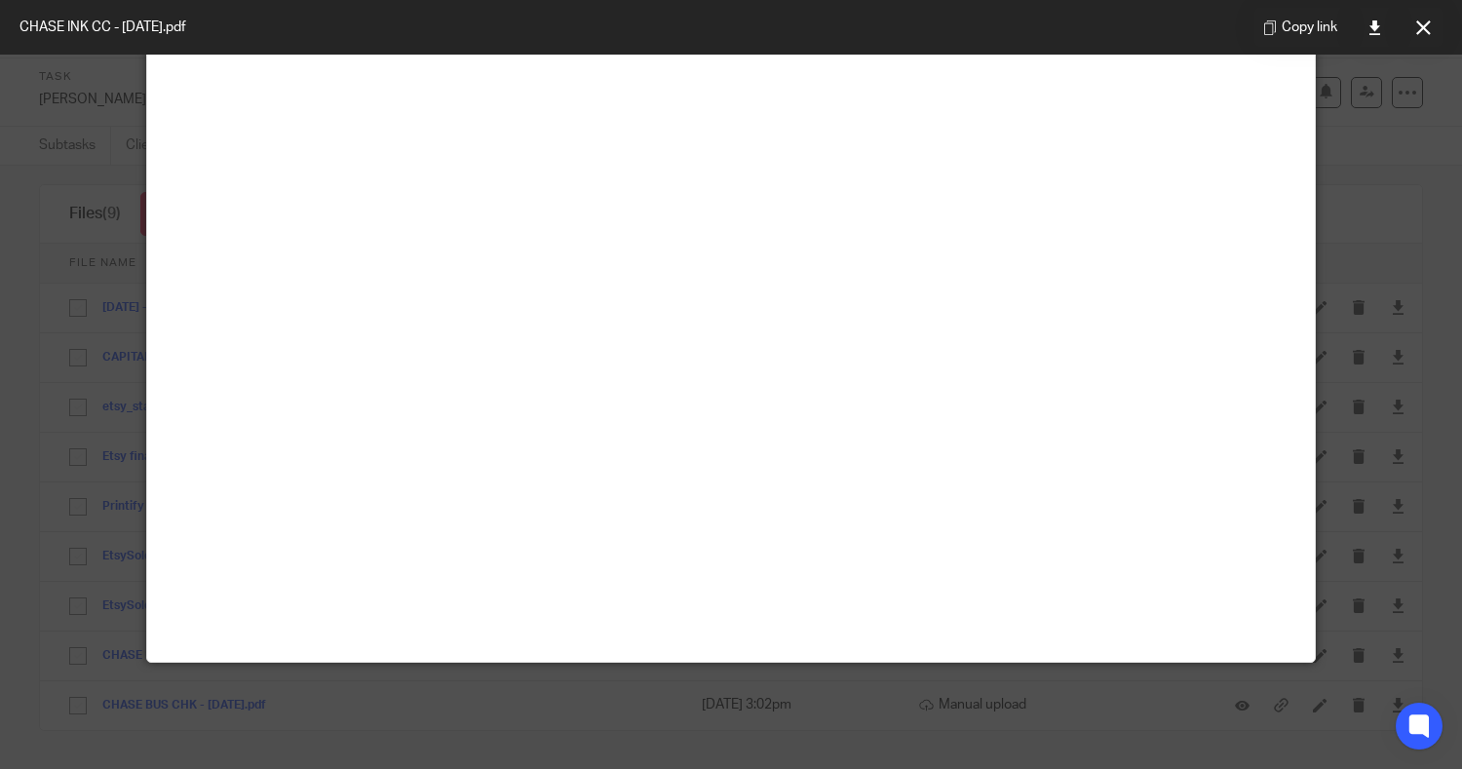
scroll to position [100, 0]
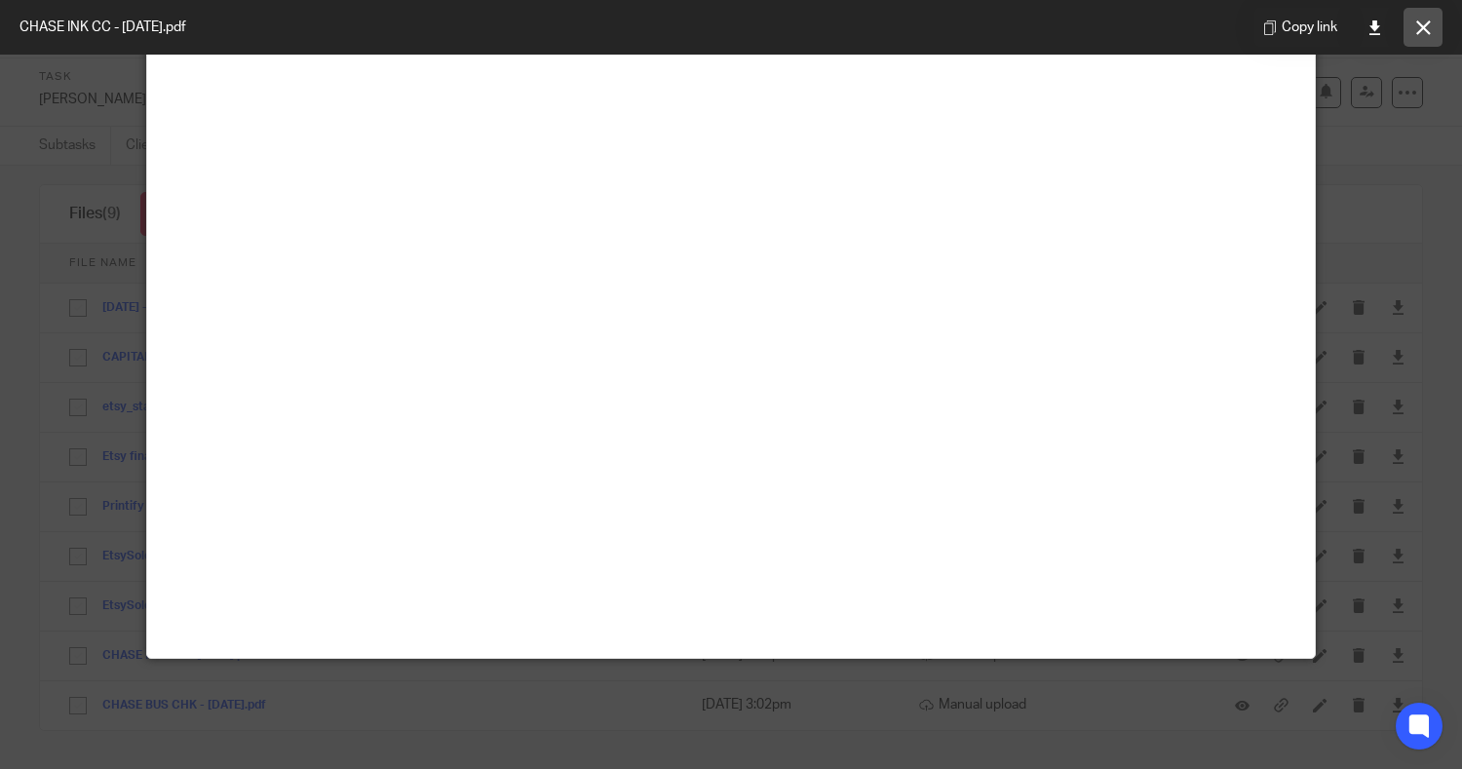
click at [1437, 19] on button at bounding box center [1423, 27] width 39 height 39
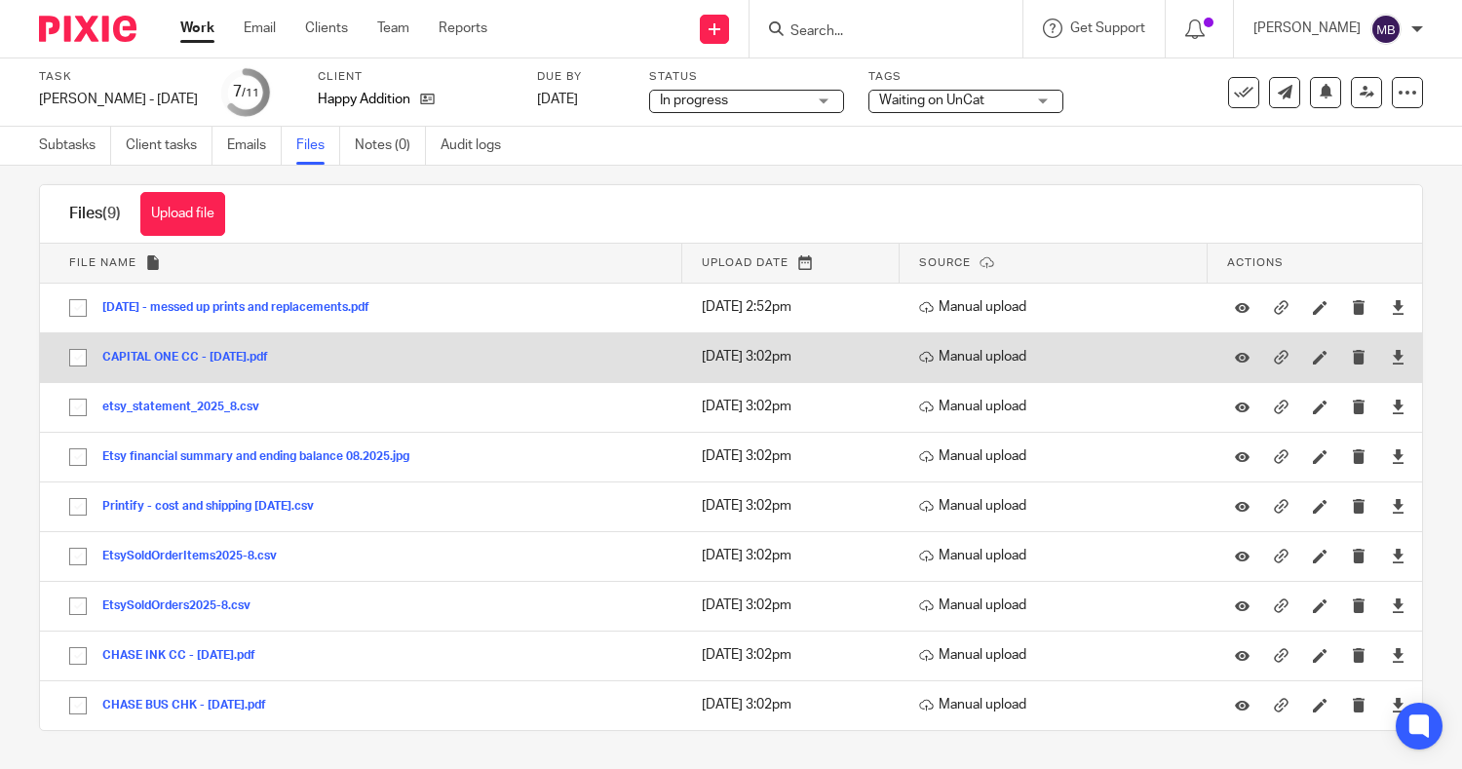
click at [178, 357] on button "CAPITAL ONE CC - AUG 2025.pdf" at bounding box center [192, 358] width 180 height 14
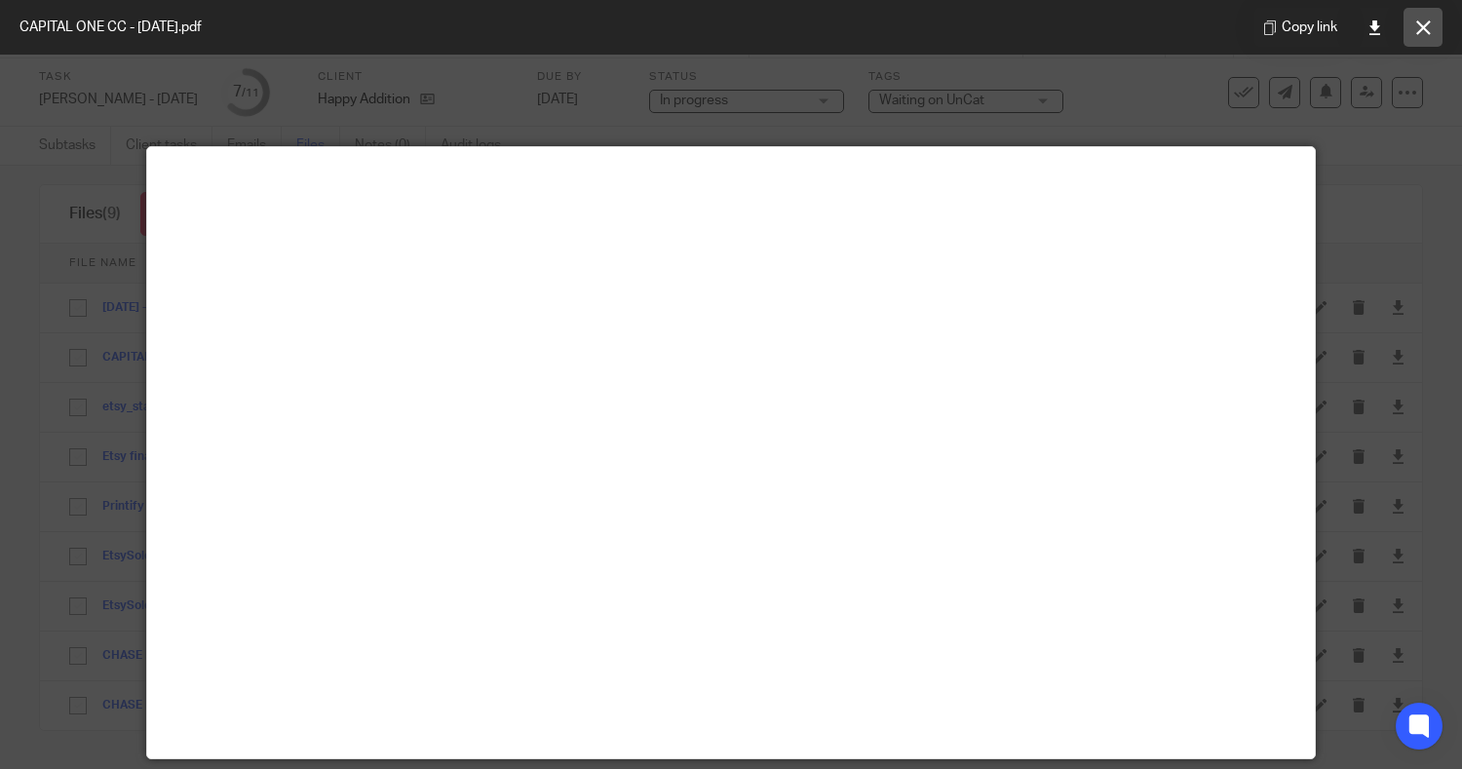
click at [1439, 26] on button at bounding box center [1423, 27] width 39 height 39
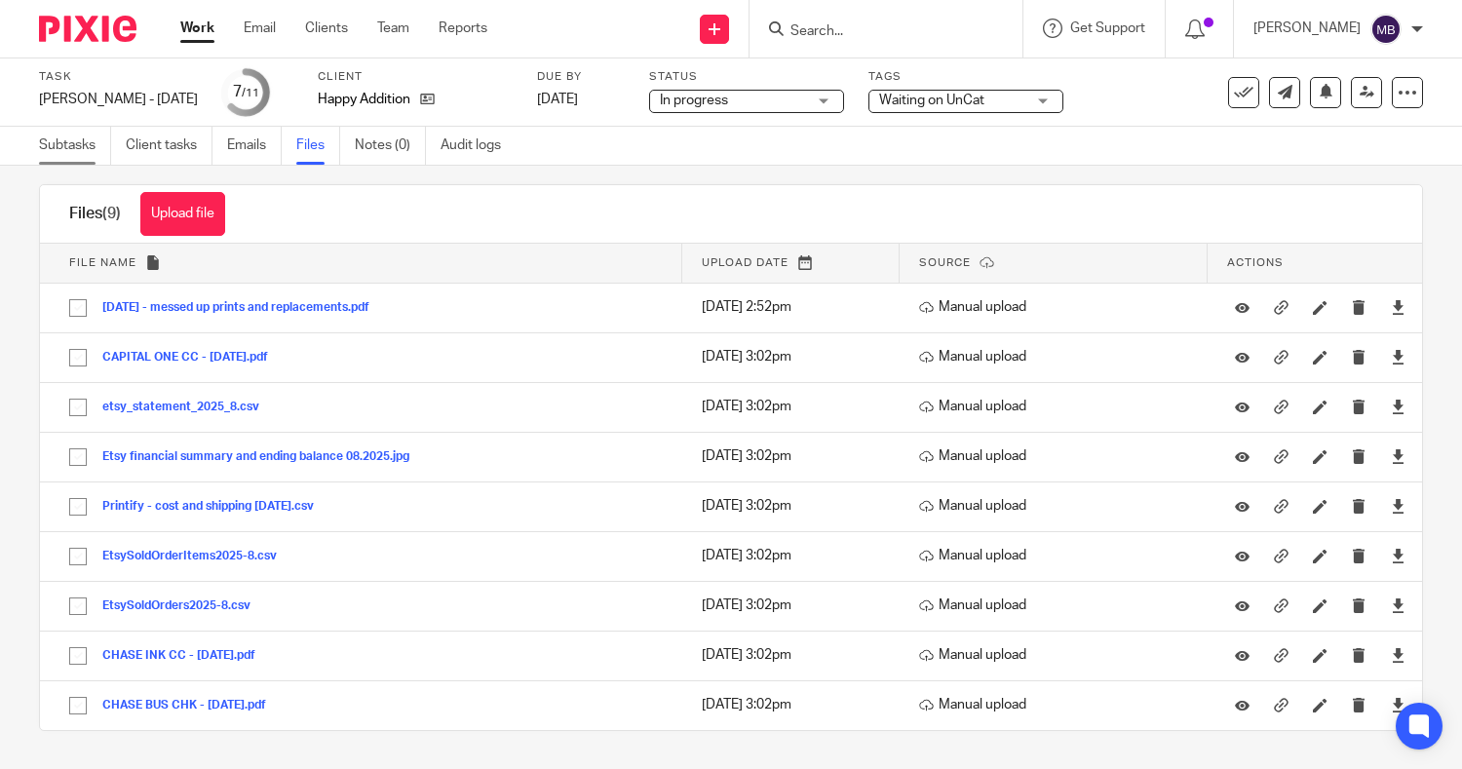
click at [71, 140] on link "Subtasks" at bounding box center [75, 146] width 72 height 38
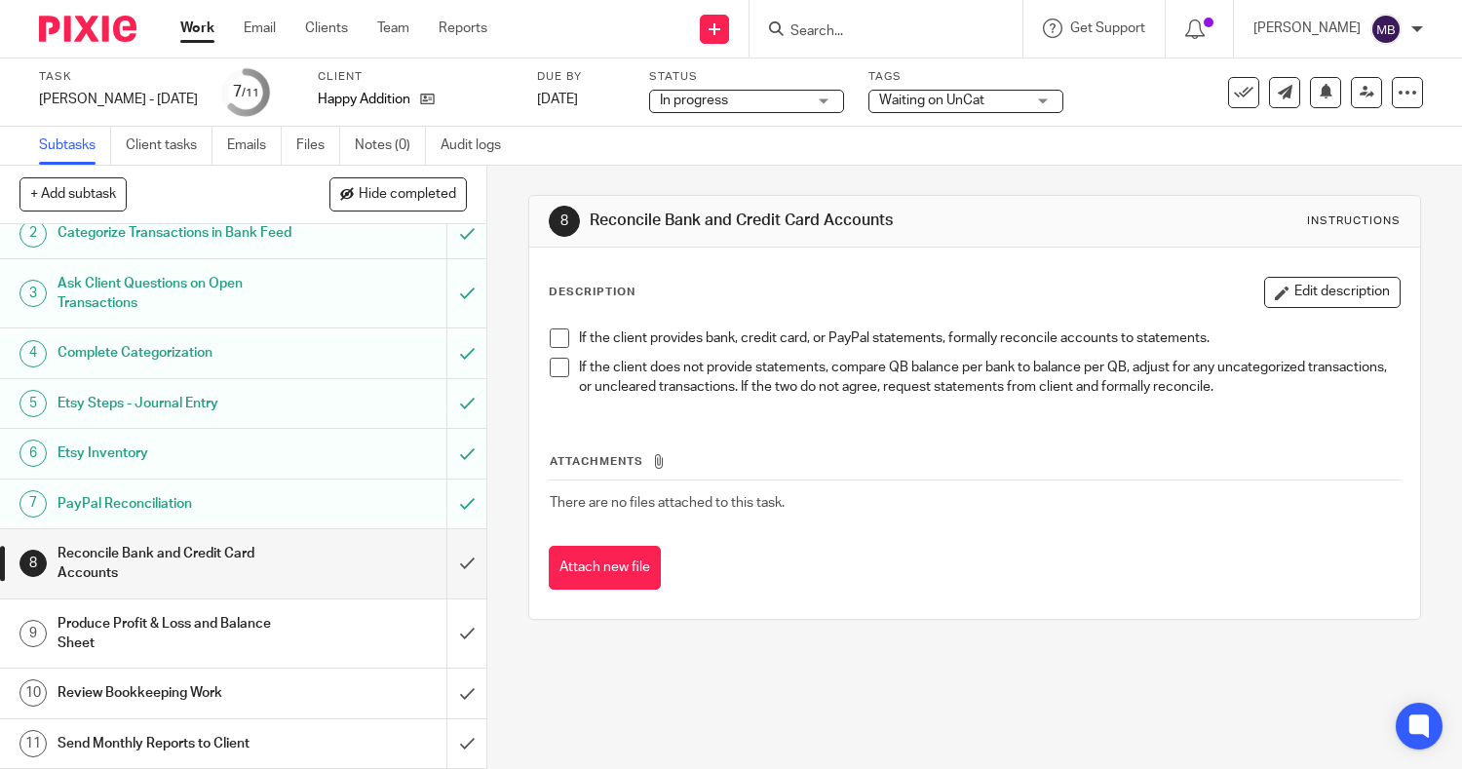
scroll to position [85, 0]
click at [445, 560] on input "submit" at bounding box center [243, 563] width 486 height 69
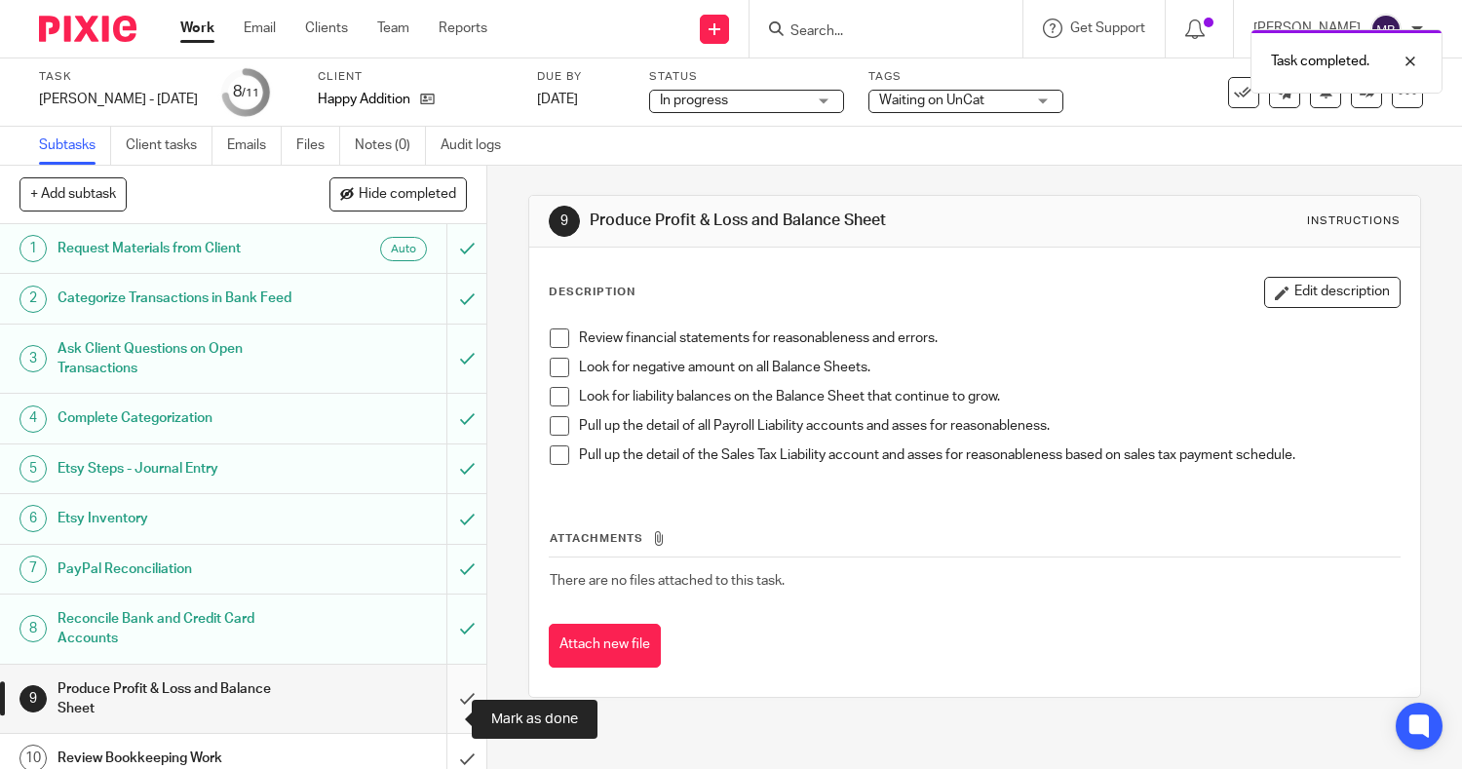
click at [442, 719] on input "submit" at bounding box center [243, 699] width 486 height 69
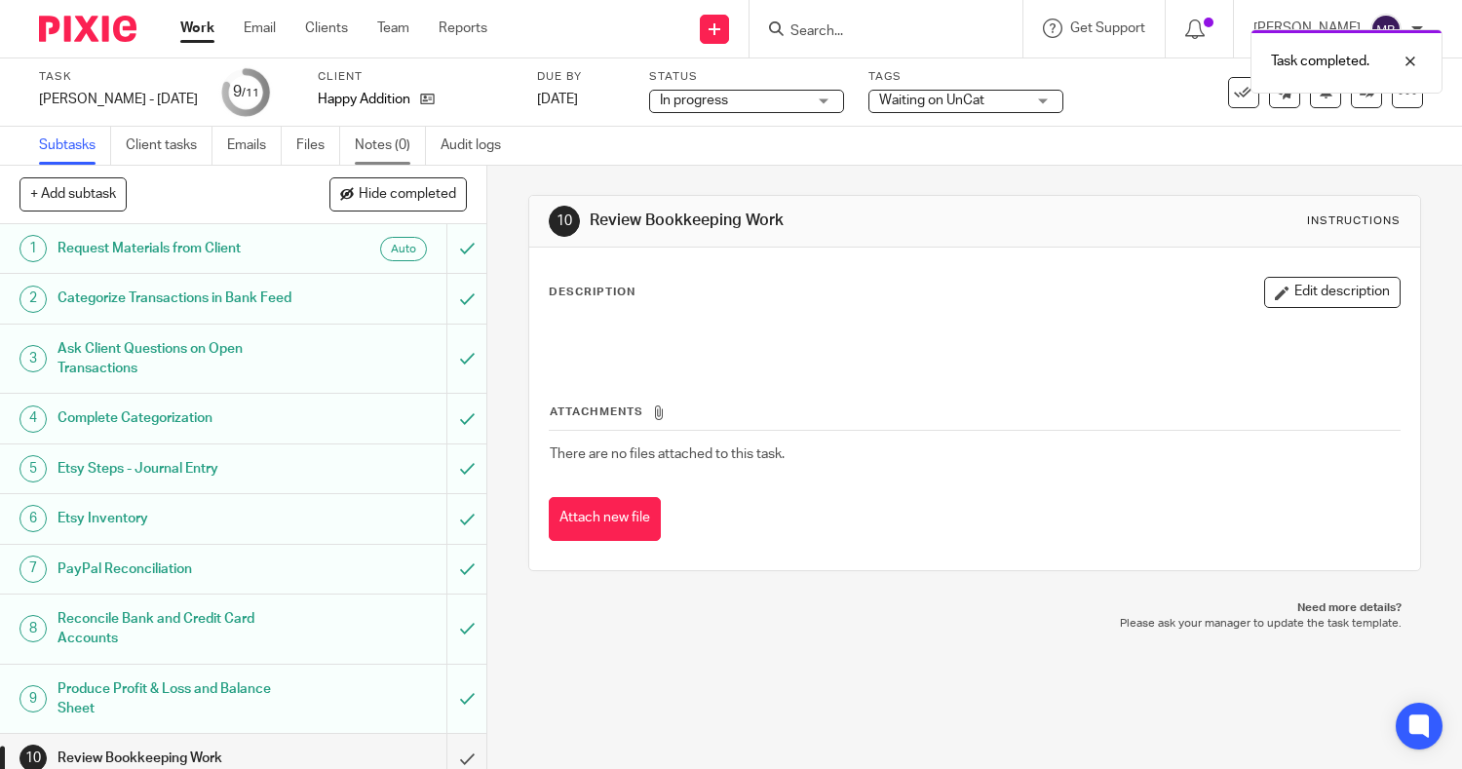
click at [368, 143] on link "Notes (0)" at bounding box center [390, 146] width 71 height 38
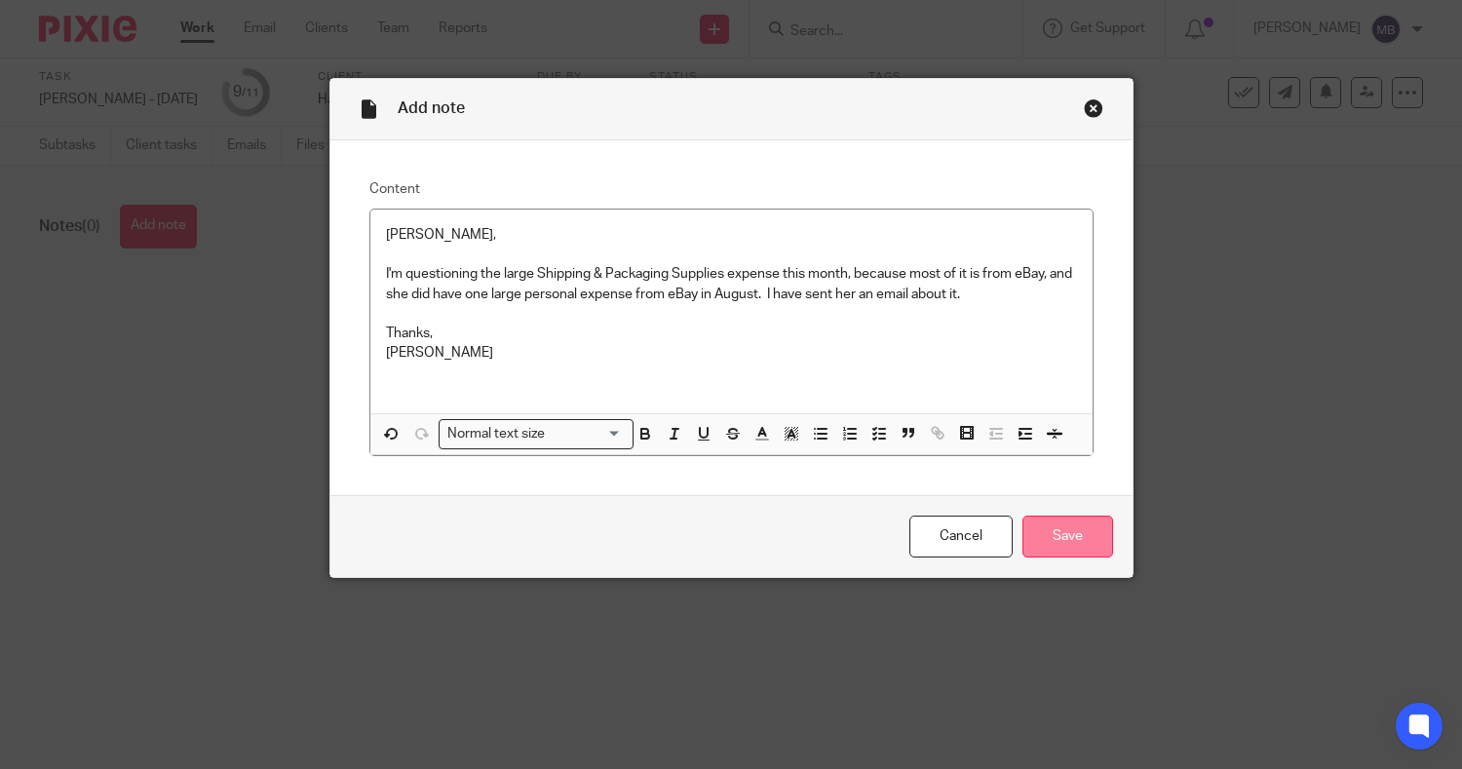
click at [1060, 535] on input "Save" at bounding box center [1068, 537] width 91 height 42
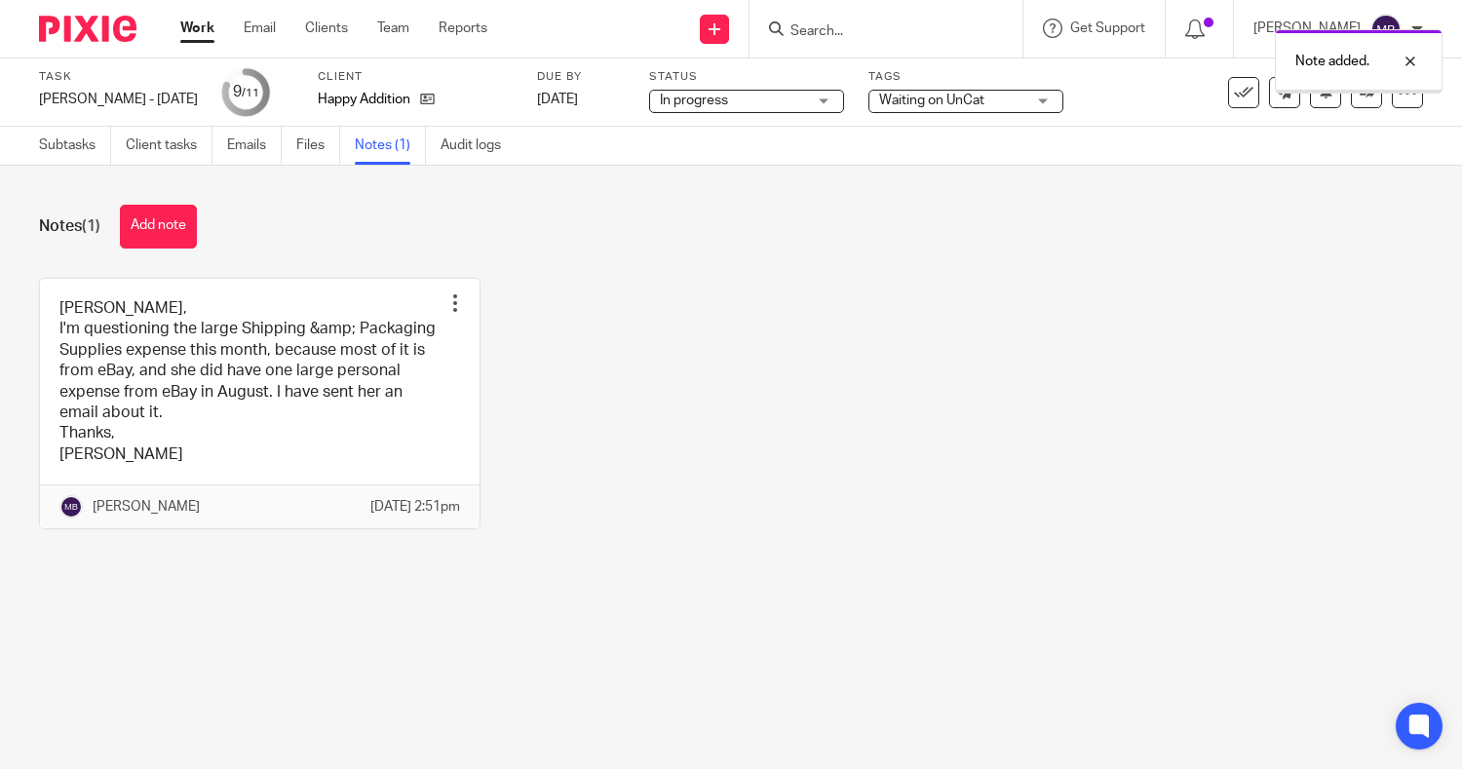
click at [953, 108] on span "Waiting on UnCat" at bounding box center [952, 101] width 146 height 20
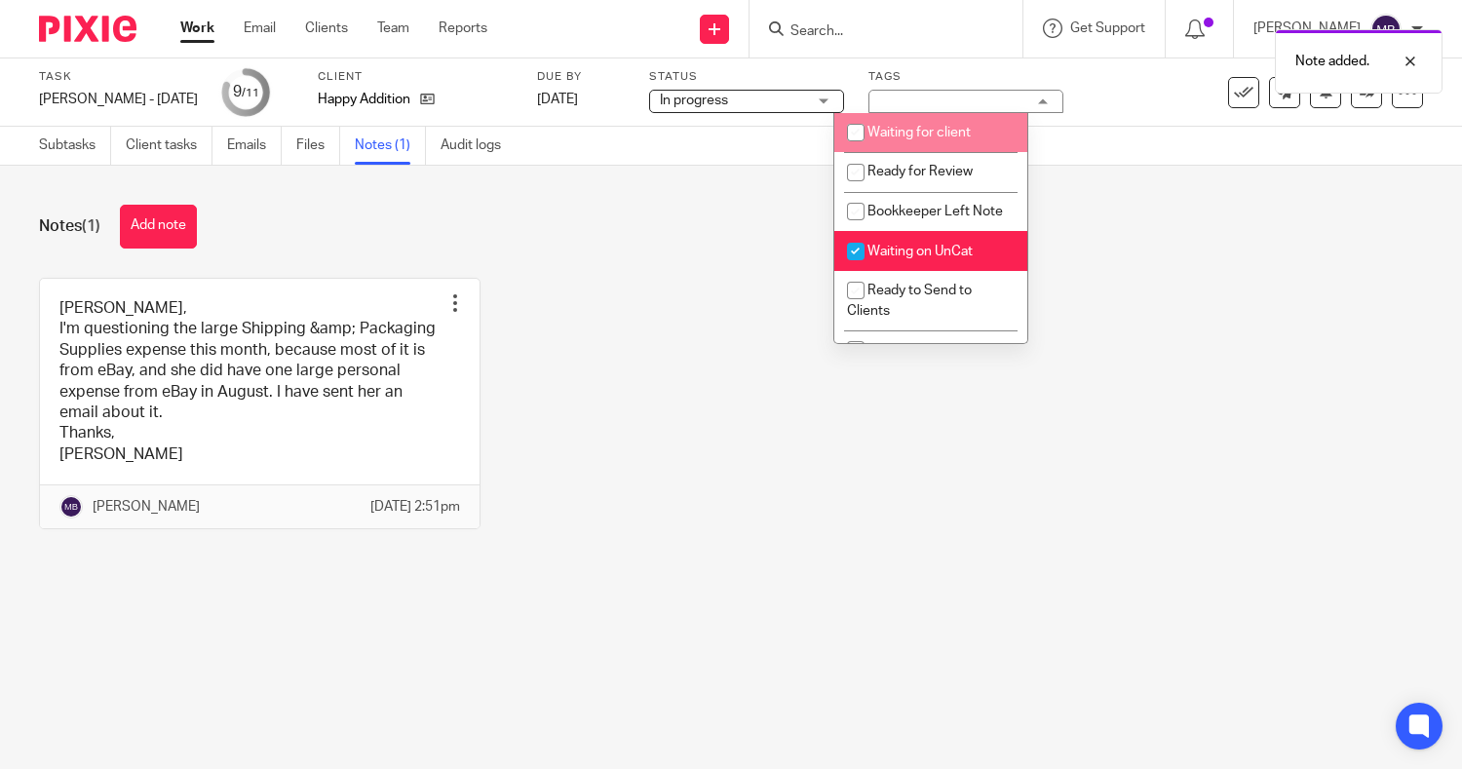
click at [888, 135] on span "Waiting for client" at bounding box center [919, 133] width 103 height 14
checkbox input "true"
click at [875, 258] on span "Waiting on UnCat" at bounding box center [920, 252] width 105 height 14
checkbox input "false"
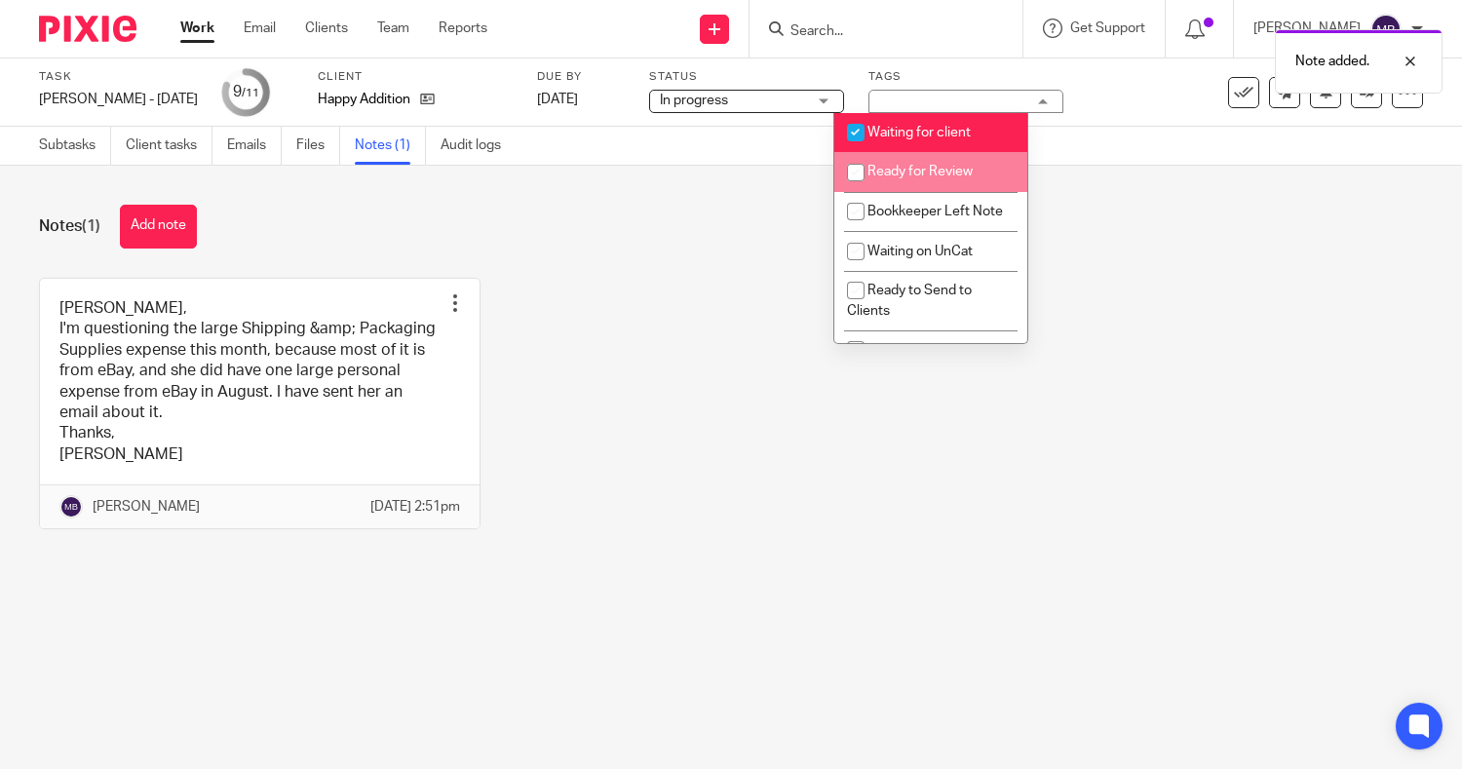
click at [902, 183] on li "Ready for Review" at bounding box center [931, 172] width 193 height 40
checkbox input "true"
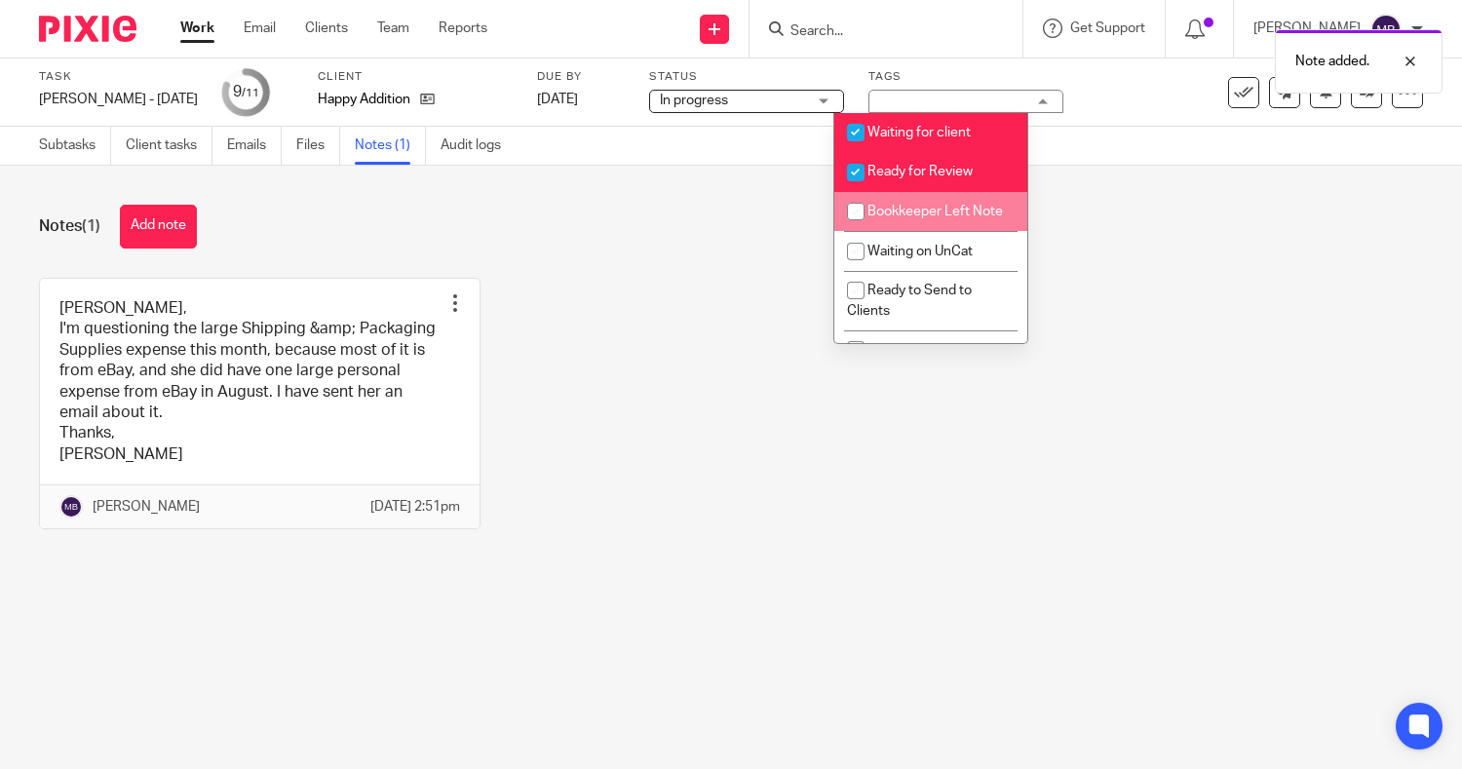
click at [928, 213] on span "Bookkeeper Left Note" at bounding box center [936, 212] width 136 height 14
checkbox input "true"
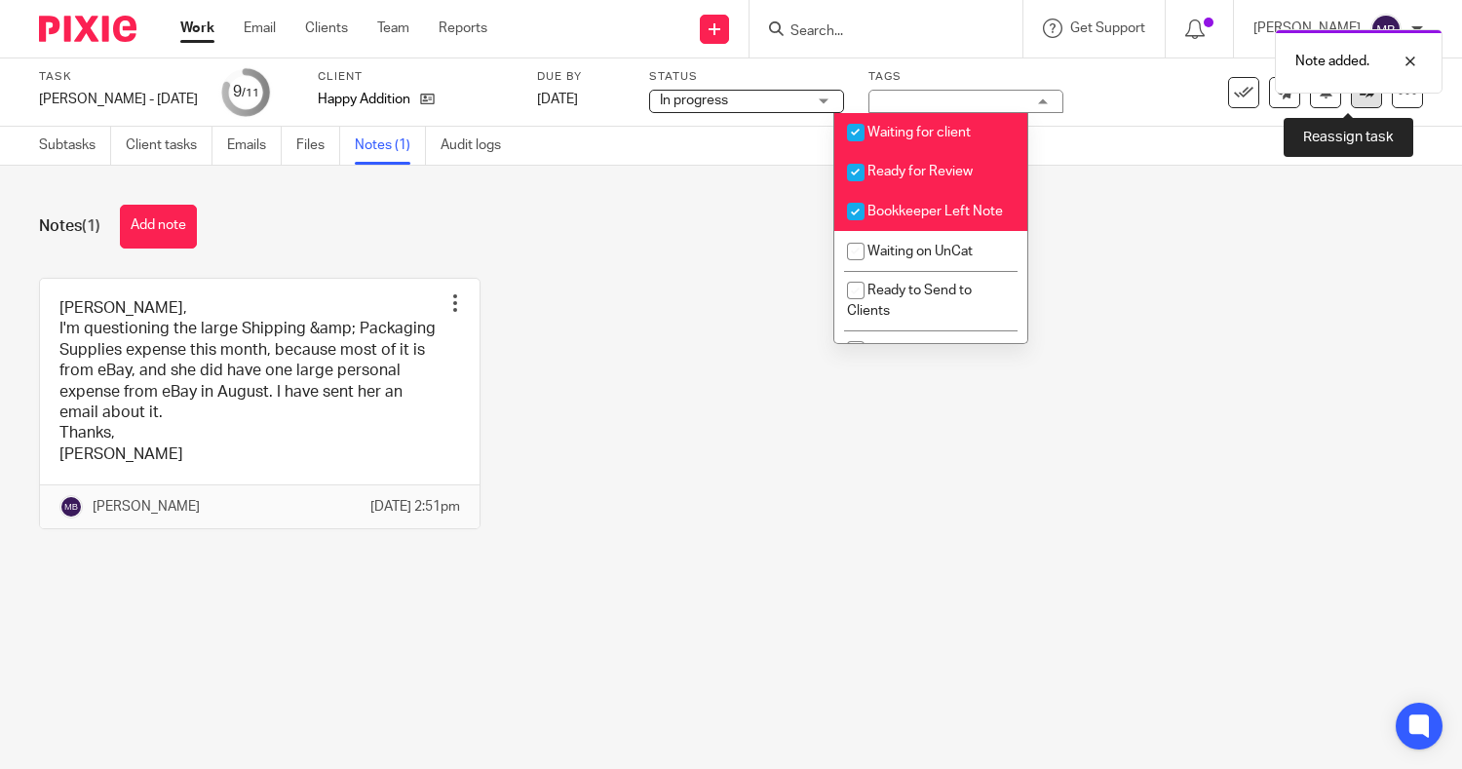
click at [1354, 102] on link at bounding box center [1366, 92] width 31 height 31
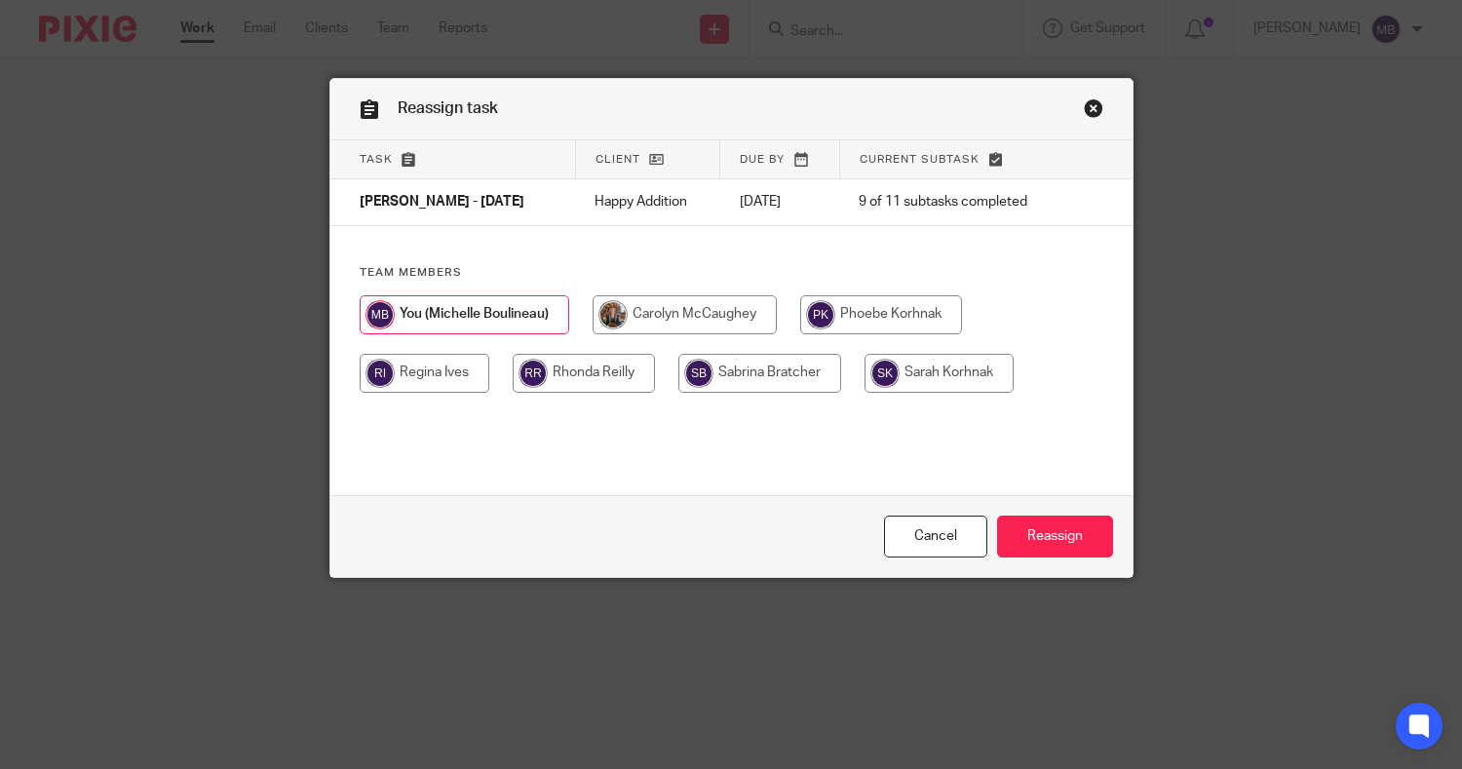
click at [947, 368] on input "radio" at bounding box center [939, 373] width 149 height 39
radio input "true"
click at [1024, 525] on input "Reassign" at bounding box center [1055, 537] width 116 height 42
